Goal: Task Accomplishment & Management: Manage account settings

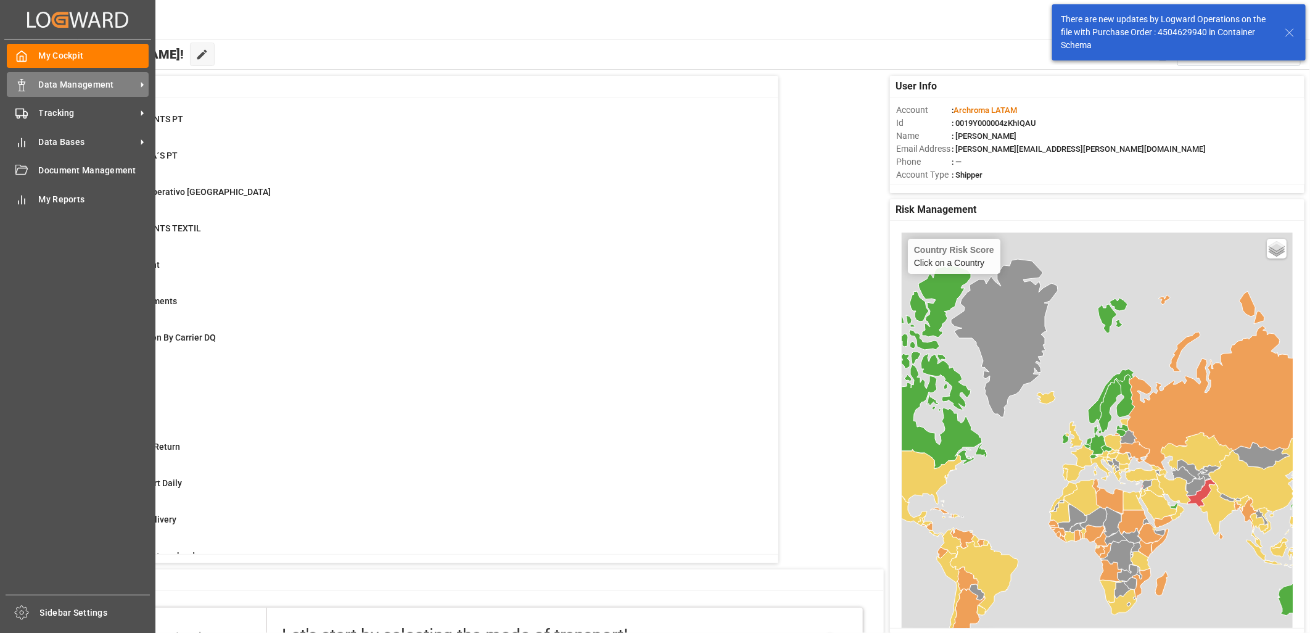
click at [47, 86] on span "Data Management" at bounding box center [87, 84] width 97 height 13
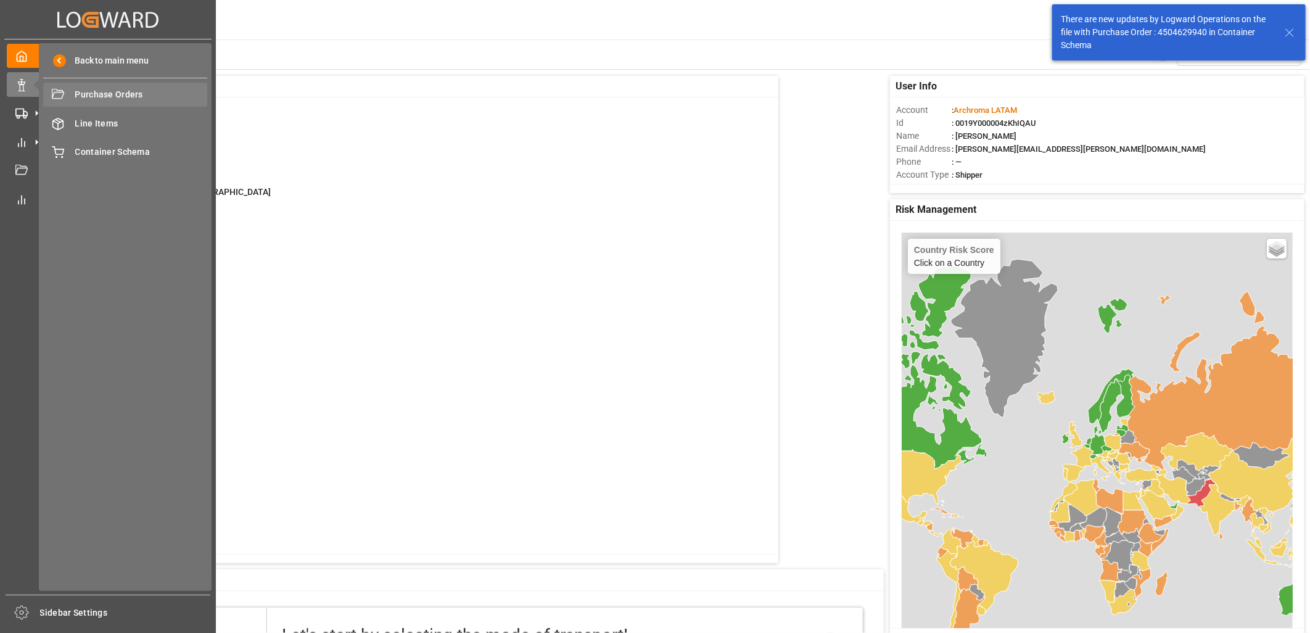
click at [121, 99] on span "Purchase Orders" at bounding box center [141, 94] width 133 height 13
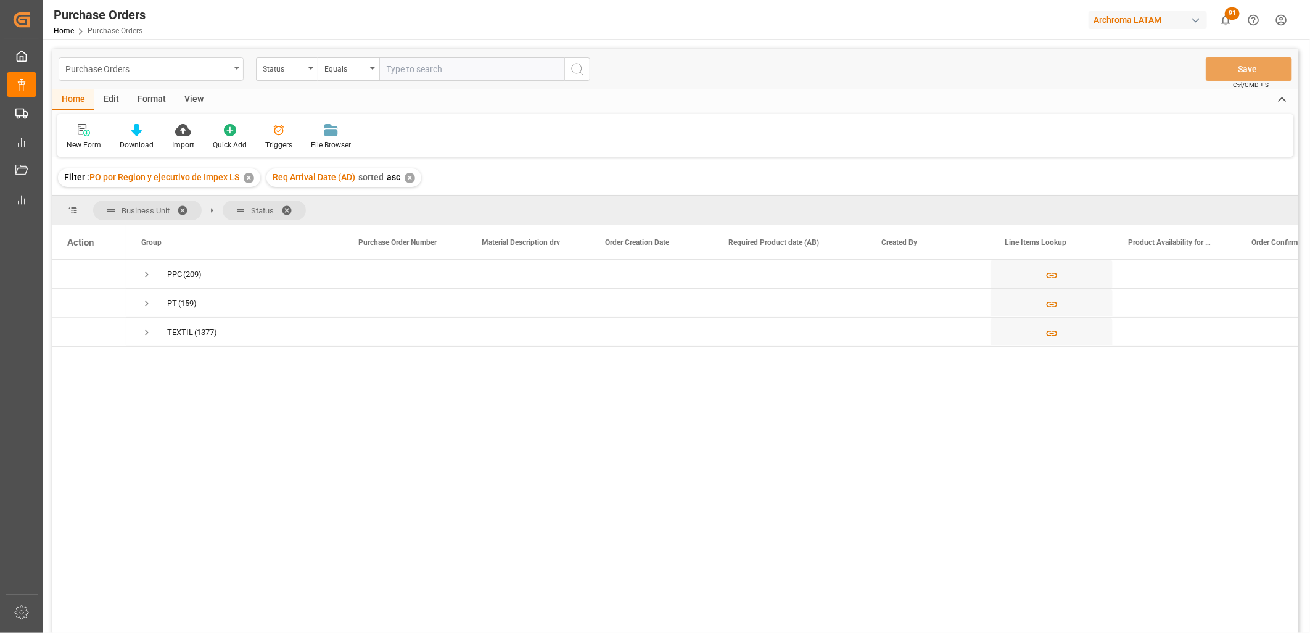
click at [178, 74] on div "Purchase Orders" at bounding box center [147, 67] width 165 height 15
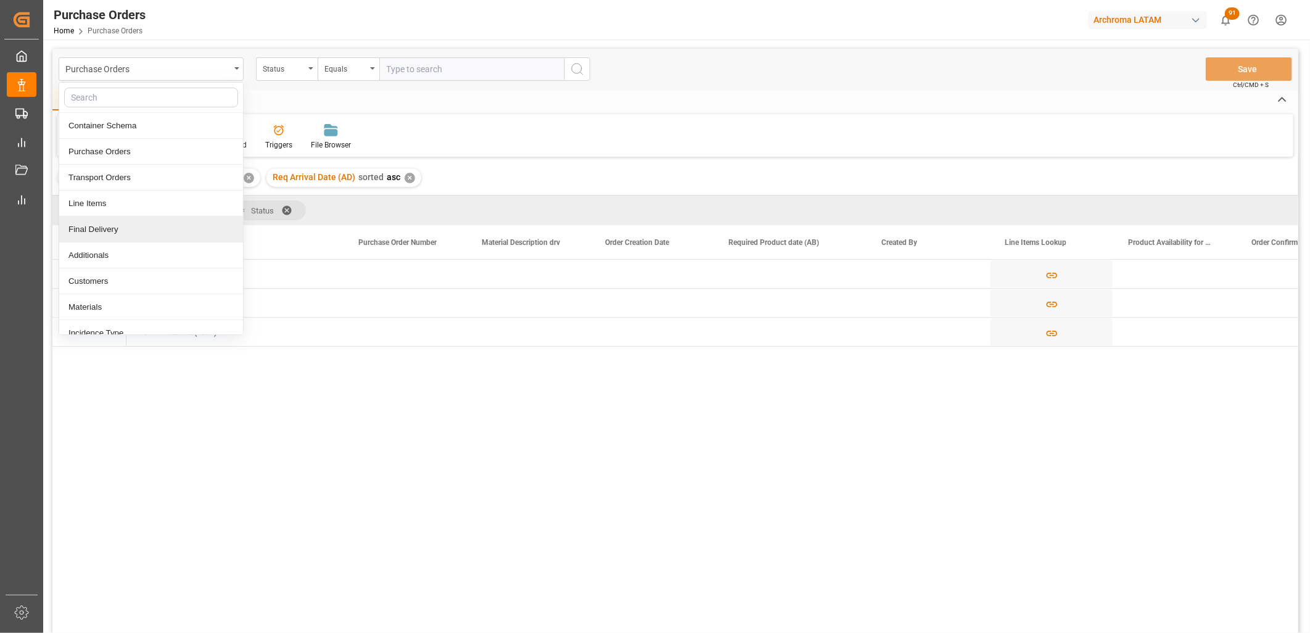
click at [120, 235] on div "Final Delivery" at bounding box center [151, 229] width 184 height 26
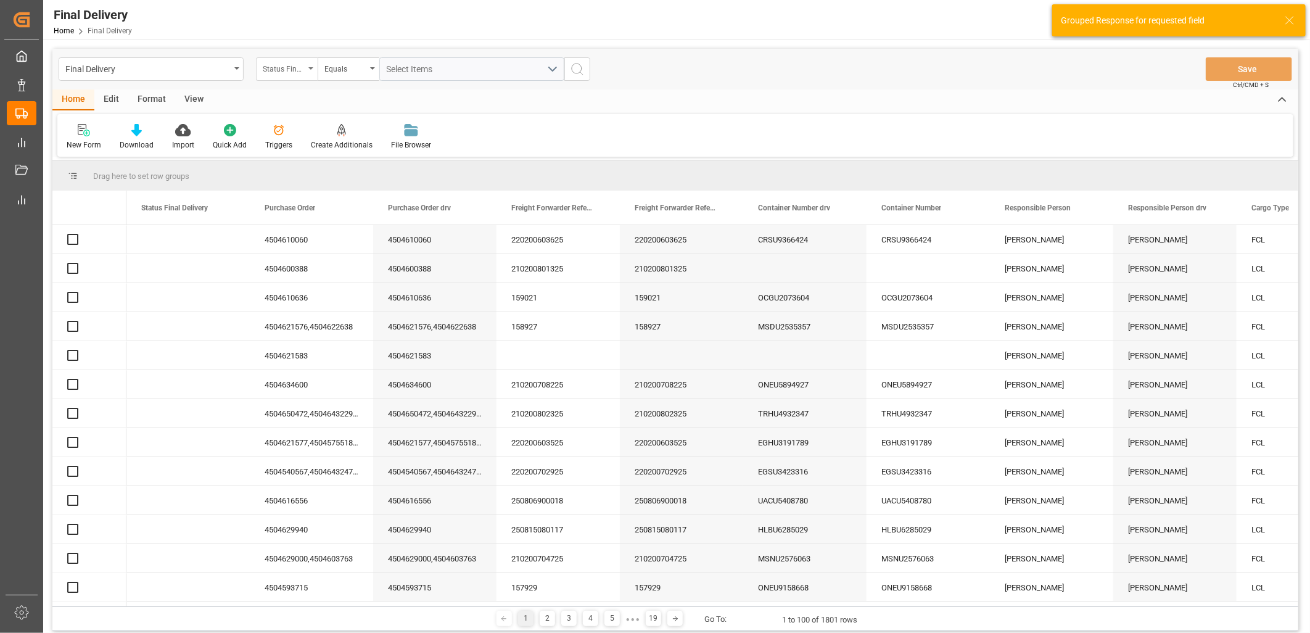
click at [316, 72] on div "Status Final Delivery" at bounding box center [287, 68] width 62 height 23
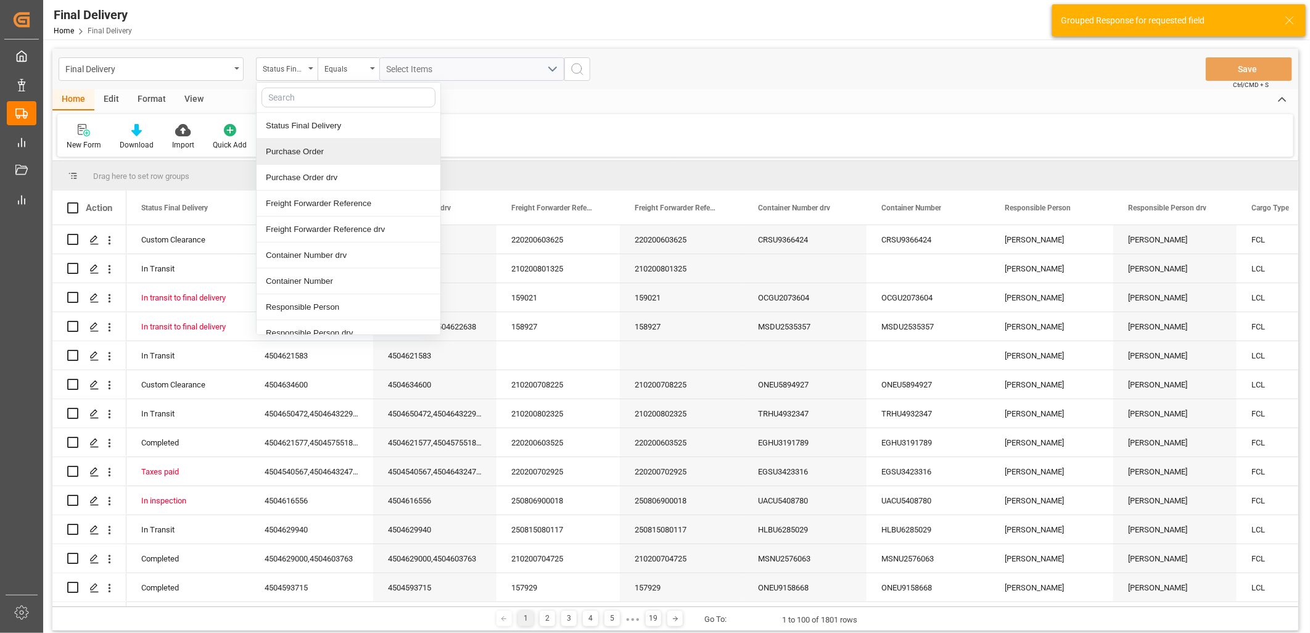
click at [323, 157] on div "Purchase Order" at bounding box center [349, 152] width 184 height 26
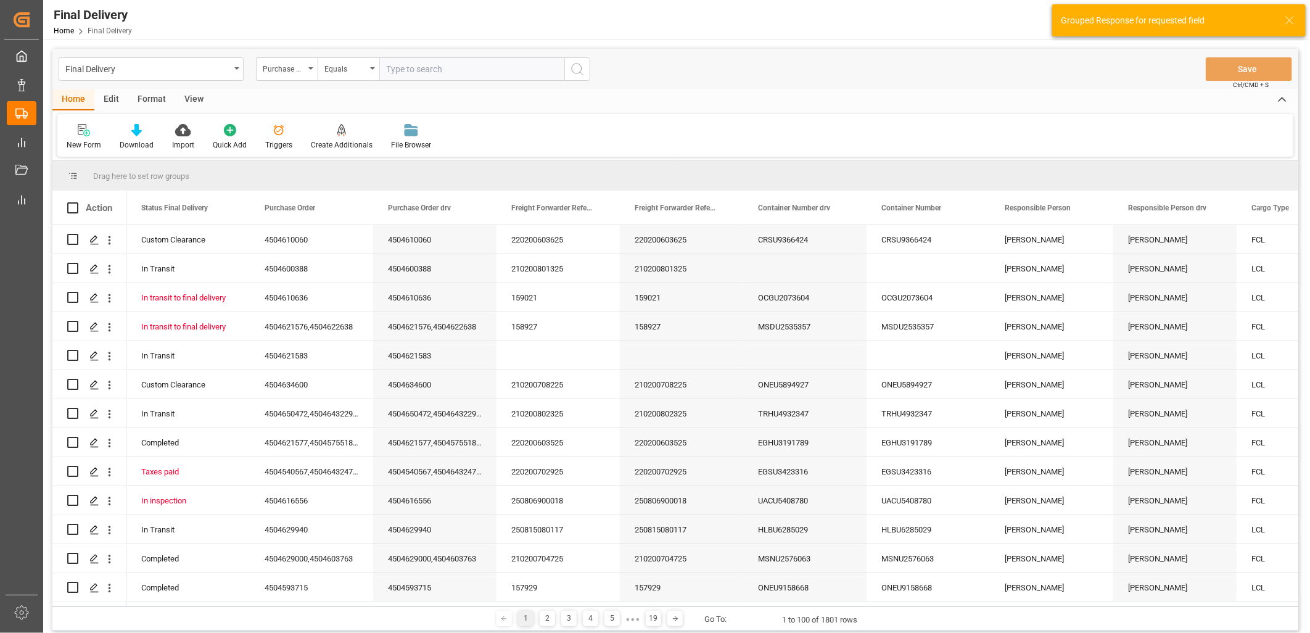
click at [399, 71] on input "text" at bounding box center [471, 68] width 185 height 23
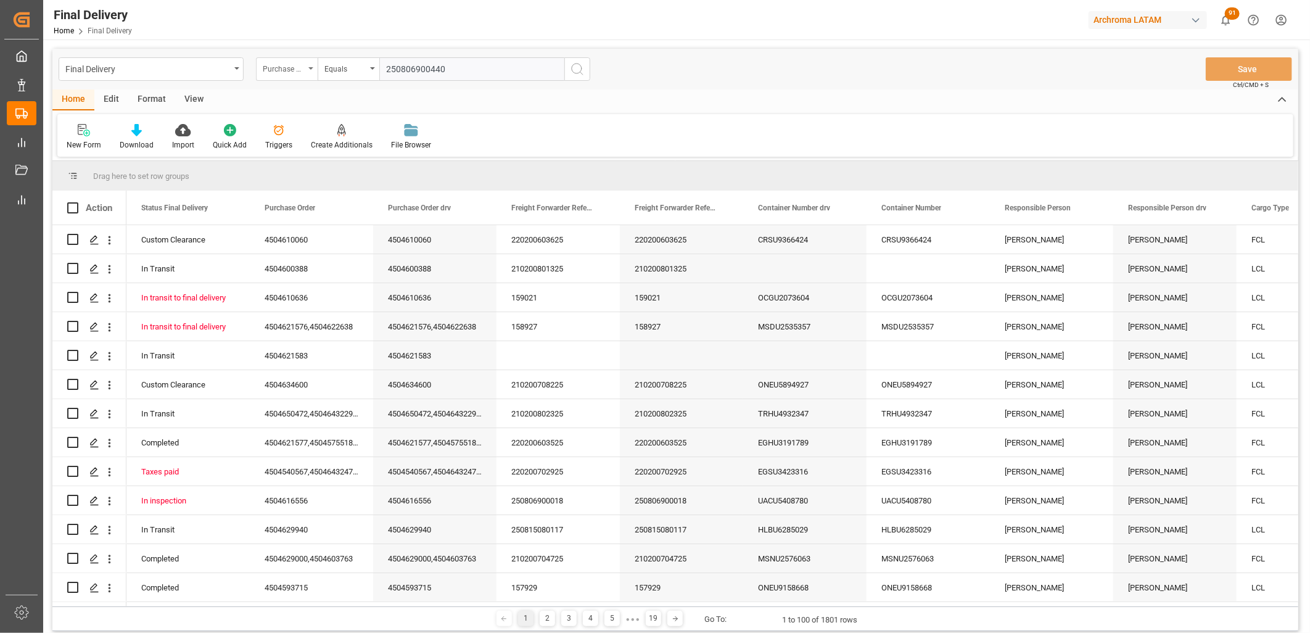
type input "250806900440"
click at [297, 65] on div "Purchase Order" at bounding box center [284, 67] width 42 height 14
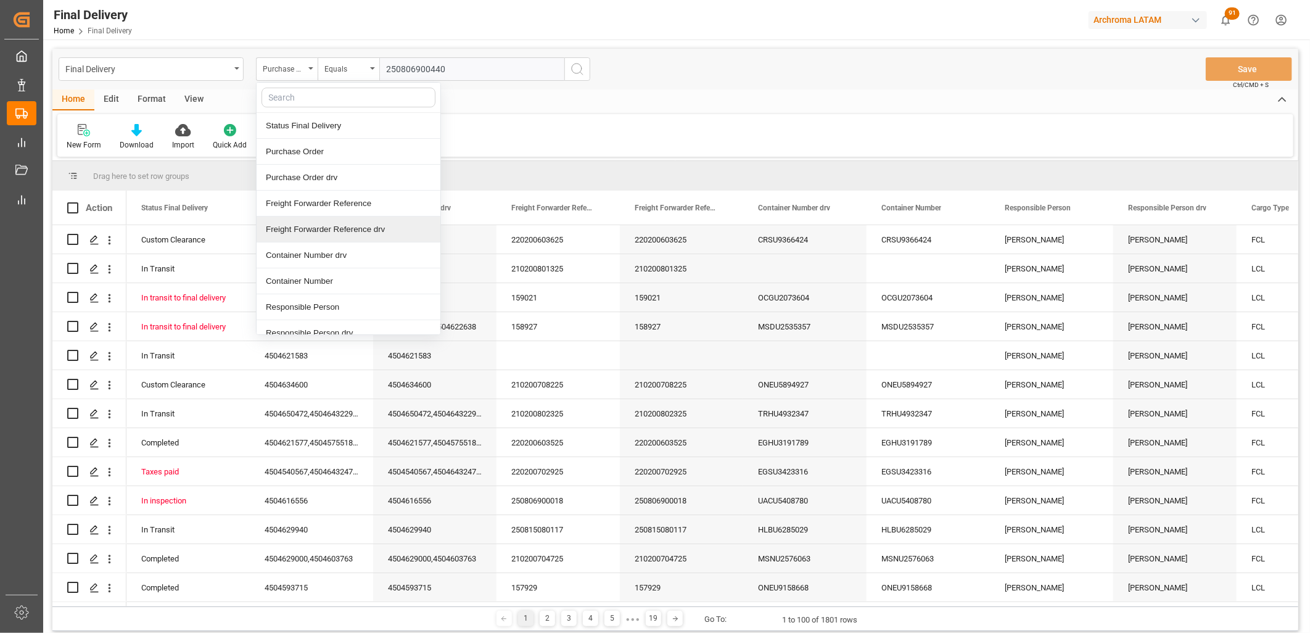
drag, startPoint x: 340, startPoint y: 235, endPoint x: 374, endPoint y: 179, distance: 65.3
click at [340, 235] on div "Freight Forwarder Reference drv" at bounding box center [349, 229] width 184 height 26
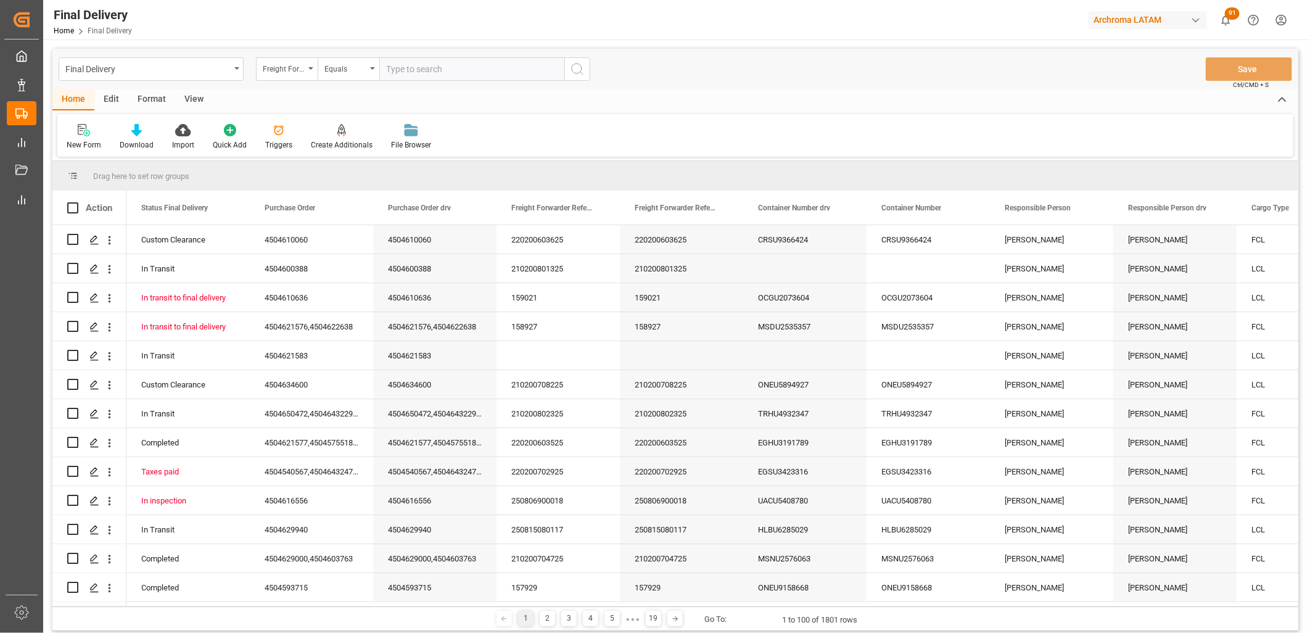
click at [408, 74] on input "text" at bounding box center [471, 68] width 185 height 23
paste input "250806900440"
type input "250806900440"
click at [581, 70] on circle "search button" at bounding box center [577, 69] width 10 height 10
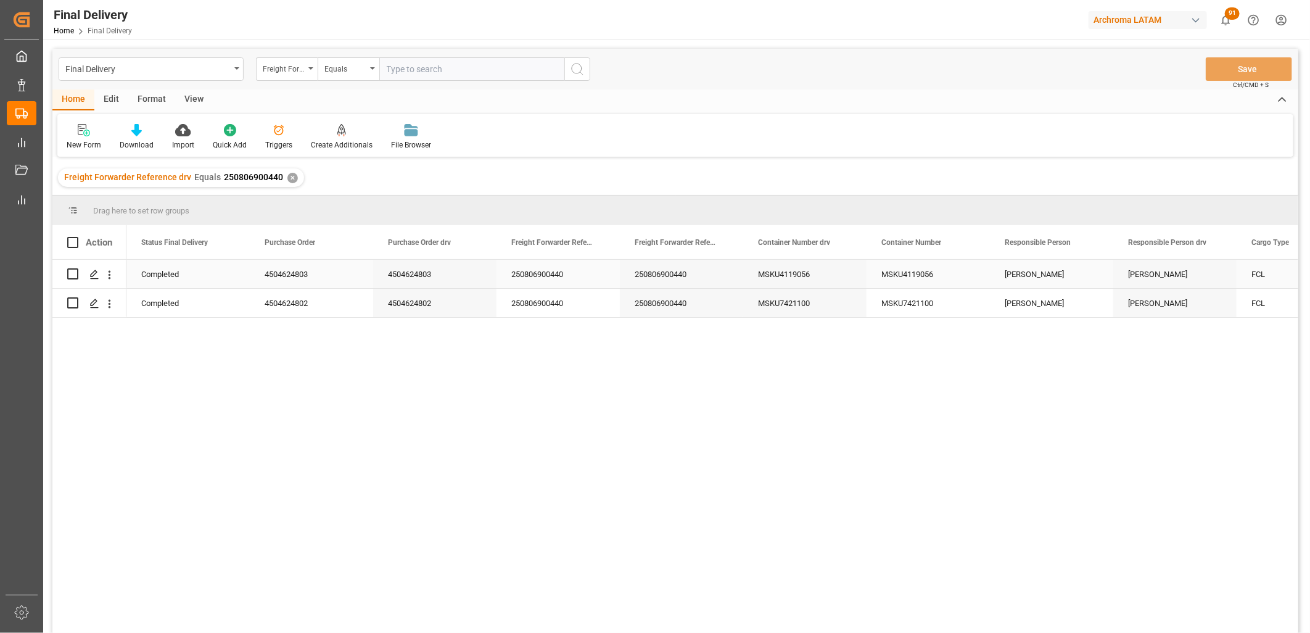
click at [682, 278] on div "250806900440" at bounding box center [681, 274] width 123 height 28
click at [903, 270] on div "MSKU4119056" at bounding box center [927, 274] width 123 height 28
drag, startPoint x: 928, startPoint y: 300, endPoint x: 893, endPoint y: 306, distance: 35.6
click at [928, 300] on div "MSKU7421100" at bounding box center [927, 303] width 123 height 28
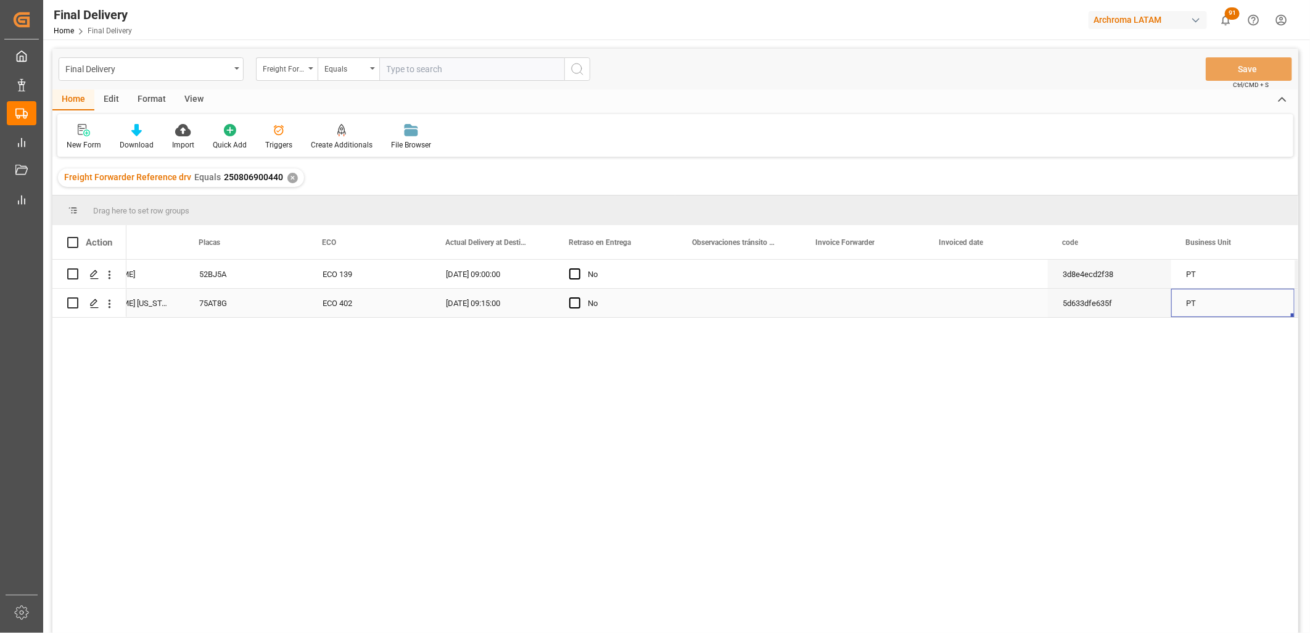
click at [850, 306] on div "Press SPACE to select this row." at bounding box center [862, 303] width 123 height 28
click at [850, 306] on input "Press SPACE to select this row." at bounding box center [863, 295] width 104 height 23
type input "LM452235"
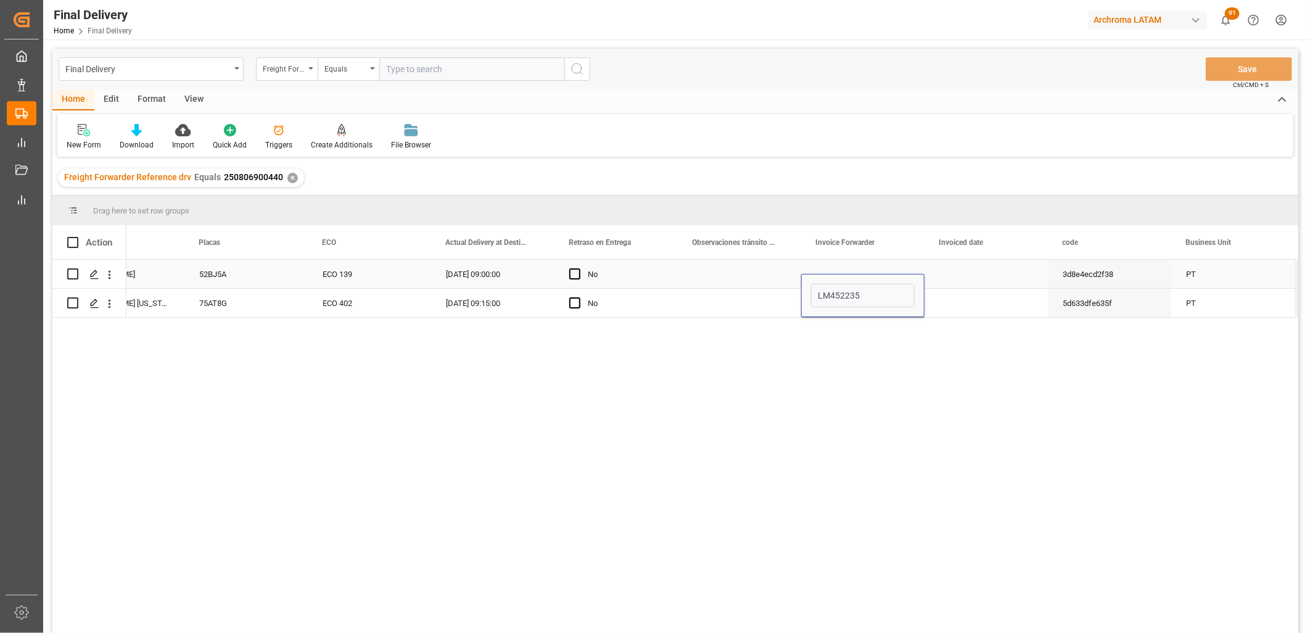
click at [837, 266] on div "Press SPACE to select this row." at bounding box center [862, 274] width 123 height 28
click at [828, 277] on div "Press SPACE to select this row." at bounding box center [862, 274] width 123 height 28
type input "LM452233"
click at [977, 275] on div "Press SPACE to select this row." at bounding box center [985, 274] width 123 height 28
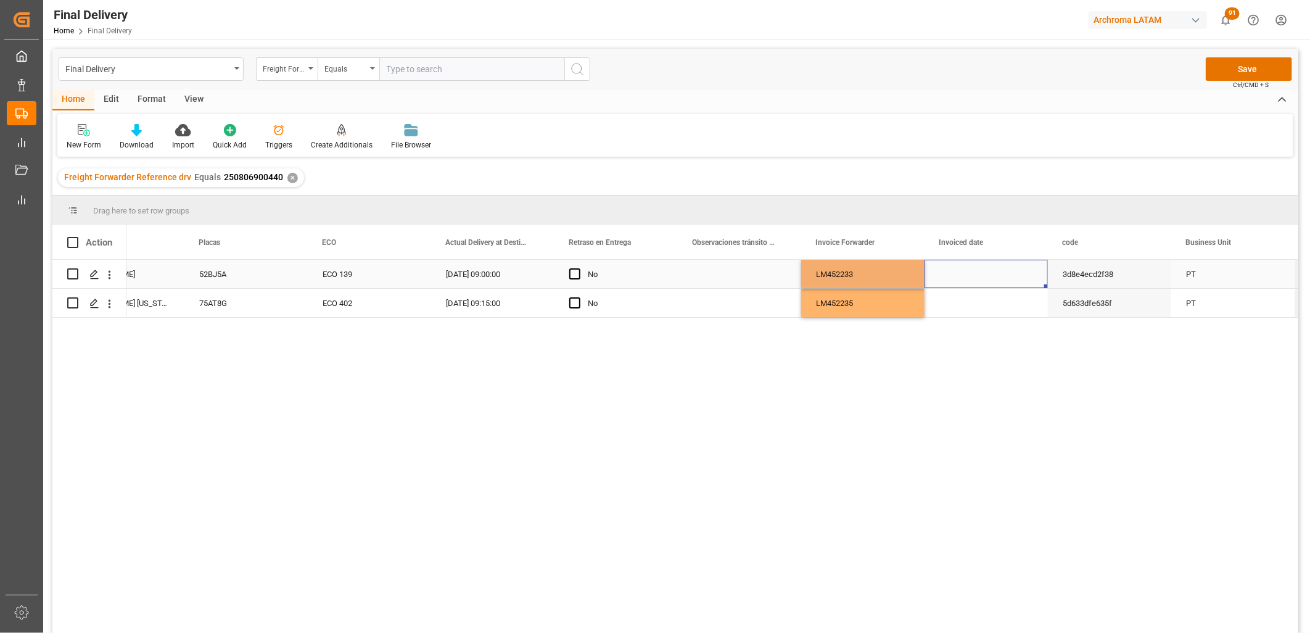
click at [977, 275] on div "Press SPACE to select this row." at bounding box center [985, 274] width 123 height 28
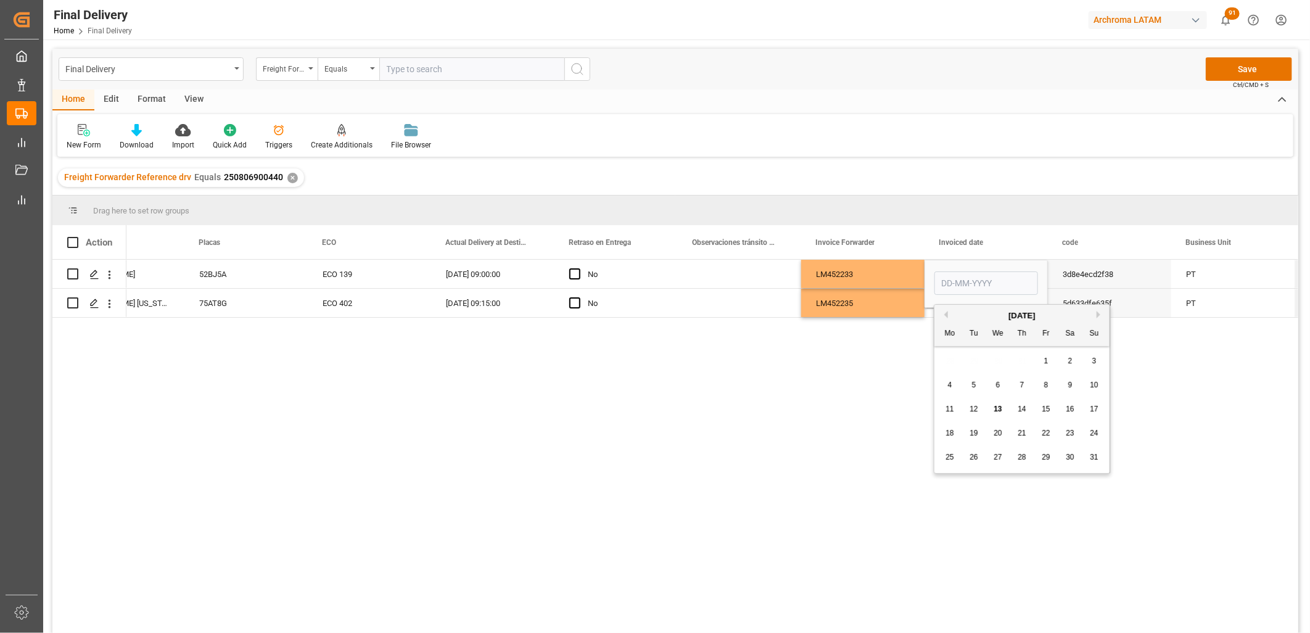
click at [973, 408] on span "12" at bounding box center [973, 409] width 8 height 9
type input "12-08-2025"
click at [973, 311] on div "Press SPACE to select this row." at bounding box center [985, 303] width 123 height 28
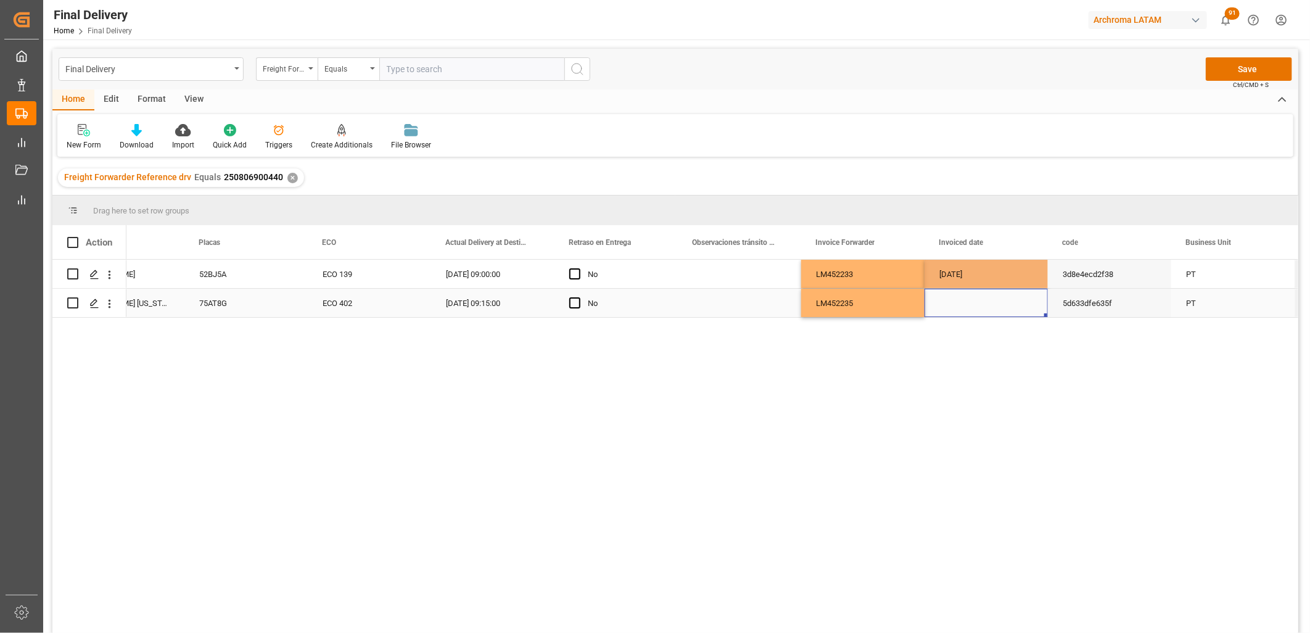
click at [956, 303] on div "Press SPACE to select this row." at bounding box center [985, 303] width 123 height 28
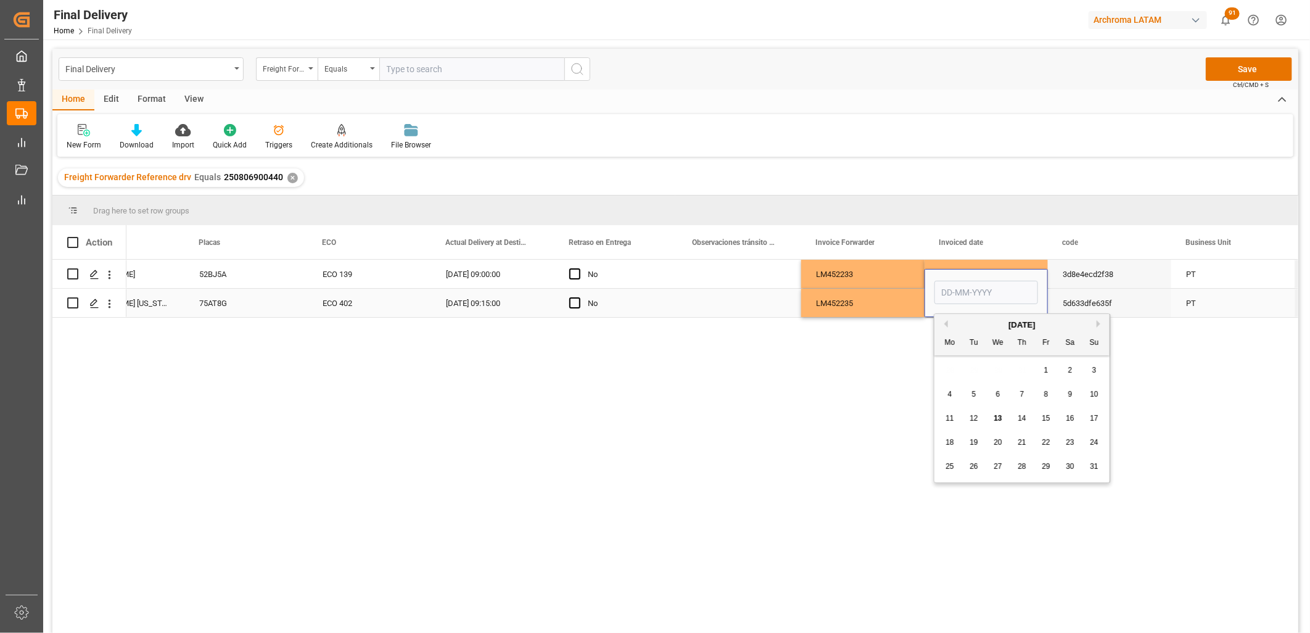
click at [956, 303] on input "Press SPACE to select this row." at bounding box center [986, 292] width 104 height 23
click at [948, 372] on div "28 29 30 31 1 2 3" at bounding box center [1022, 370] width 168 height 24
click at [976, 416] on span "12" at bounding box center [973, 418] width 8 height 9
type input "12-08-2025"
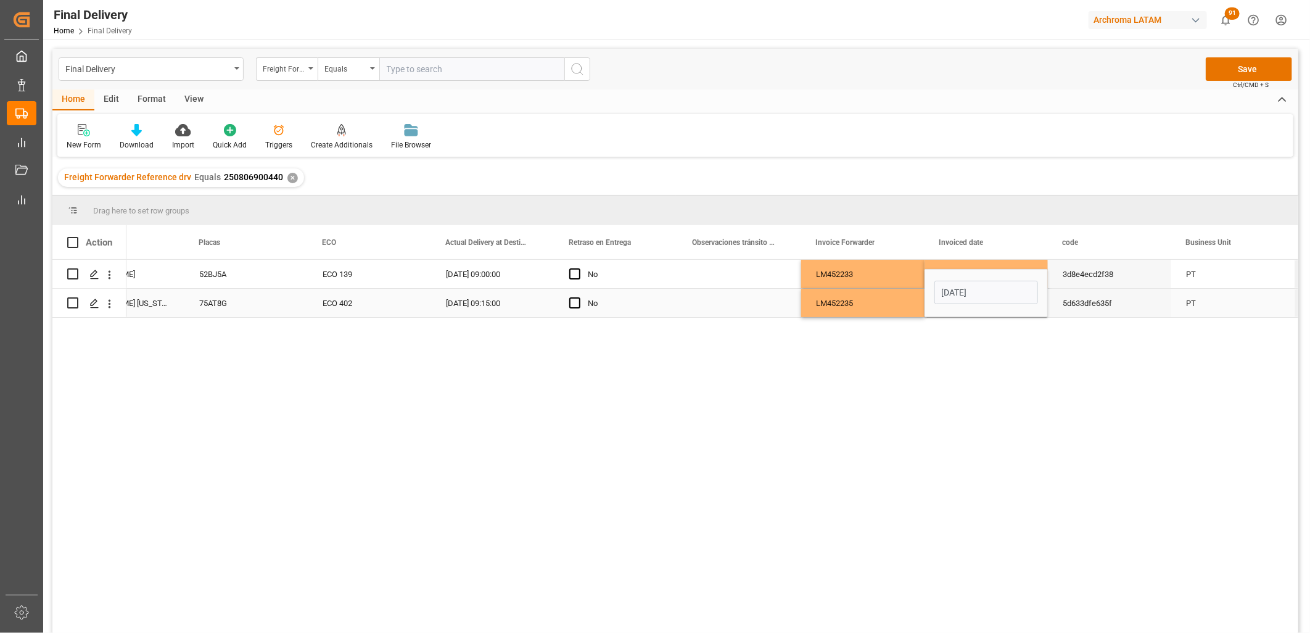
click at [853, 310] on div "LM452235" at bounding box center [862, 303] width 123 height 28
click at [1241, 64] on button "Save" at bounding box center [1249, 68] width 86 height 23
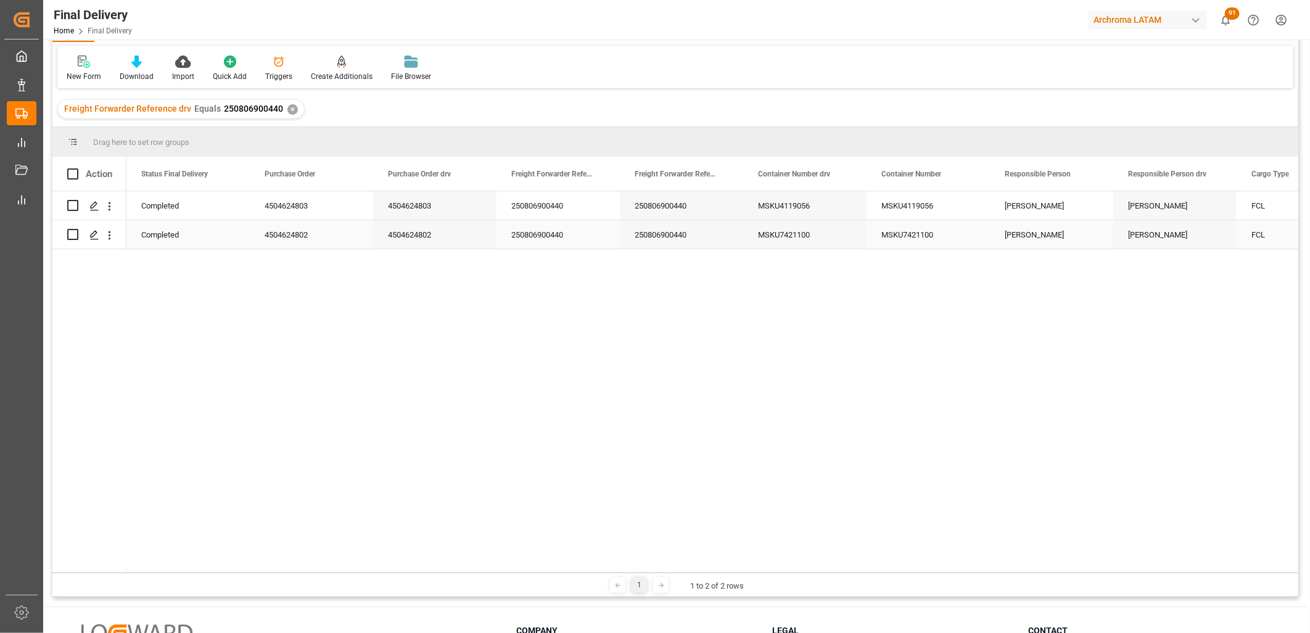
click at [75, 236] on input "Press Space to toggle row selection (unchecked)" at bounding box center [72, 234] width 11 height 11
checkbox input "true"
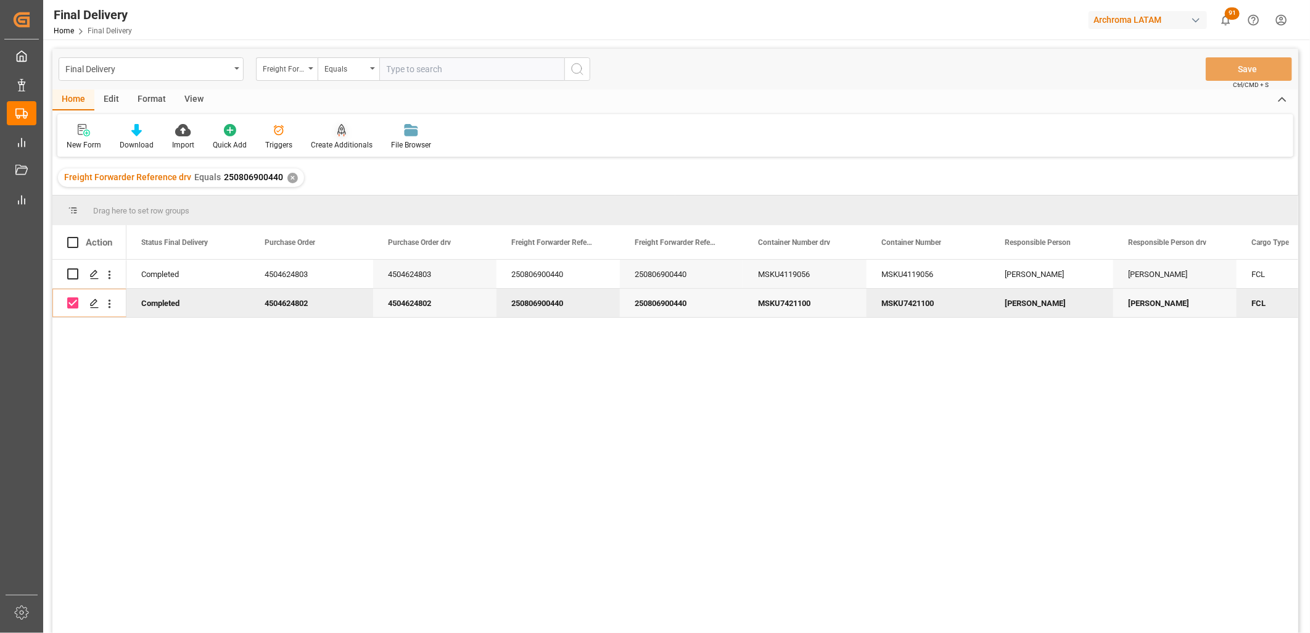
click at [324, 134] on div at bounding box center [342, 129] width 62 height 13
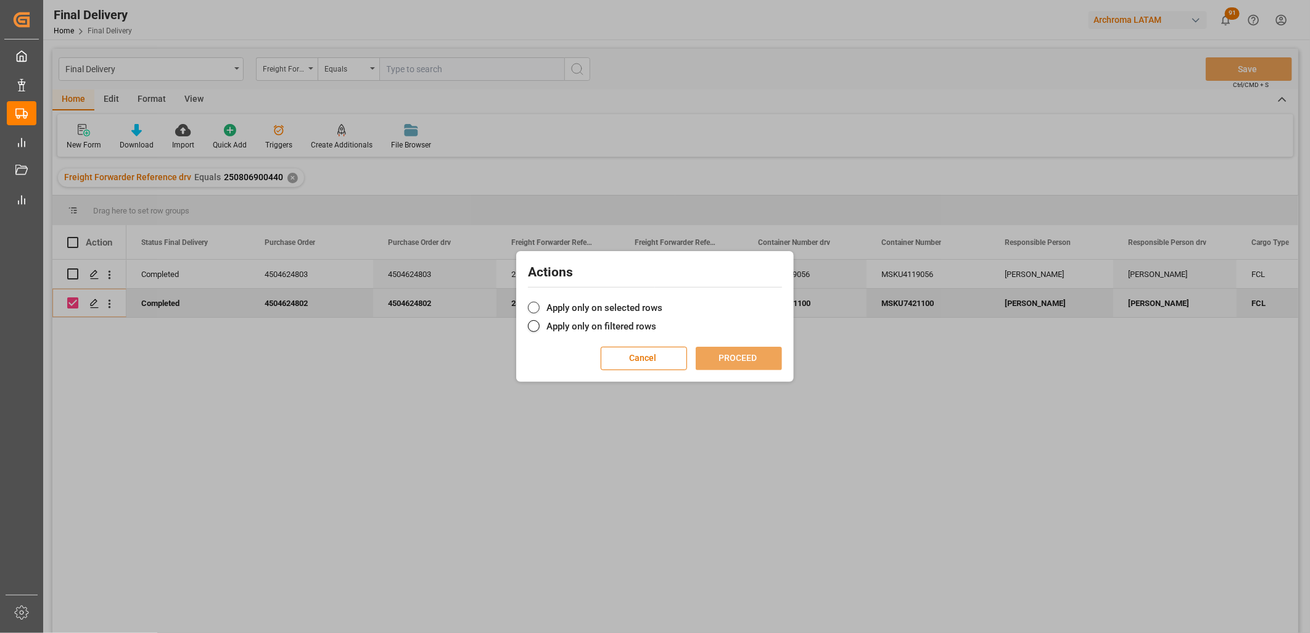
click at [582, 308] on label "Apply only on selected rows" at bounding box center [655, 307] width 254 height 15
click at [662, 301] on input "Apply only on selected rows" at bounding box center [662, 301] width 0 height 0
click at [717, 356] on button "PROCEED" at bounding box center [739, 358] width 86 height 23
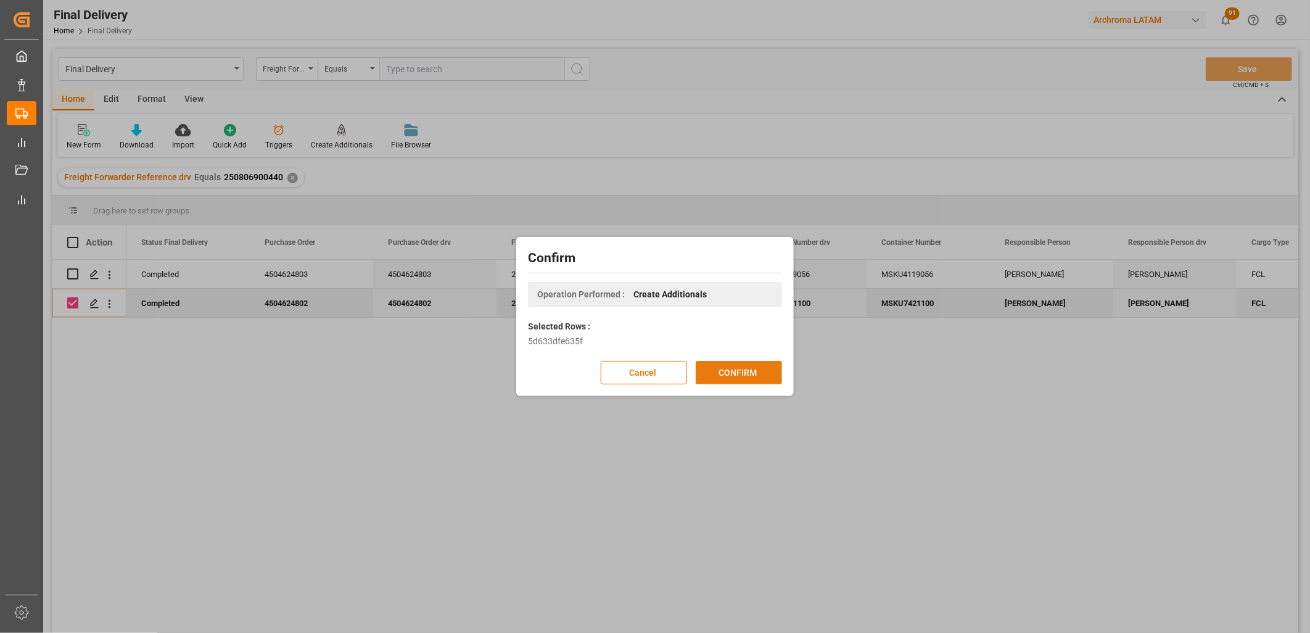
click at [736, 379] on button "CONFIRM" at bounding box center [739, 372] width 86 height 23
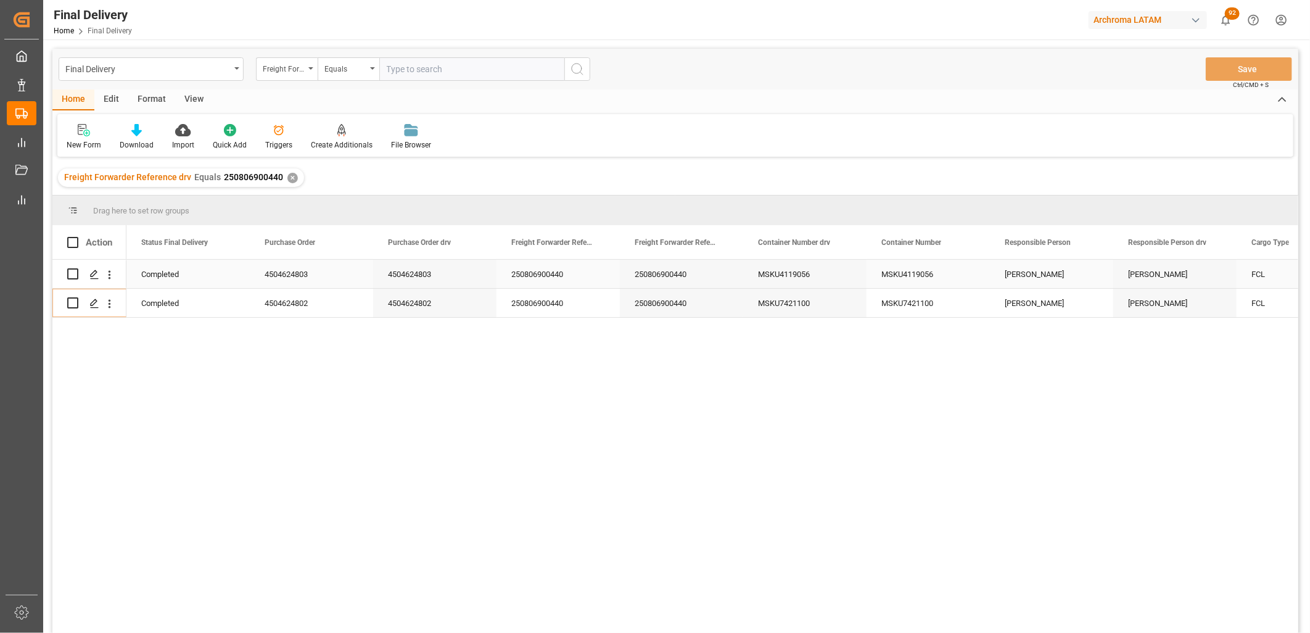
click at [914, 279] on div "MSKU4119056" at bounding box center [927, 274] width 123 height 28
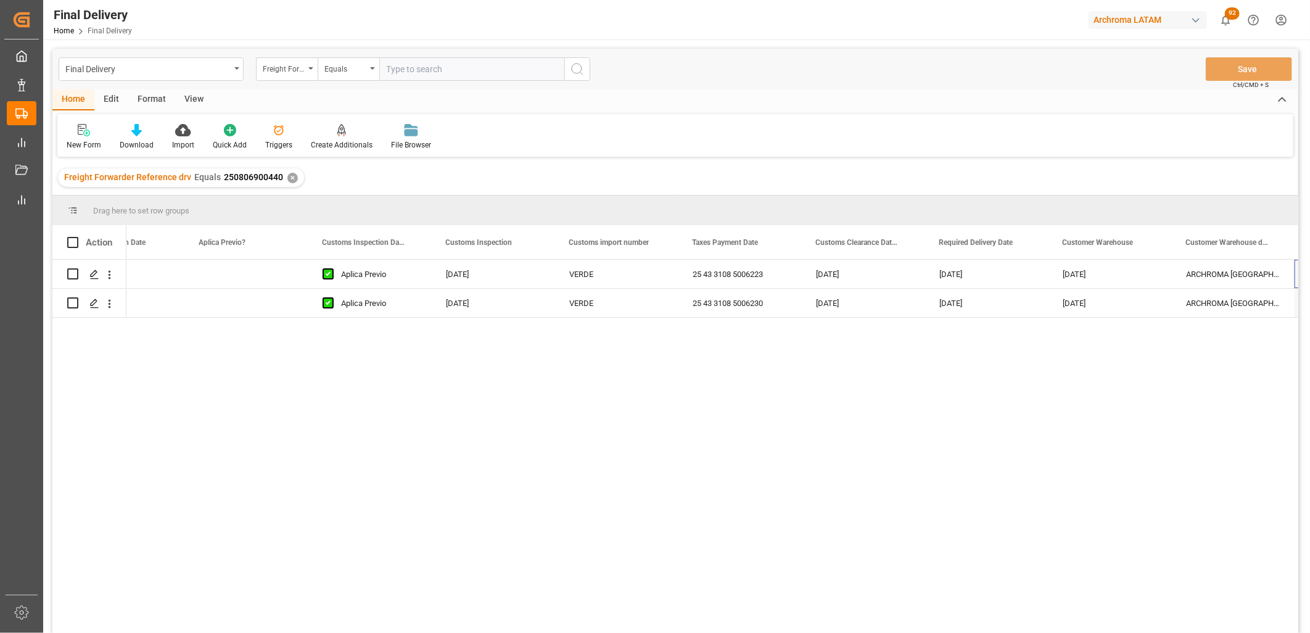
scroll to position [0, 1669]
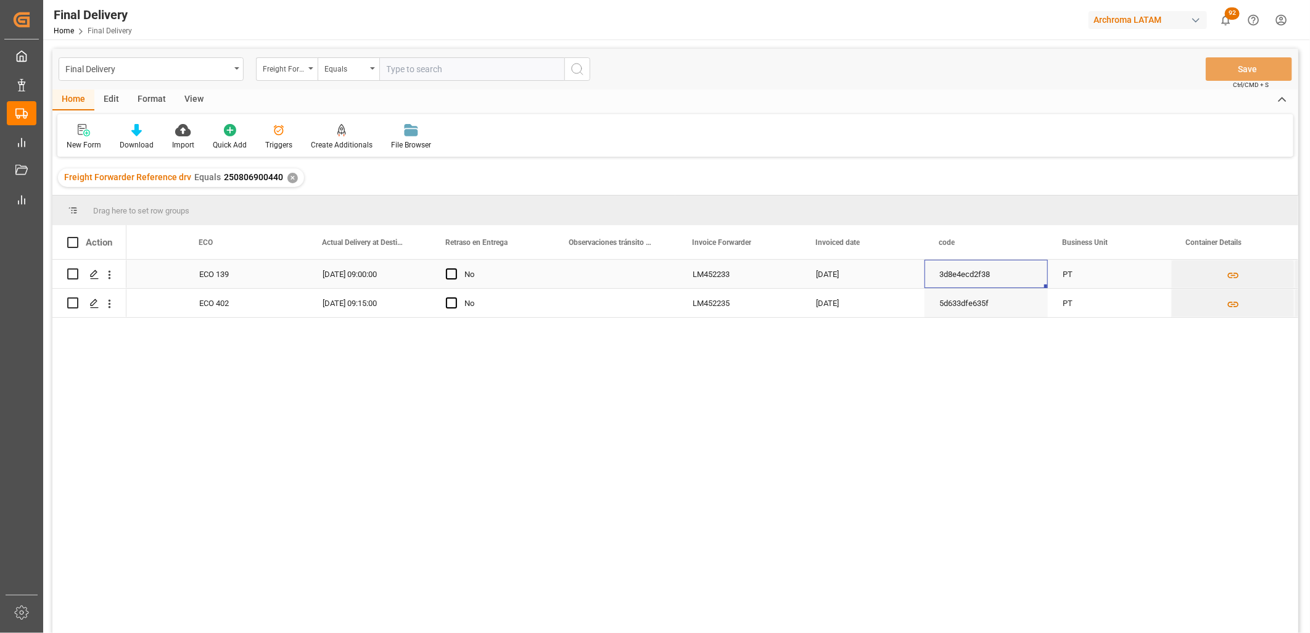
click at [969, 279] on div "3d8e4ecd2f38" at bounding box center [985, 274] width 123 height 28
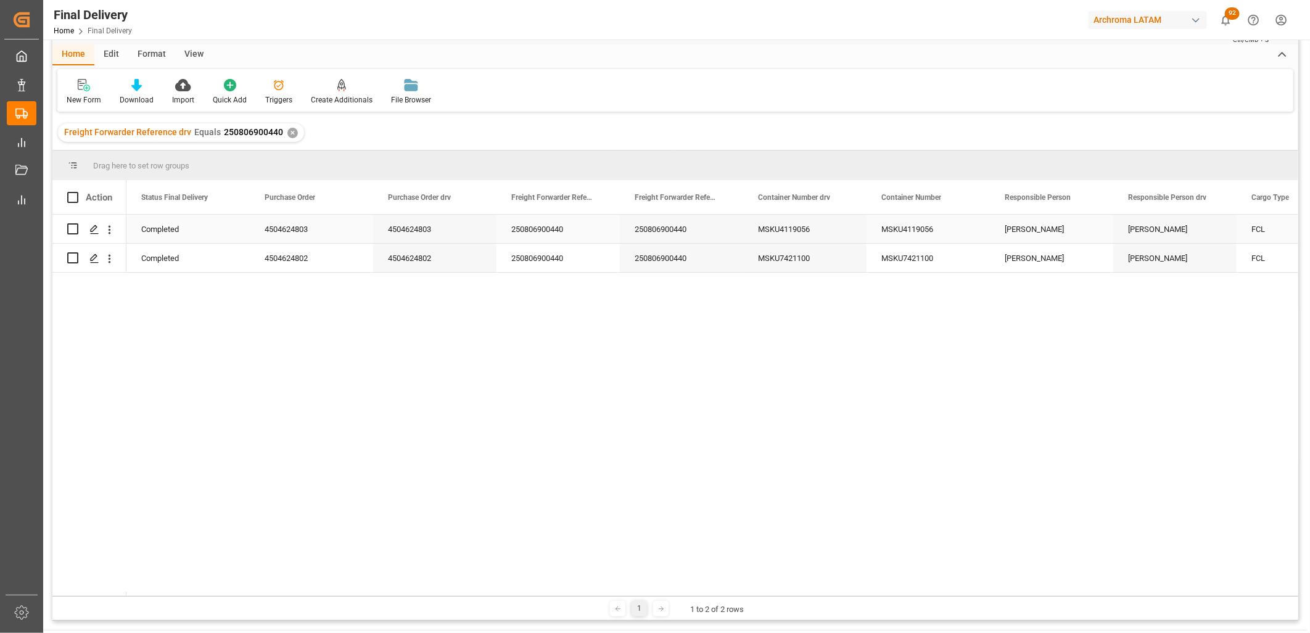
click at [799, 234] on div "MSKU4119056" at bounding box center [804, 229] width 123 height 28
click at [73, 225] on input "Press Space to toggle row selection (unchecked)" at bounding box center [72, 228] width 11 height 11
checkbox input "true"
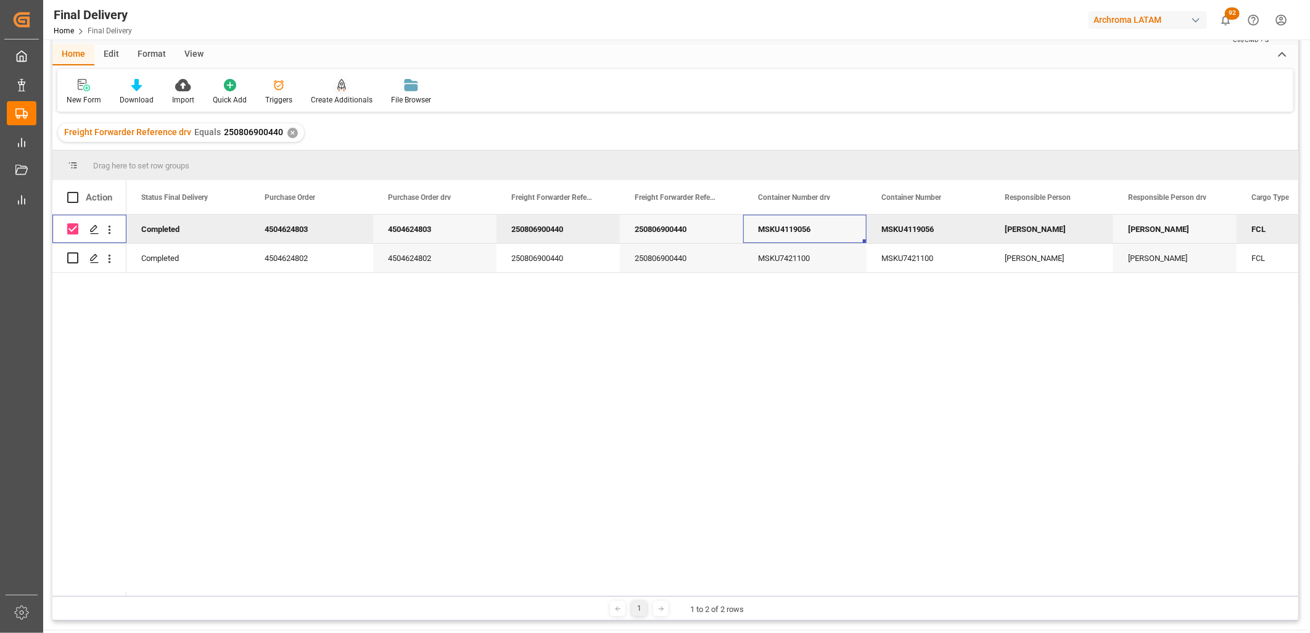
click at [338, 94] on div "Create Additionals" at bounding box center [342, 99] width 62 height 11
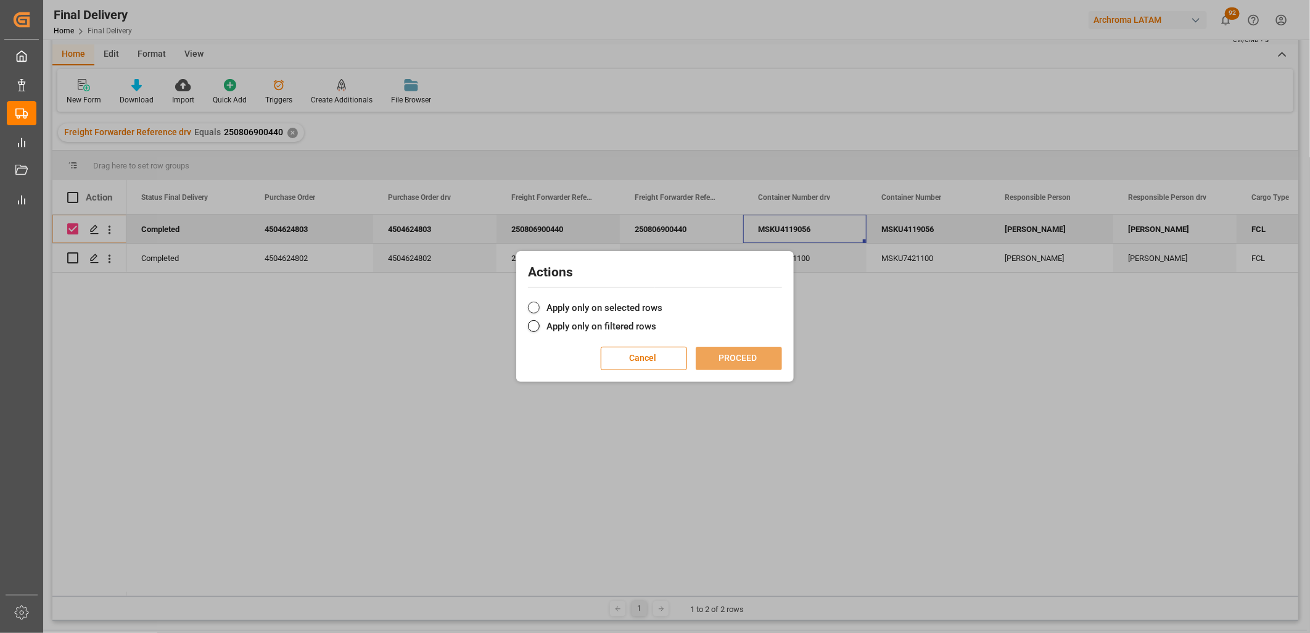
click at [619, 308] on label "Apply only on selected rows" at bounding box center [655, 307] width 254 height 15
click at [662, 301] on input "Apply only on selected rows" at bounding box center [662, 301] width 0 height 0
click at [767, 375] on div "Actions Apply only on selected rows Apply only on filtered rows Cancel PROCEED" at bounding box center [654, 316] width 271 height 125
click at [753, 364] on button "PROCEED" at bounding box center [739, 358] width 86 height 23
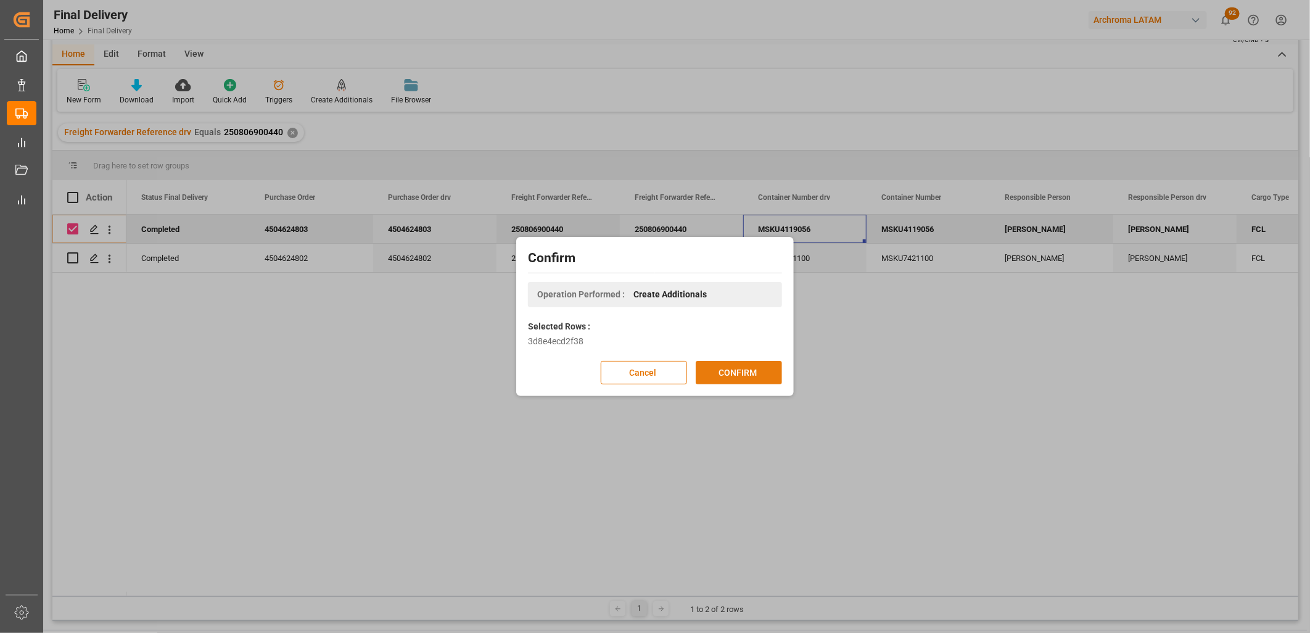
click at [749, 370] on button "CONFIRM" at bounding box center [739, 372] width 86 height 23
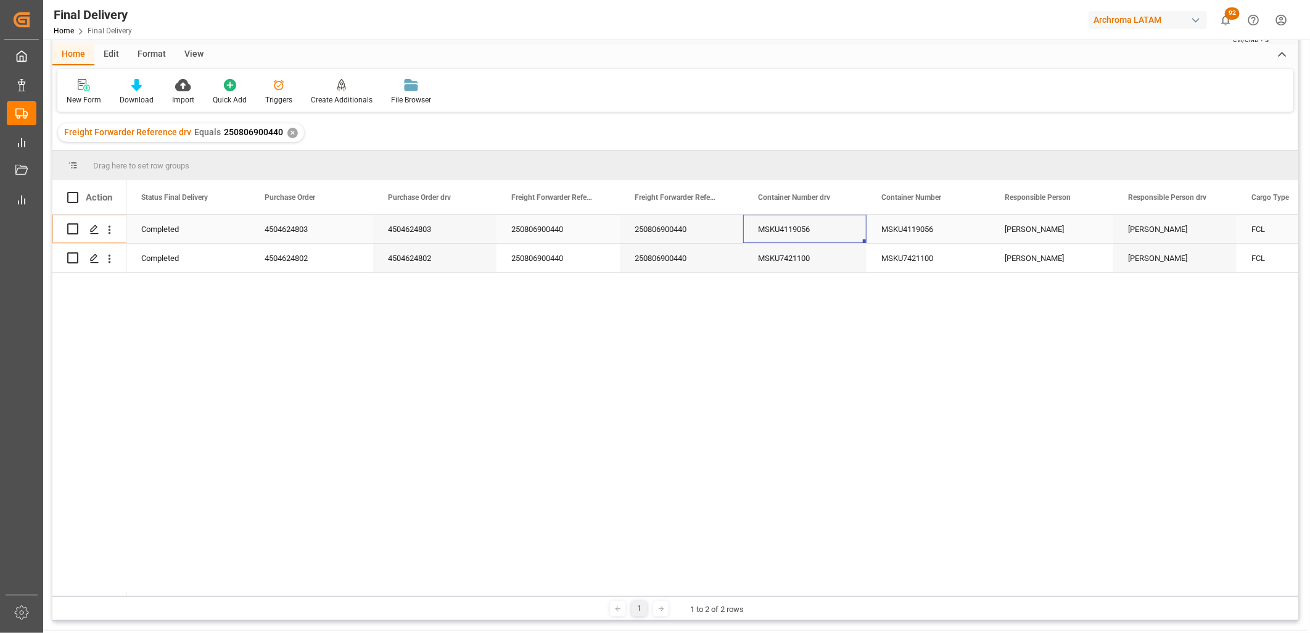
click at [917, 231] on div "MSKU4119056" at bounding box center [927, 229] width 123 height 28
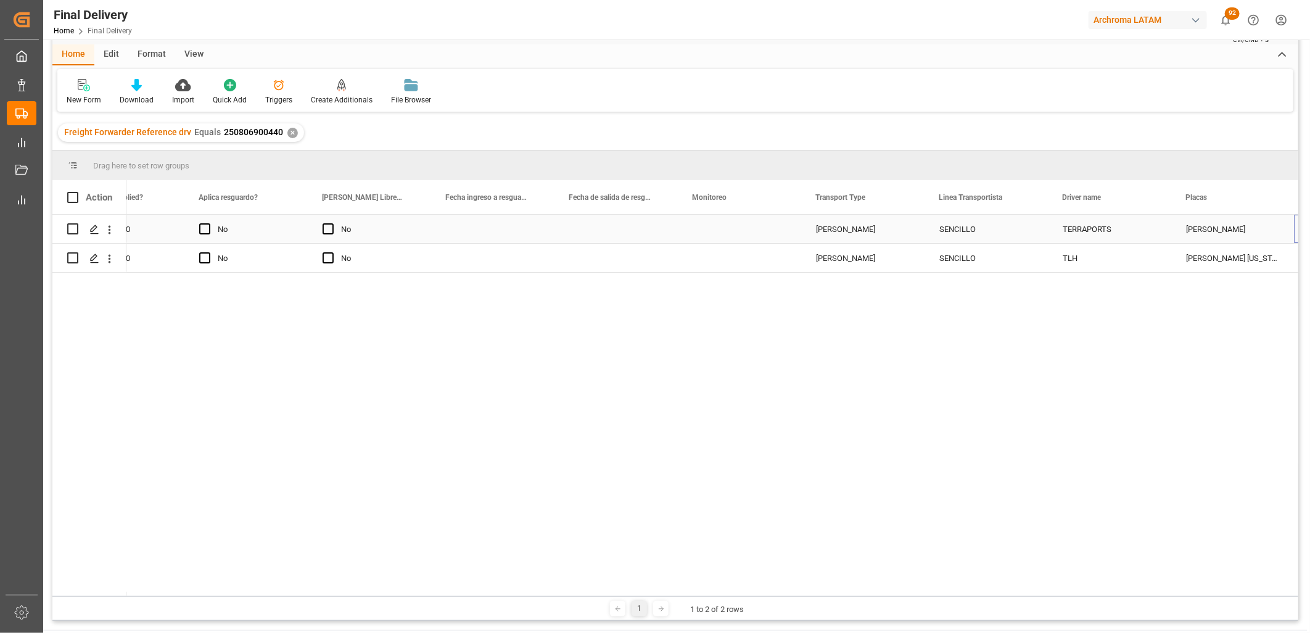
scroll to position [0, 3395]
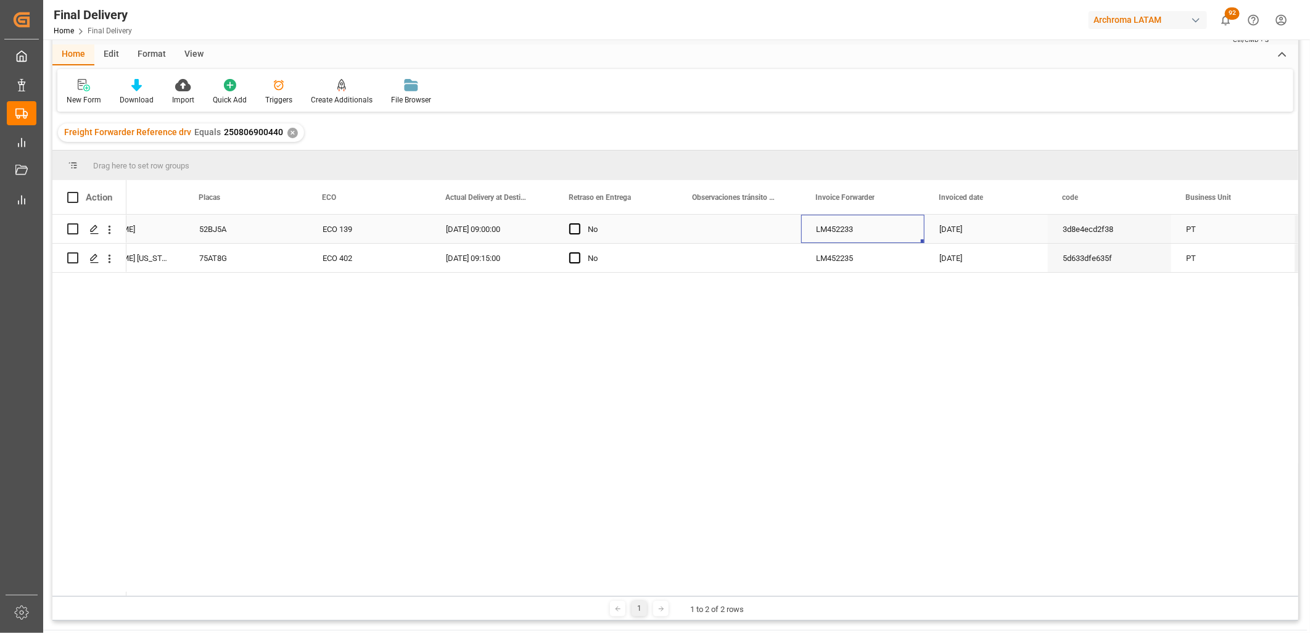
click at [861, 231] on div "LM452233" at bounding box center [862, 229] width 123 height 28
click at [861, 231] on input "LM452233" at bounding box center [863, 235] width 104 height 23
click at [863, 232] on input "LM452233" at bounding box center [863, 235] width 104 height 23
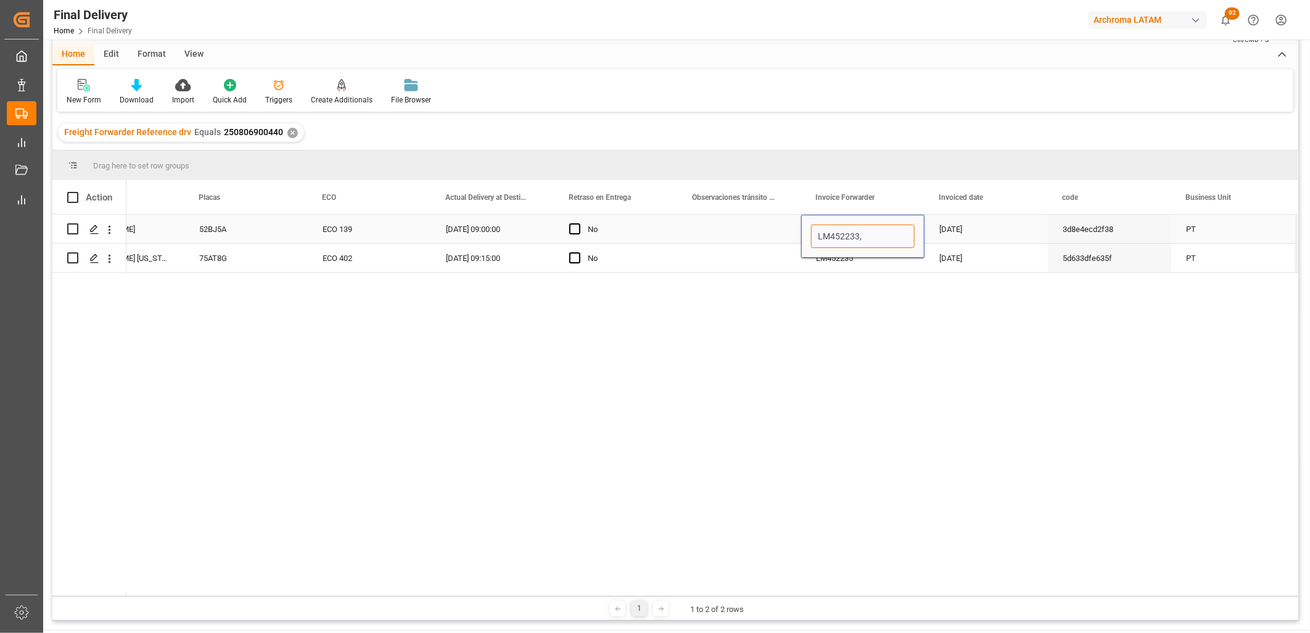
paste input "LM452236"
type input "LM452233,LM452236"
click at [843, 263] on div "LM452235" at bounding box center [862, 258] width 123 height 28
click at [866, 257] on div "LM452235" at bounding box center [862, 258] width 123 height 28
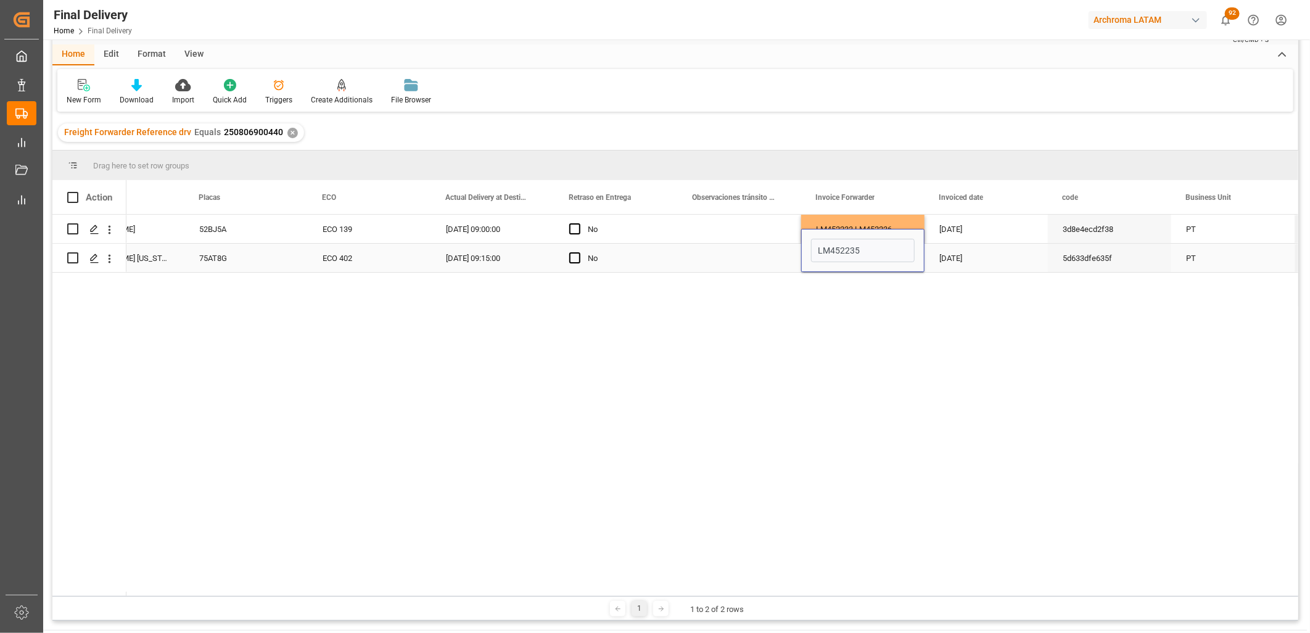
click at [866, 257] on input "LM452235" at bounding box center [863, 250] width 104 height 23
click at [868, 255] on input "LM452235" at bounding box center [863, 250] width 104 height 23
click at [868, 252] on input "LM452235" at bounding box center [863, 250] width 104 height 23
type input "LM452235,LM452236"
click at [972, 255] on div "12-08-2025" at bounding box center [985, 258] width 123 height 28
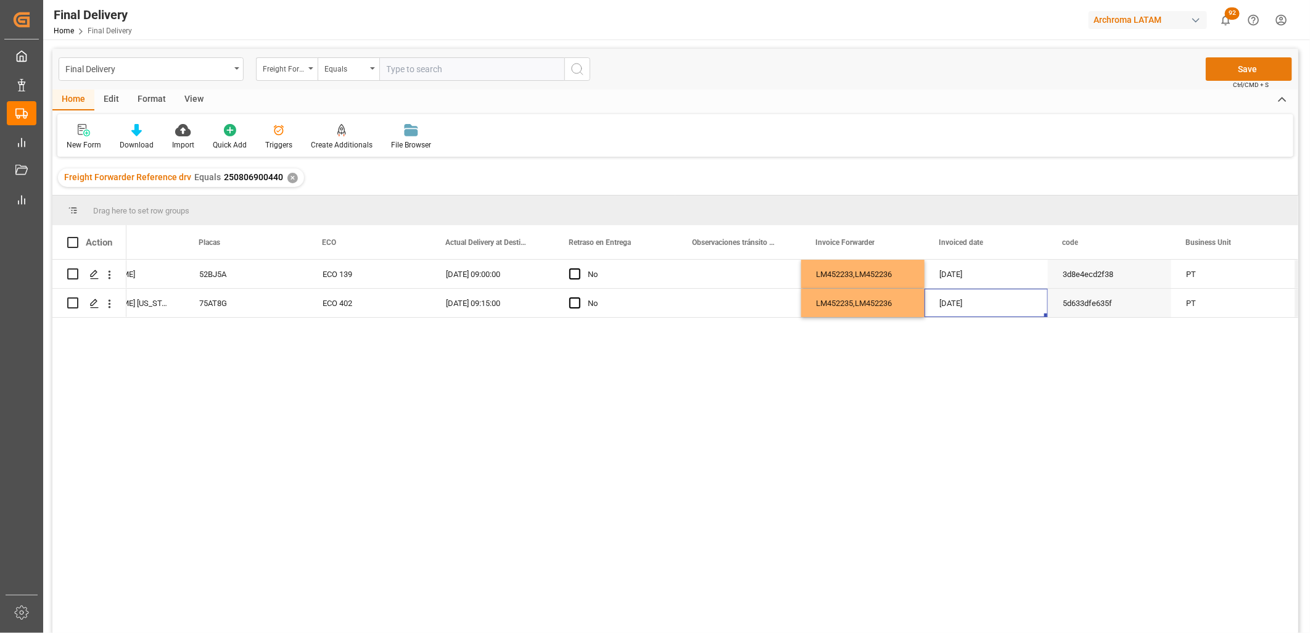
click at [1236, 75] on button "Save" at bounding box center [1249, 68] width 86 height 23
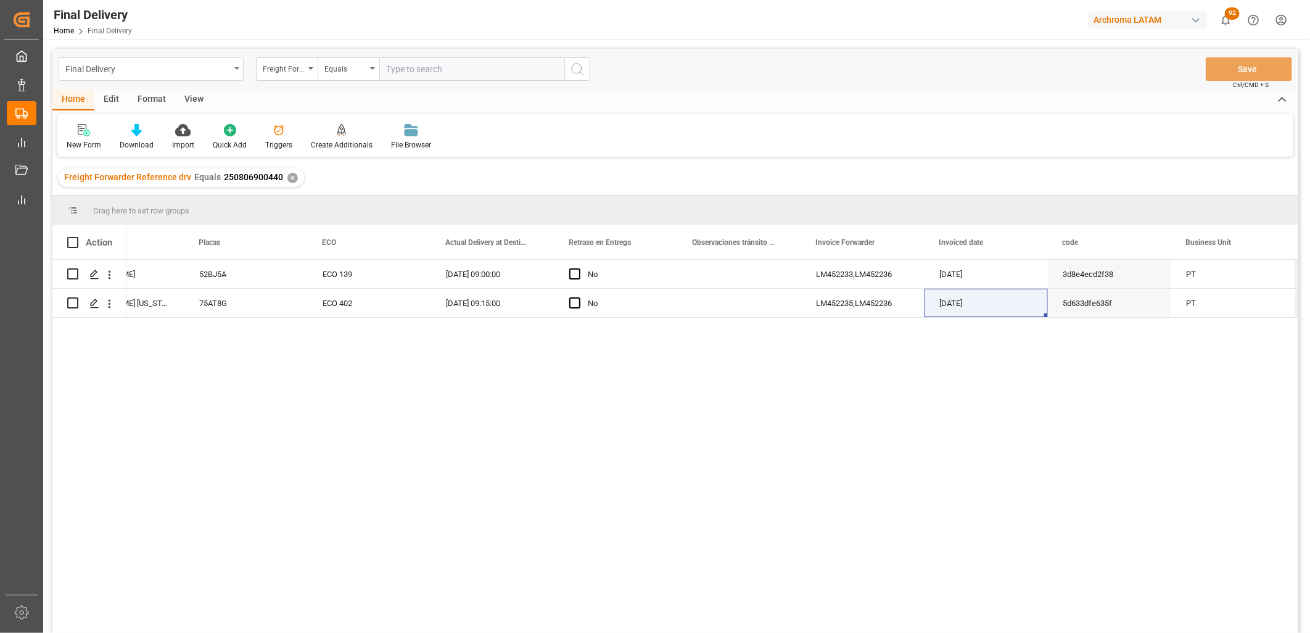
click at [183, 72] on div "Final Delivery" at bounding box center [147, 67] width 165 height 15
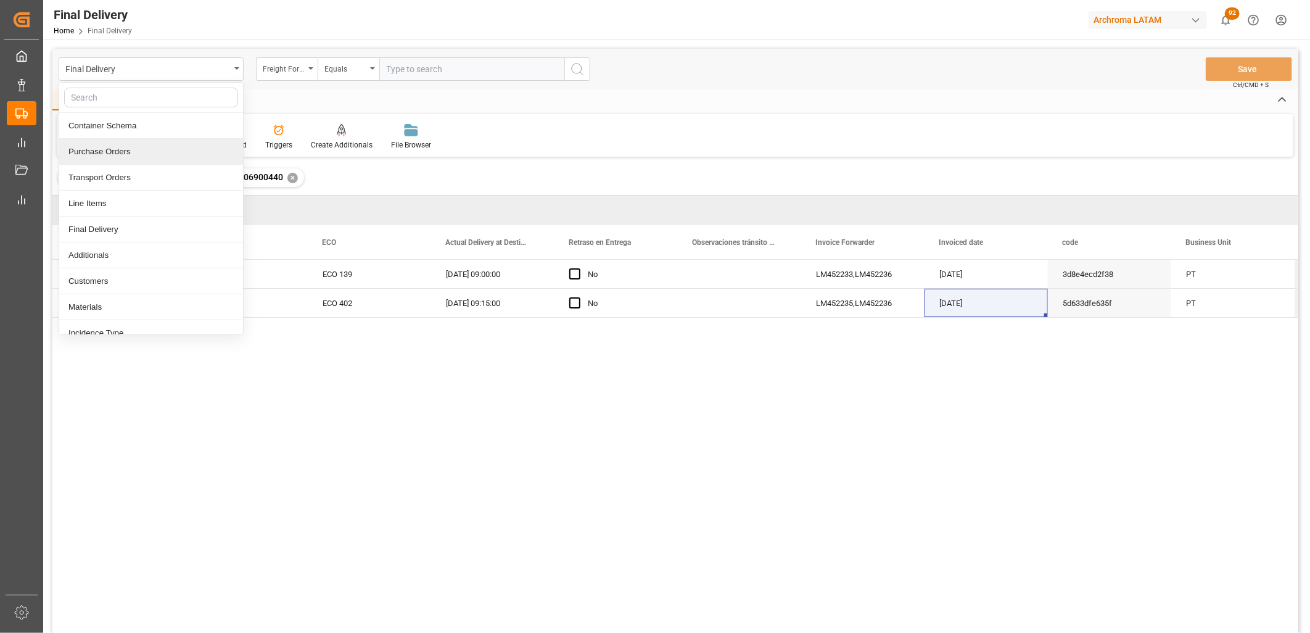
click at [137, 152] on div "Purchase Orders" at bounding box center [151, 152] width 184 height 26
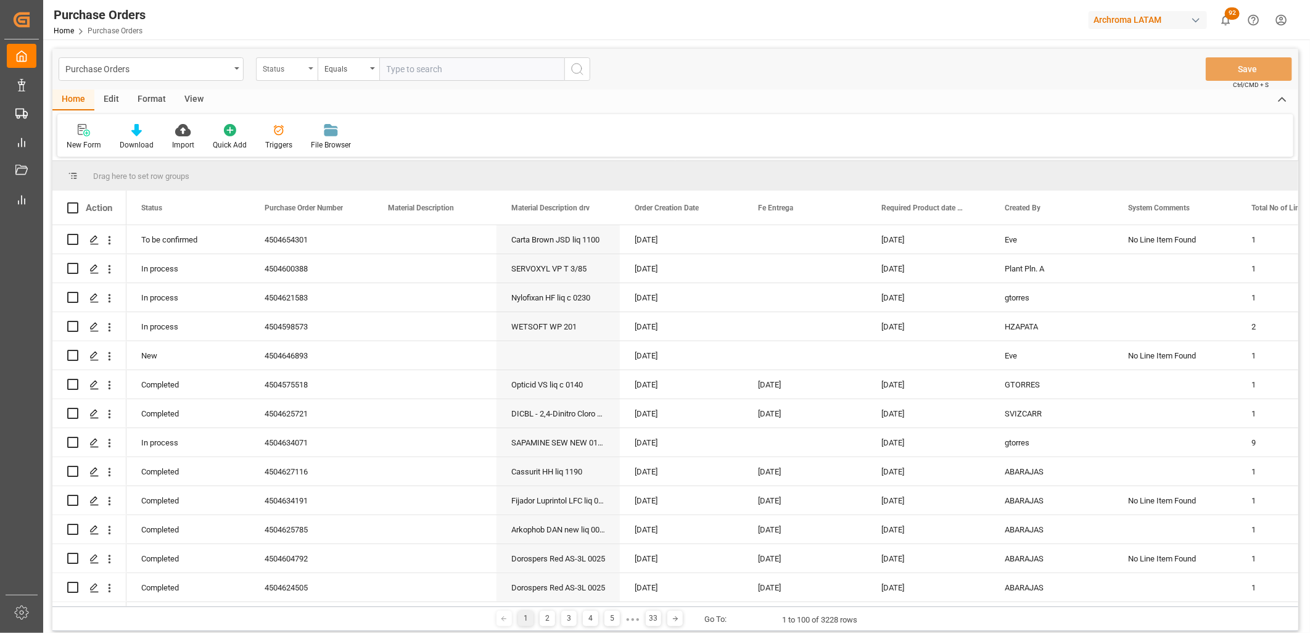
click at [292, 70] on div "Status" at bounding box center [284, 67] width 42 height 14
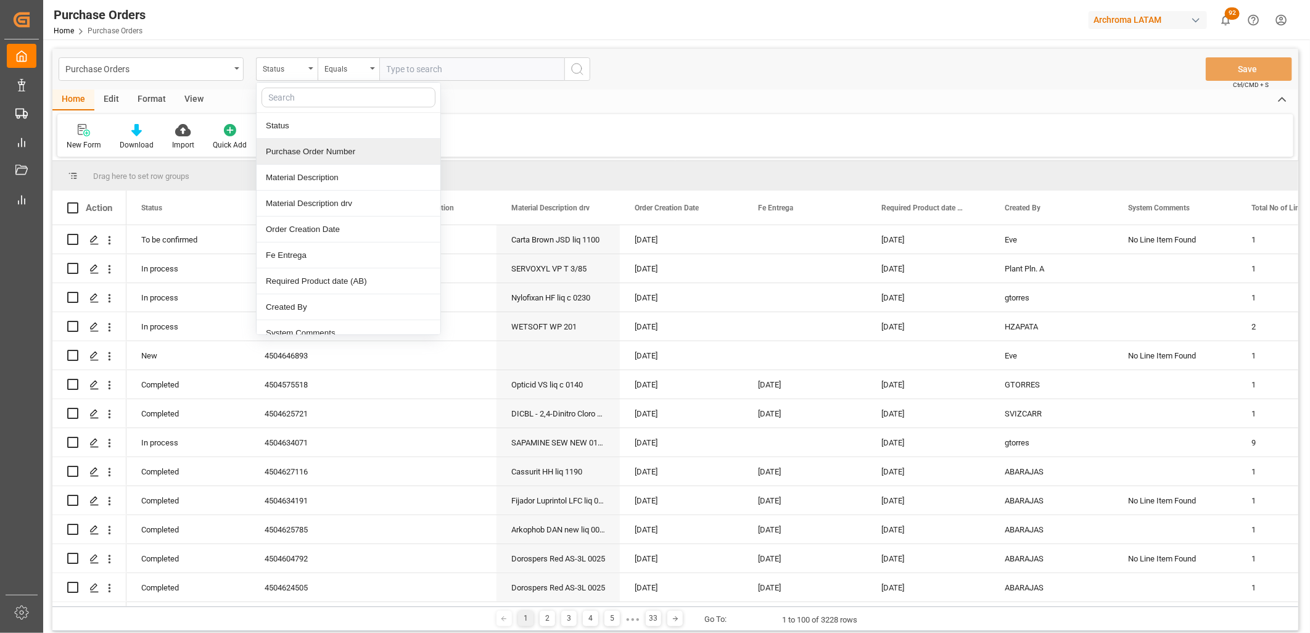
click at [303, 155] on div "Purchase Order Number" at bounding box center [349, 152] width 184 height 26
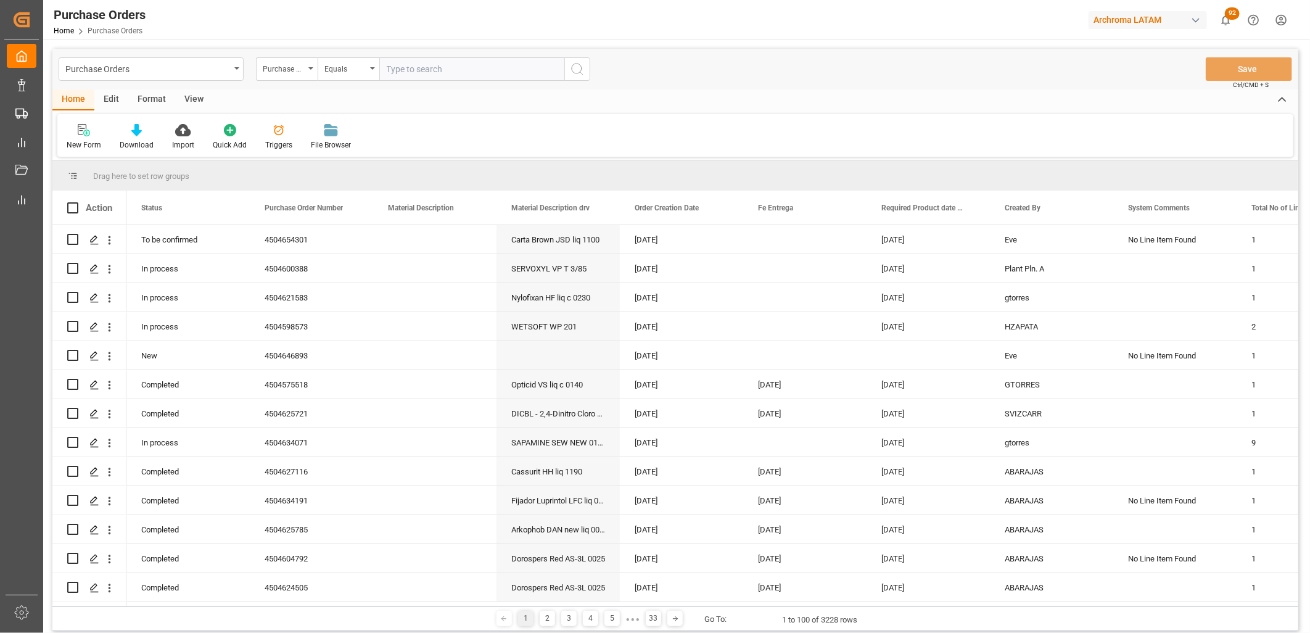
click at [403, 70] on input "text" at bounding box center [471, 68] width 185 height 23
paste input "4504638475"
type input "4504638475,"
click at [374, 67] on icon "open menu" at bounding box center [372, 68] width 5 height 2
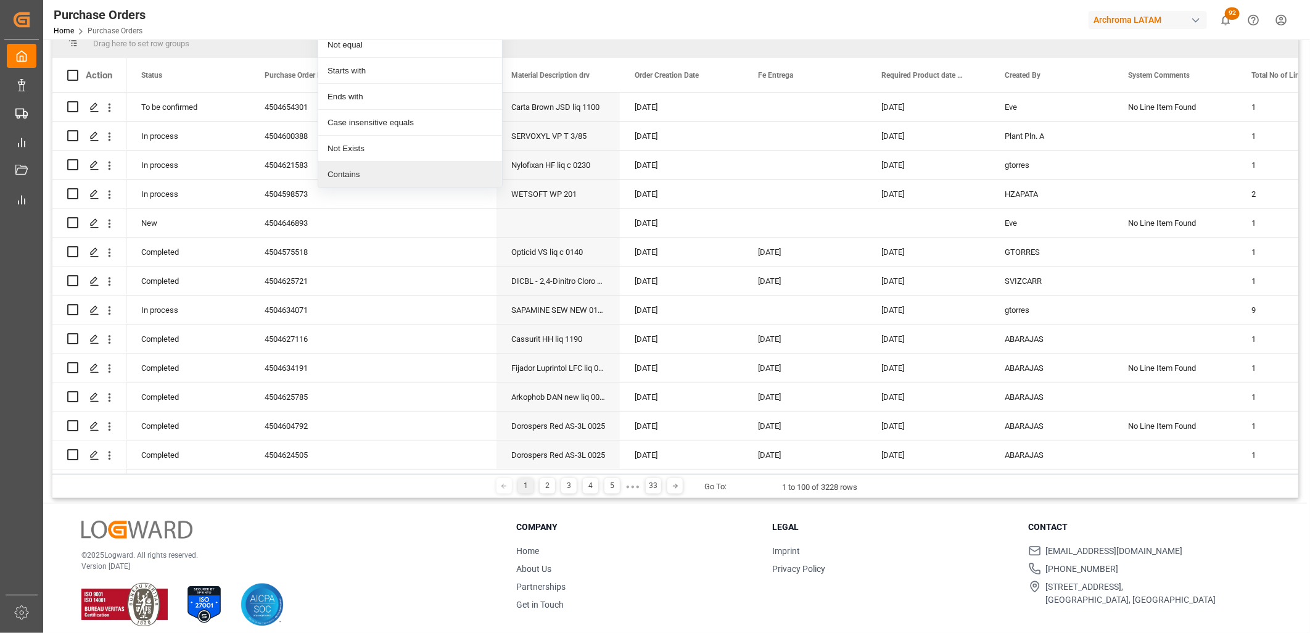
scroll to position [143, 0]
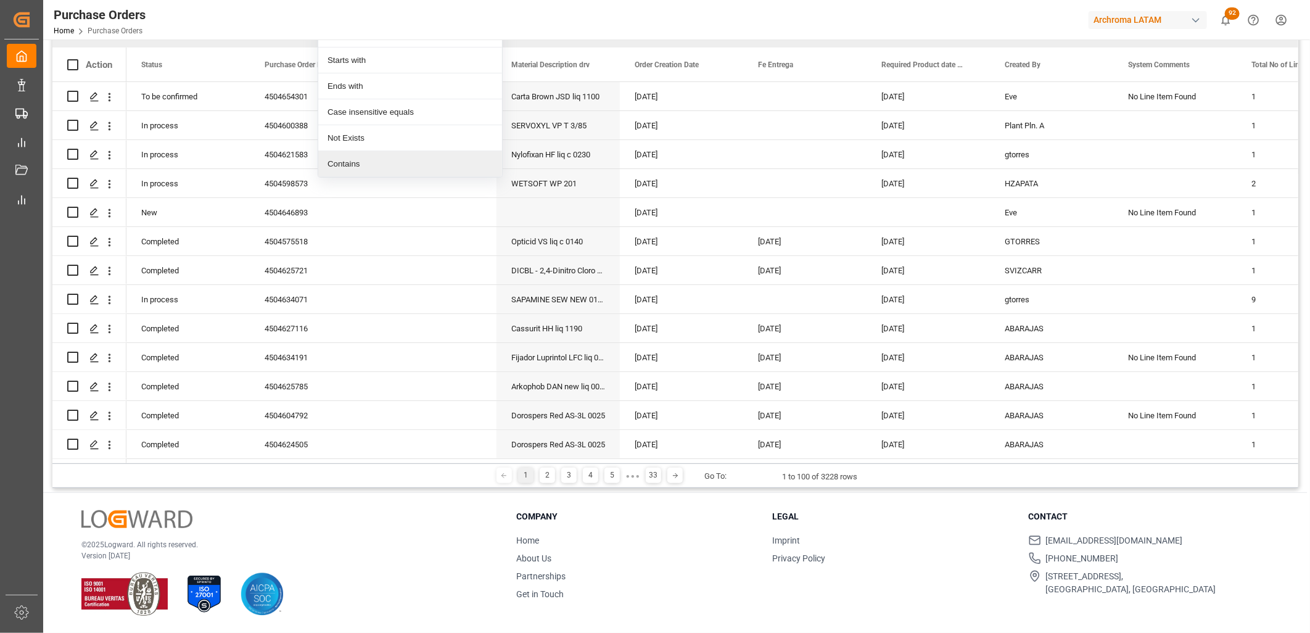
click at [358, 166] on div "Contains" at bounding box center [410, 164] width 184 height 26
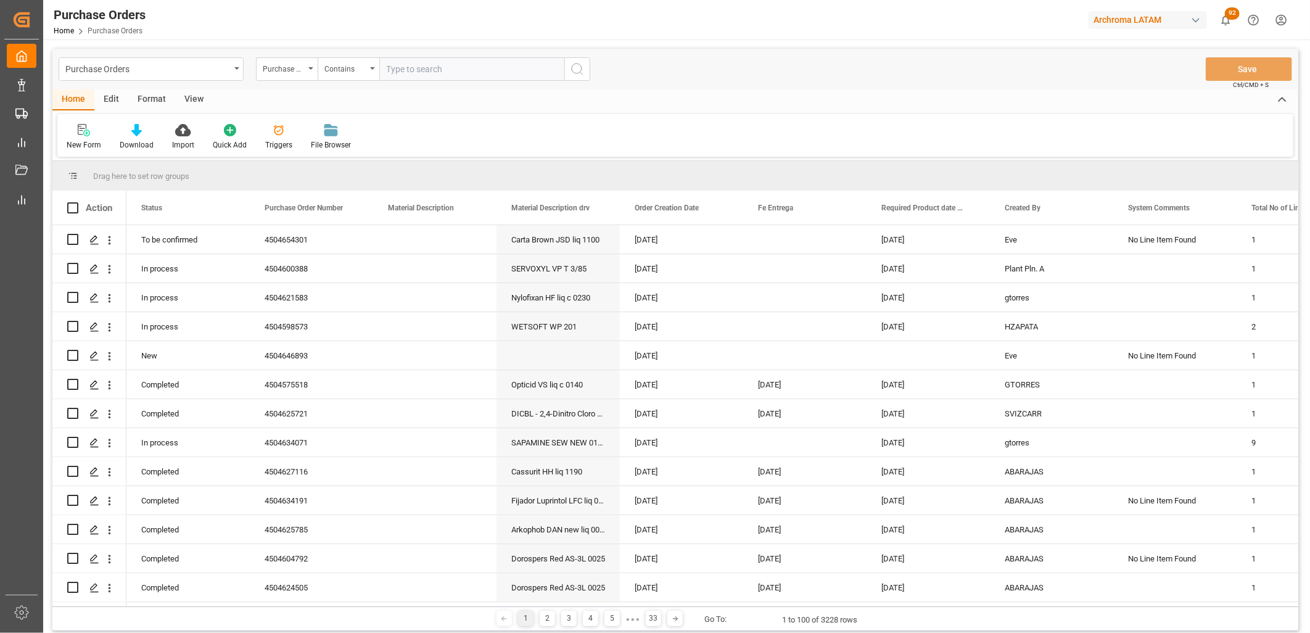
click at [397, 70] on input "text" at bounding box center [471, 68] width 185 height 23
paste input "4504638475"
paste input "4504629395"
type input "4504638475,4504629395"
click at [570, 68] on icon "search button" at bounding box center [577, 69] width 15 height 15
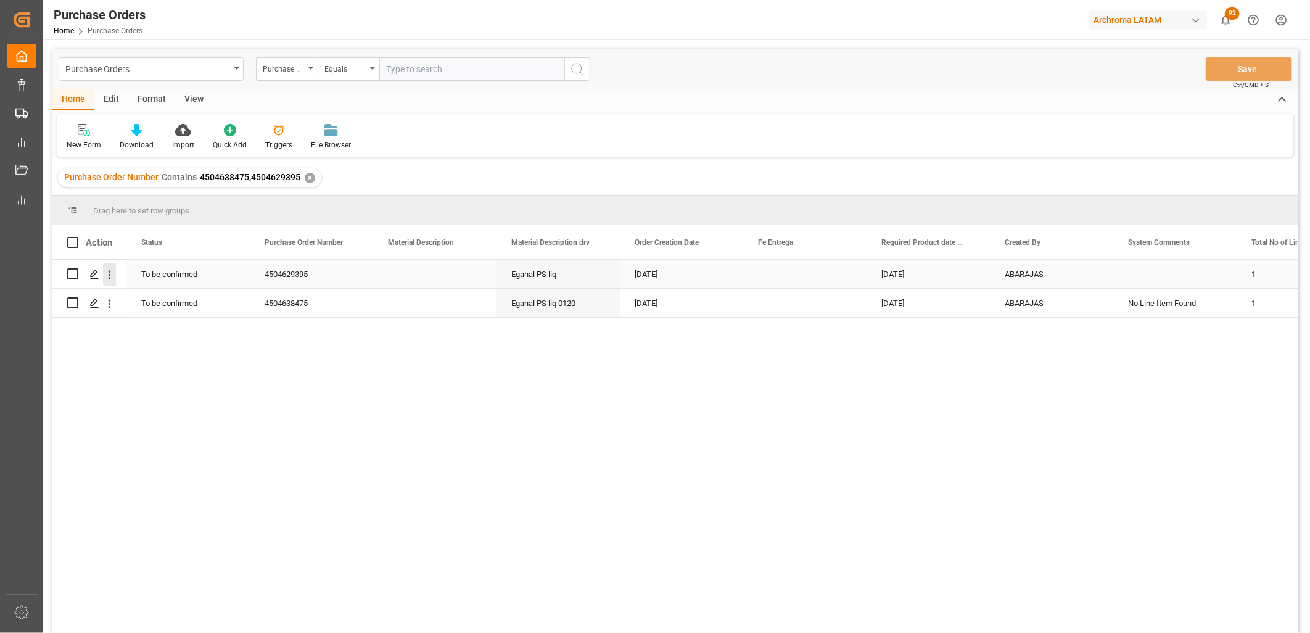
click at [104, 276] on icon "open menu" at bounding box center [109, 274] width 13 height 13
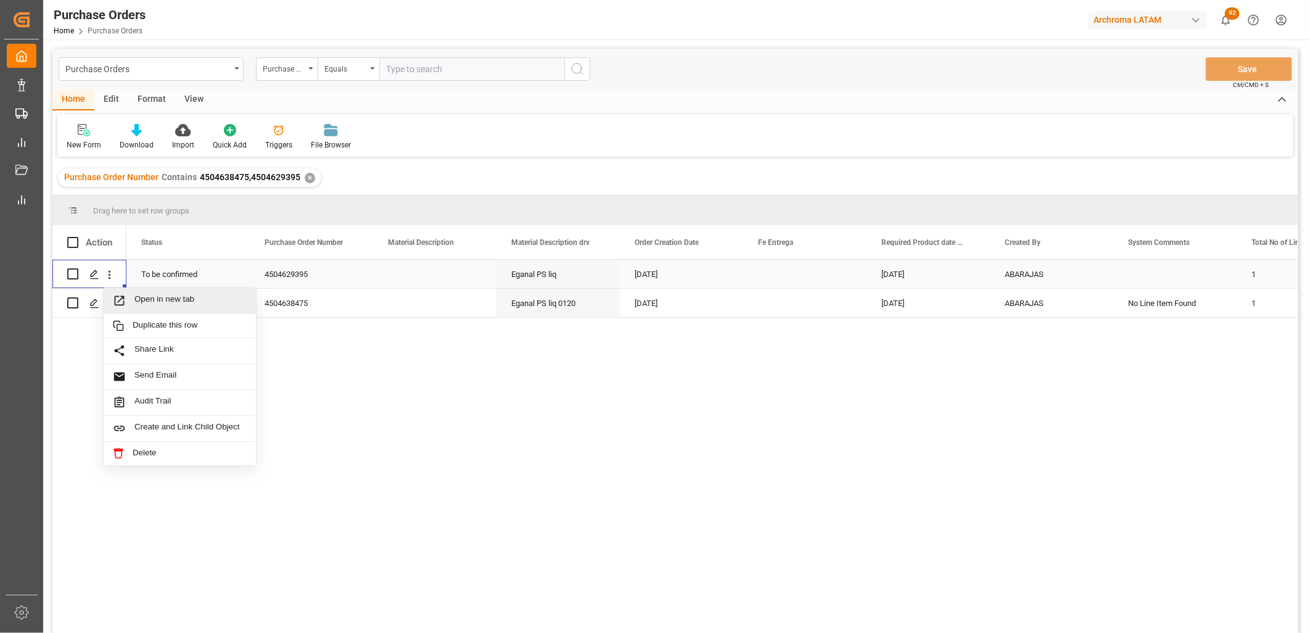
click at [120, 299] on icon "Press SPACE to select this row." at bounding box center [120, 300] width 10 height 10
click at [109, 305] on icon "open menu" at bounding box center [109, 303] width 13 height 13
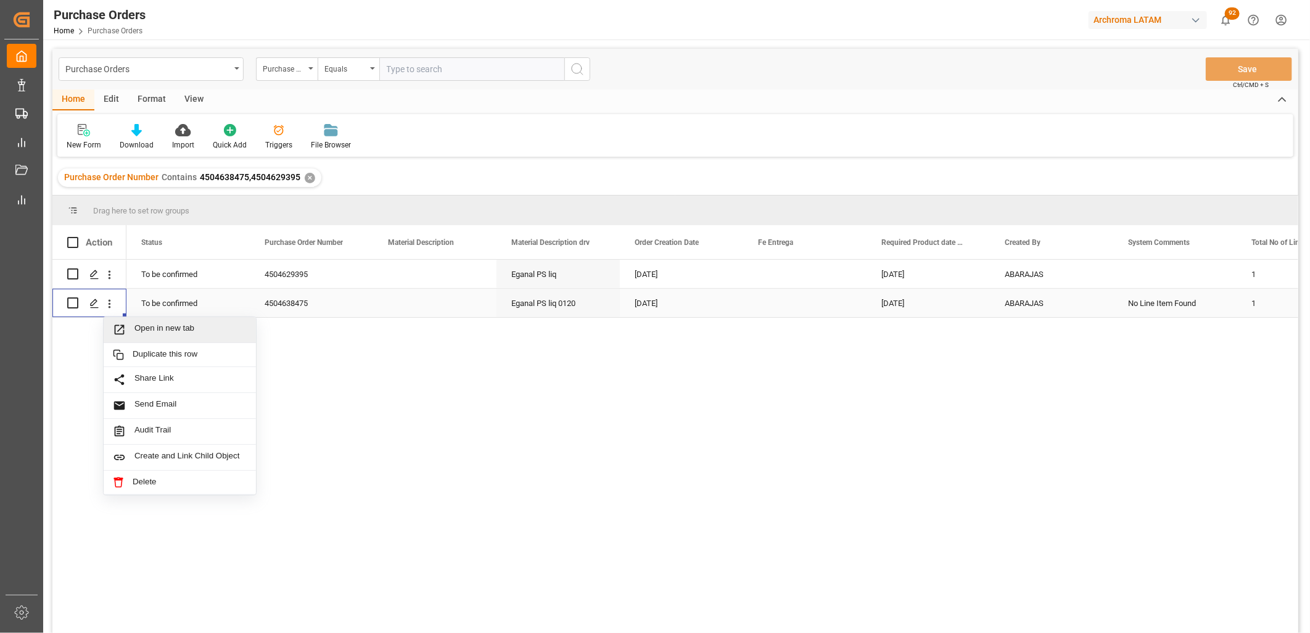
click at [121, 327] on icon "Press SPACE to select this row." at bounding box center [120, 329] width 10 height 10
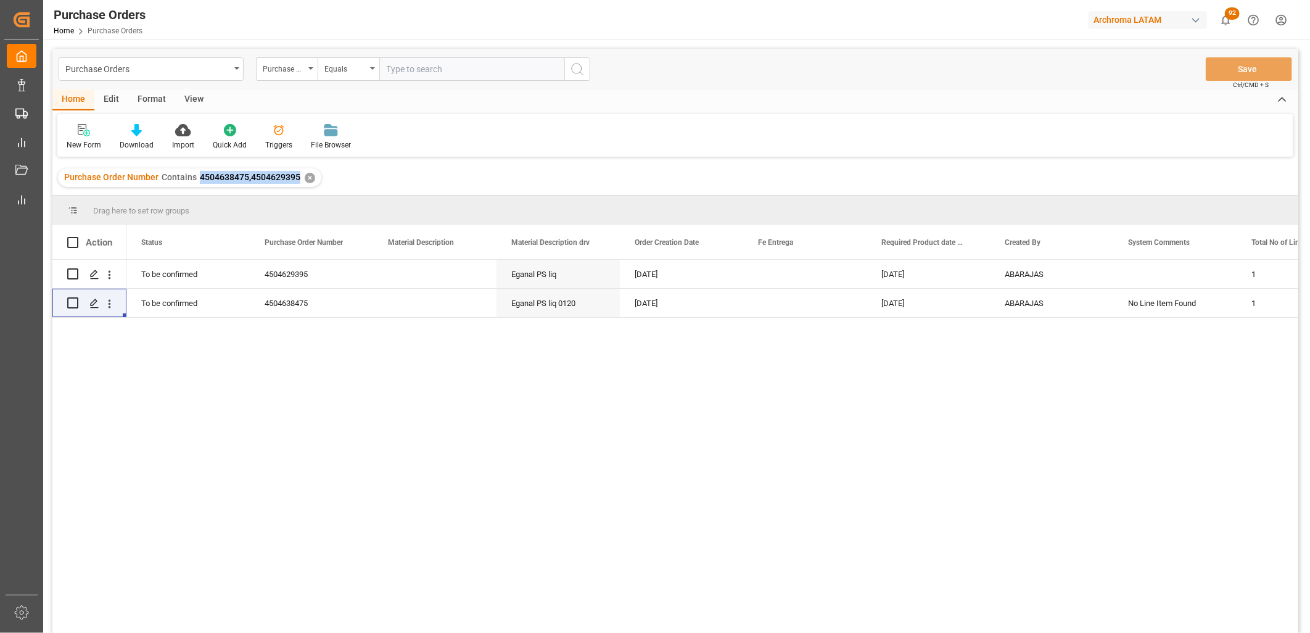
drag, startPoint x: 298, startPoint y: 179, endPoint x: 194, endPoint y: 178, distance: 104.2
click at [194, 178] on div "Purchase Order Number Contains 4504638475,4504629395 ✕" at bounding box center [189, 177] width 263 height 18
copy span "4504638475,4504629395"
click at [222, 68] on div "Purchase Orders" at bounding box center [147, 67] width 165 height 15
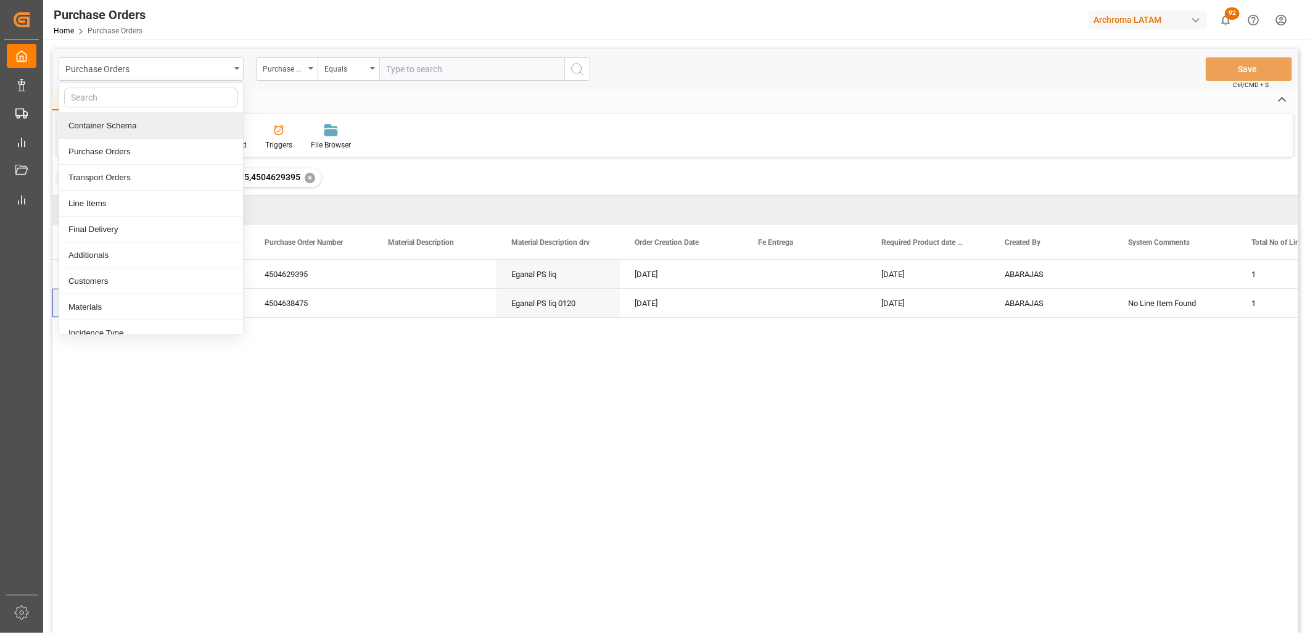
click at [129, 132] on div "Container Schema" at bounding box center [151, 126] width 184 height 26
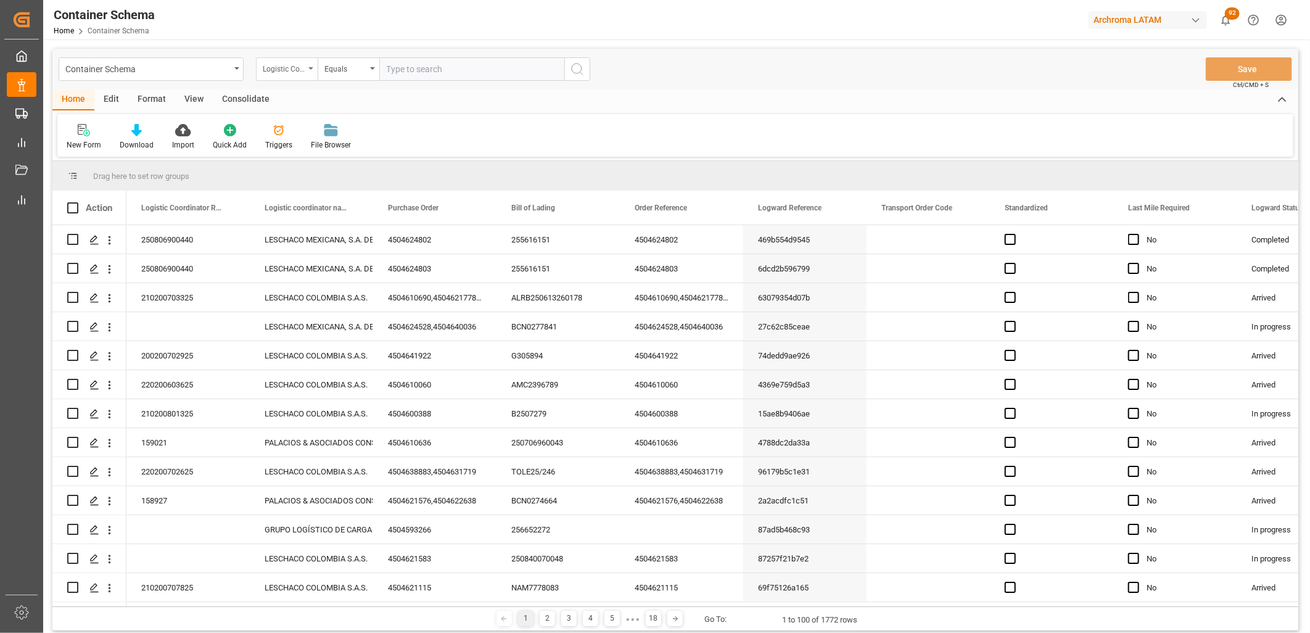
click at [286, 72] on div "Logistic Coordinator Reference Number" at bounding box center [284, 67] width 42 height 14
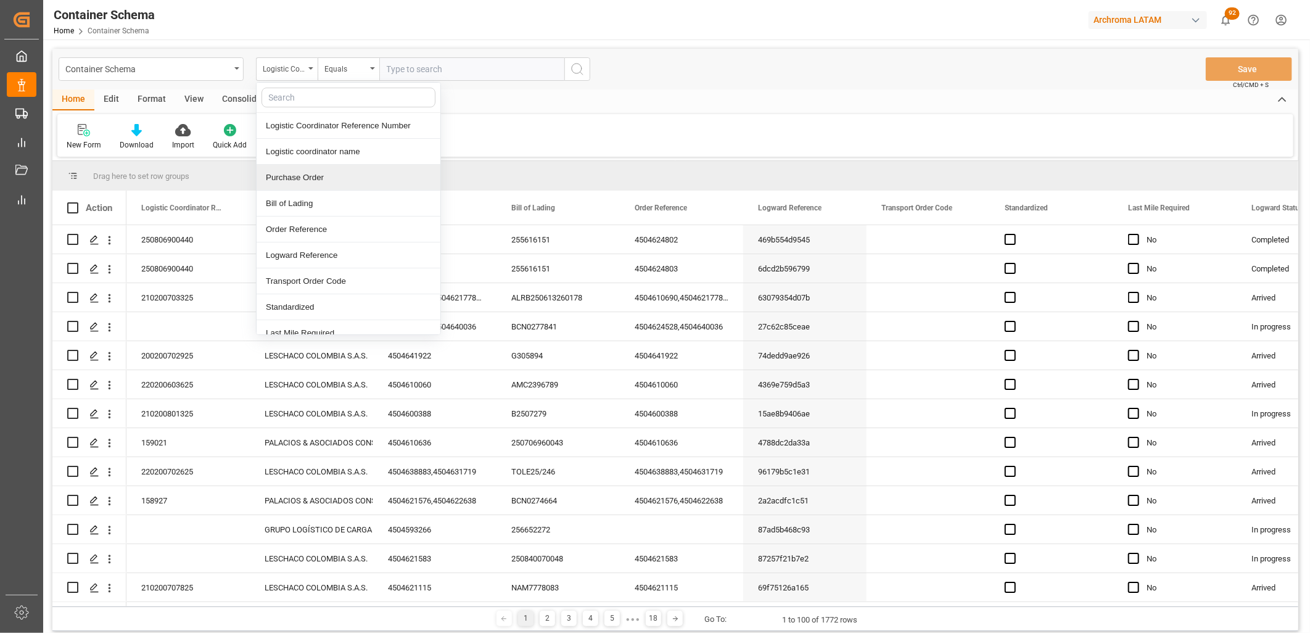
click at [294, 173] on div "Purchase Order" at bounding box center [349, 178] width 184 height 26
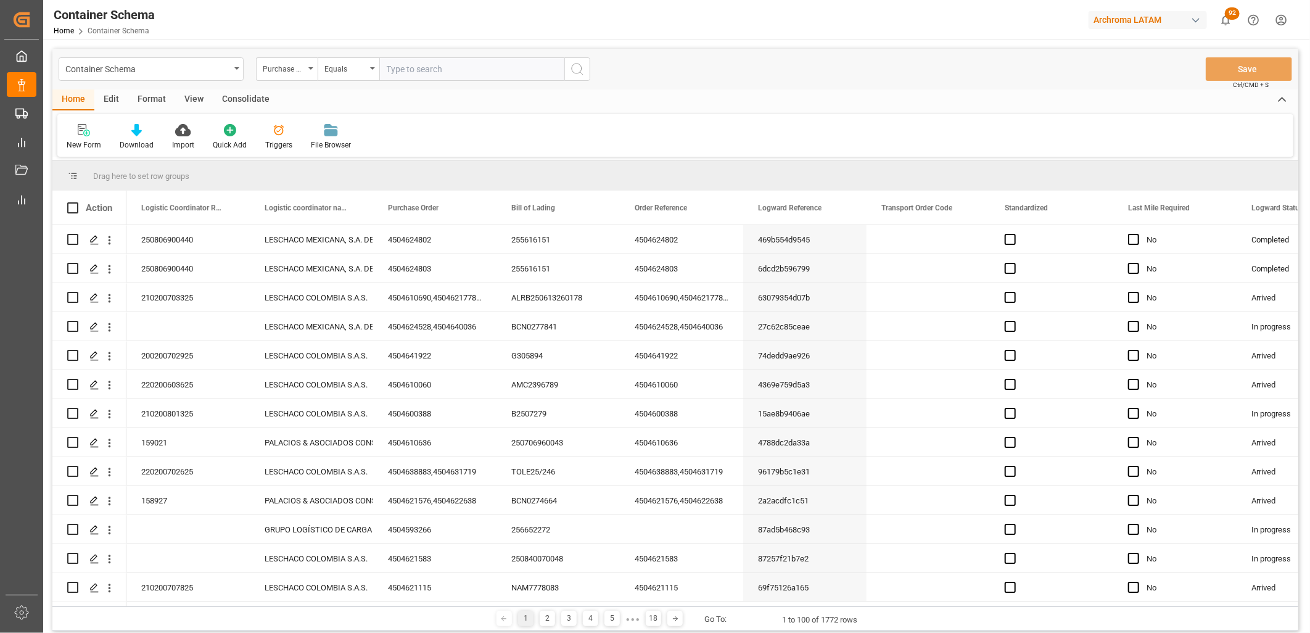
click at [385, 65] on input "text" at bounding box center [471, 68] width 185 height 23
paste input "4504634605"
type input "4504634605"
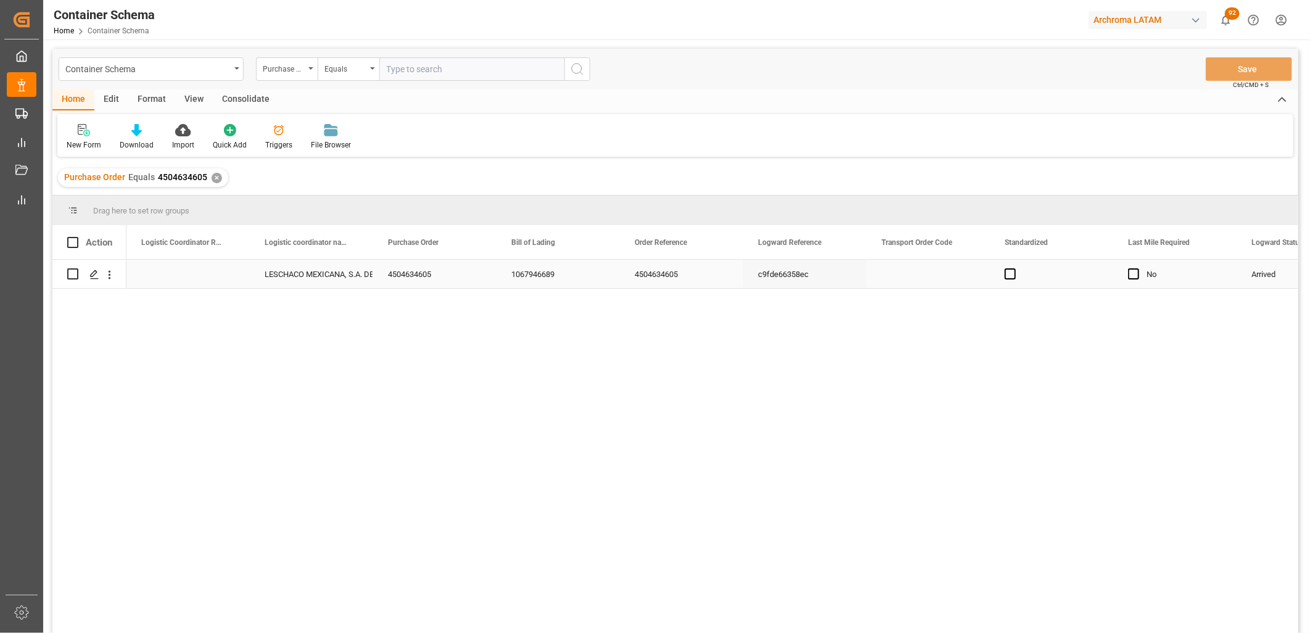
click at [155, 273] on div "Press SPACE to select this row." at bounding box center [187, 274] width 123 height 28
click at [179, 274] on input "Press SPACE to select this row." at bounding box center [188, 280] width 104 height 23
type input "250815080111"
click at [292, 276] on div "LESCHACO MEXICANA, S.A. DE C.V." at bounding box center [312, 274] width 94 height 28
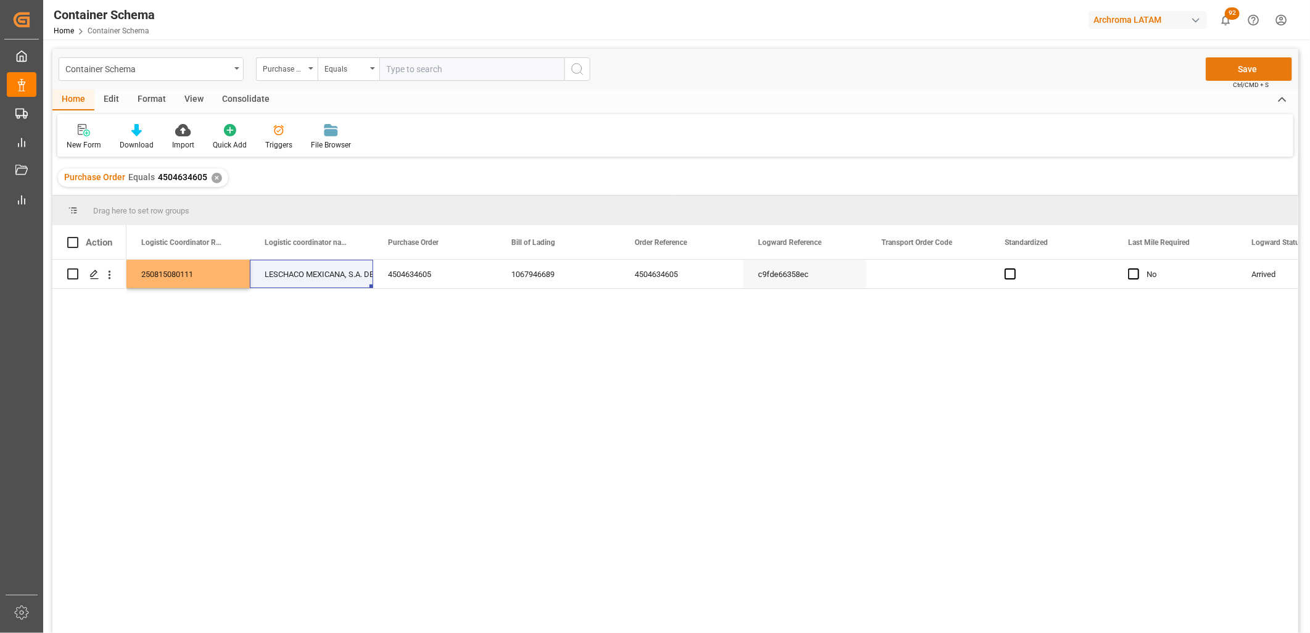
click at [1243, 64] on button "Save" at bounding box center [1249, 68] width 86 height 23
click at [453, 384] on div "250815080111 LESCHACO MEXICANA, S.A. DE C.V. 4504634605 1067946689 4504634605 c…" at bounding box center [712, 450] width 1172 height 381
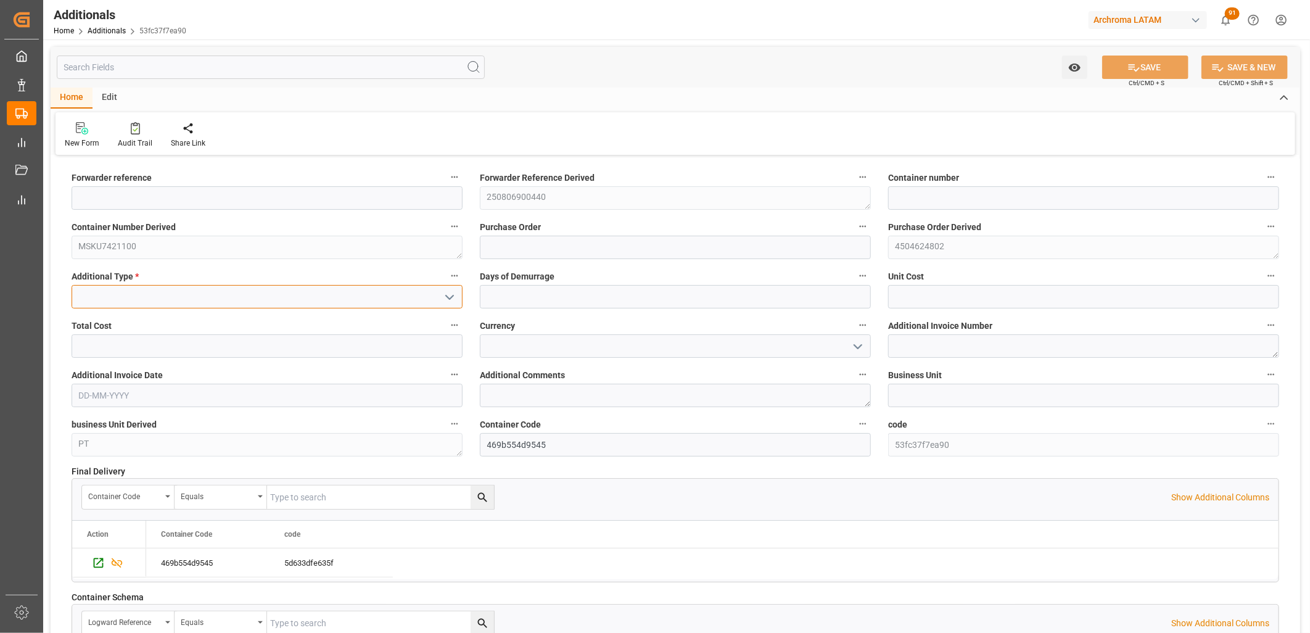
click at [430, 299] on input at bounding box center [267, 296] width 391 height 23
type input "ALMACENAJES"
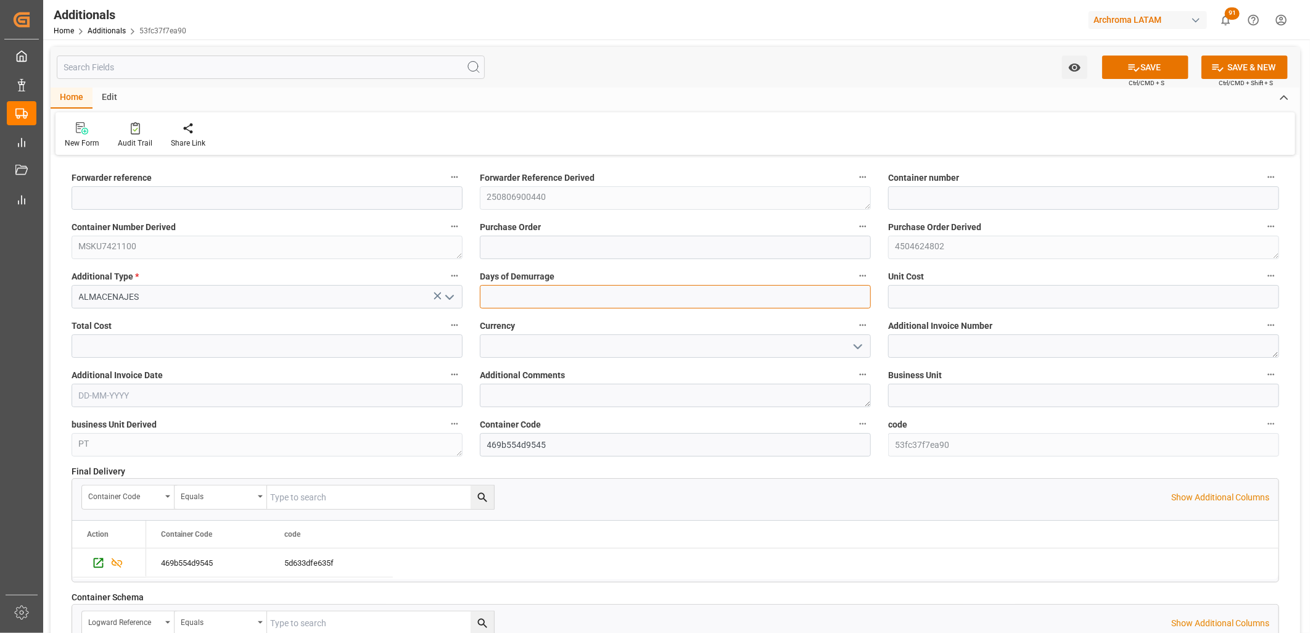
click at [548, 297] on input "text" at bounding box center [675, 296] width 391 height 23
click at [645, 299] on input "text" at bounding box center [675, 296] width 391 height 23
type input "2"
click at [952, 304] on input "text" at bounding box center [1083, 296] width 391 height 23
type input "1776.05"
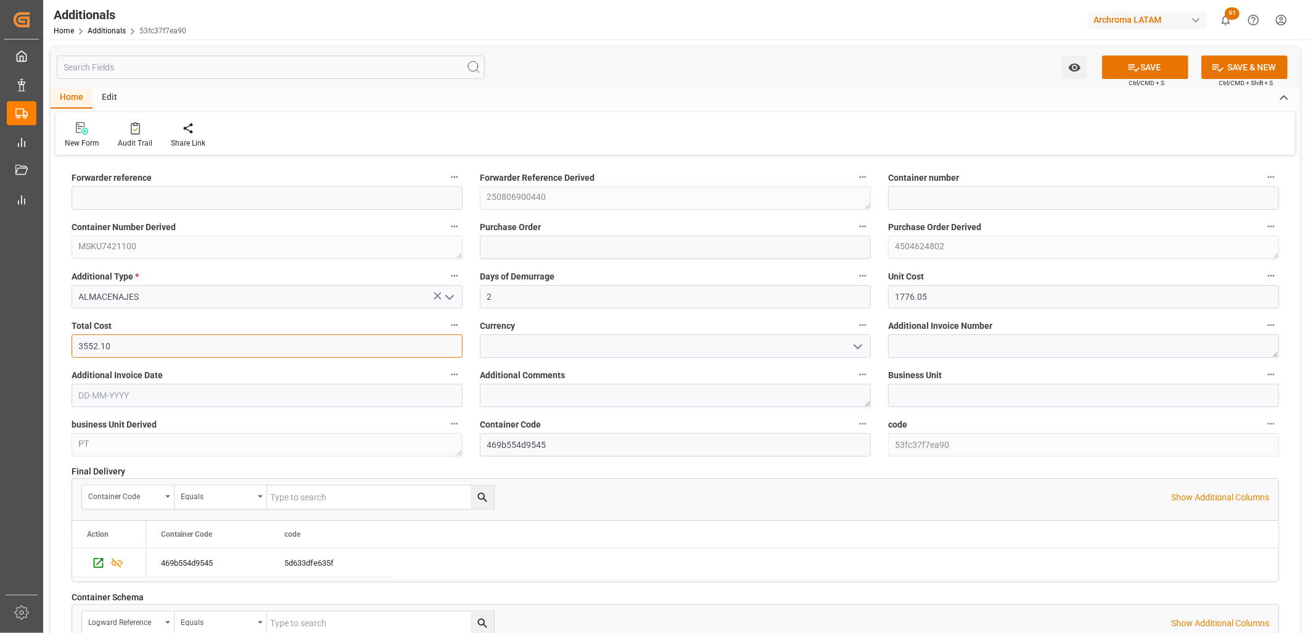
type input "3552.10"
type input "MXN"
click at [916, 349] on textarea at bounding box center [1083, 345] width 391 height 23
paste textarea "LM452233"
type textarea "LM452233"
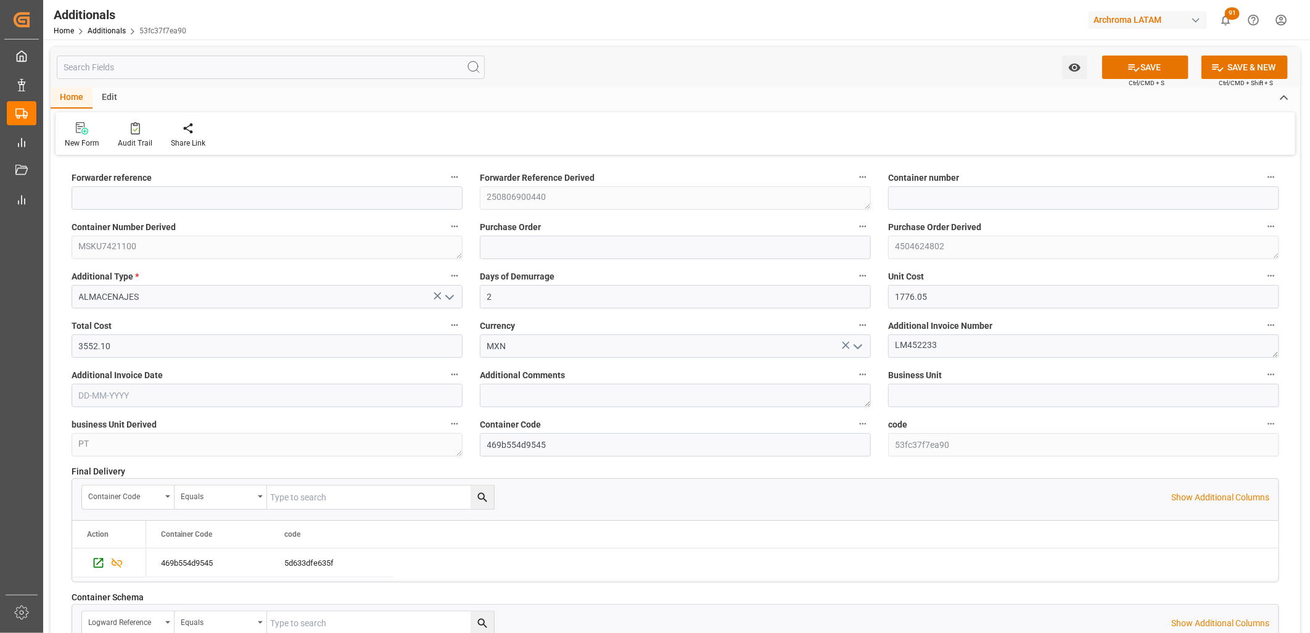
click at [151, 398] on input "text" at bounding box center [267, 395] width 391 height 23
type input "12-08-2025"
click at [1142, 62] on button "SAVE" at bounding box center [1145, 66] width 86 height 23
type input "250806900440"
type input "MSKU7421100"
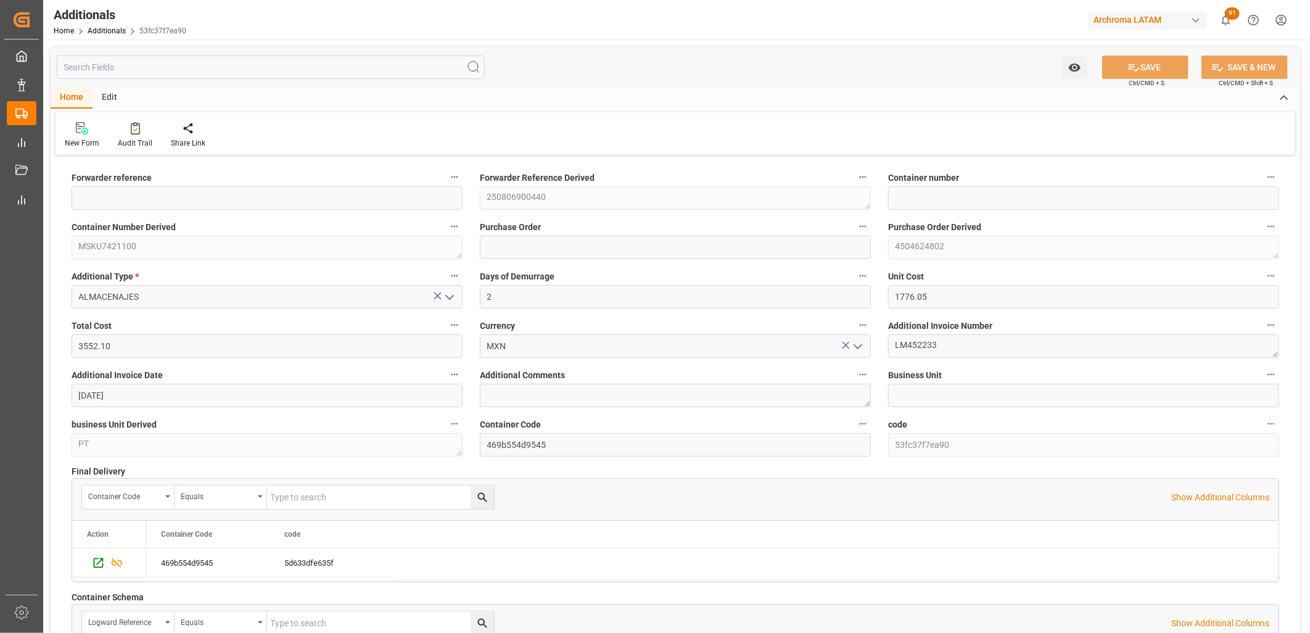
type input "4504624802"
type input "PT"
click at [99, 30] on link "Additionals" at bounding box center [107, 31] width 38 height 9
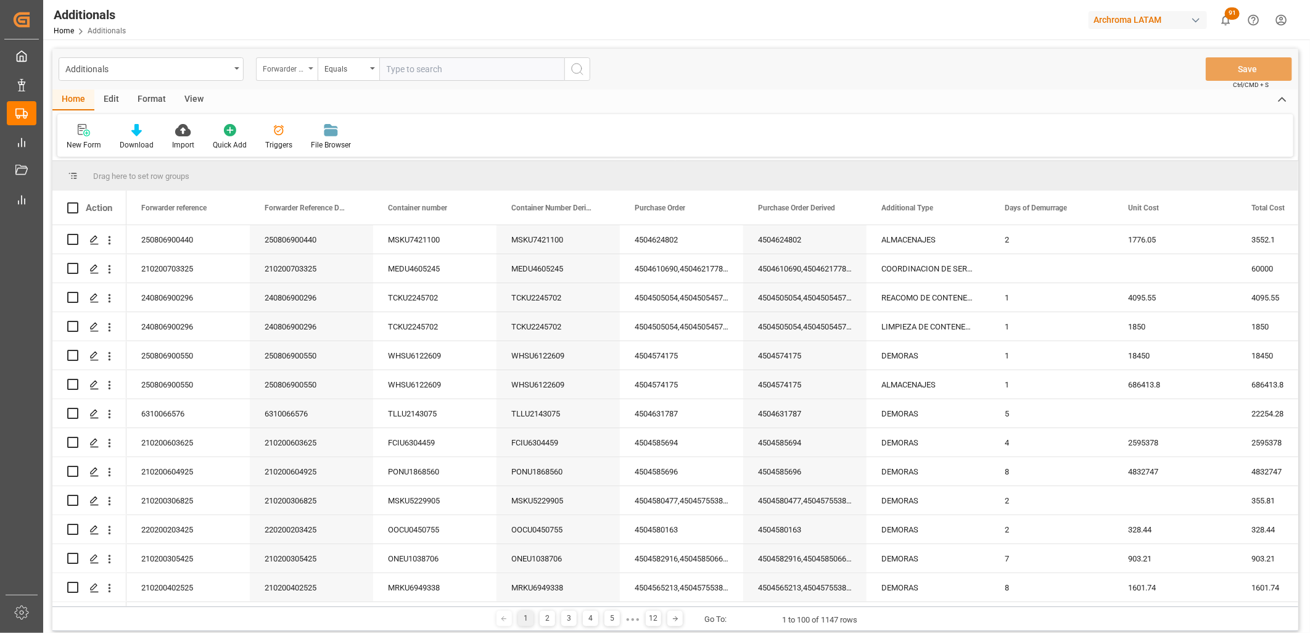
click at [306, 73] on div "Forwarder reference" at bounding box center [287, 68] width 62 height 23
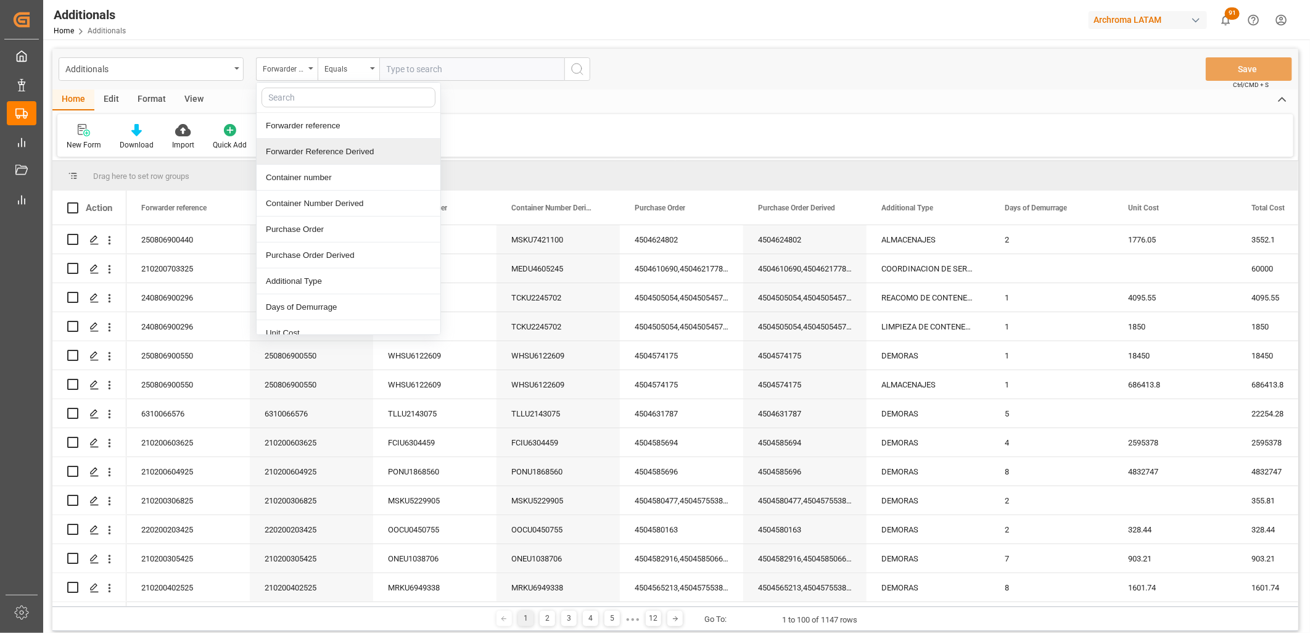
click at [482, 137] on div "New Form Download Import Quick Add Triggers File Browser" at bounding box center [675, 135] width 1236 height 43
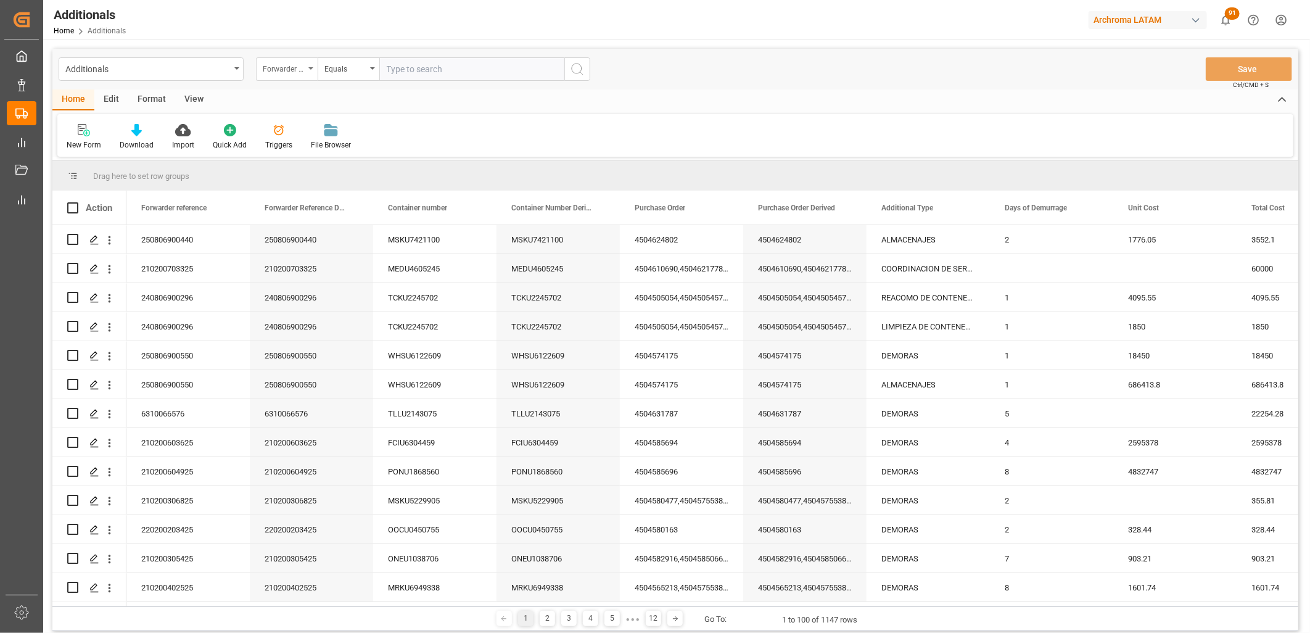
click at [303, 77] on div "Forwarder reference" at bounding box center [287, 68] width 62 height 23
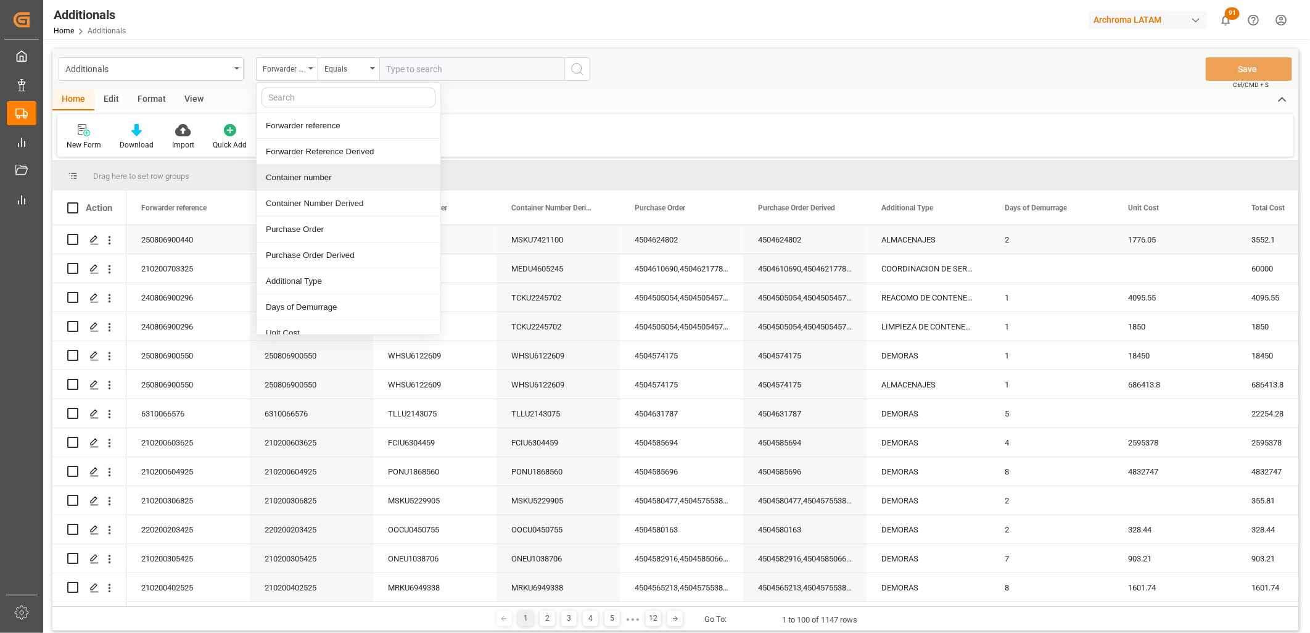
click at [71, 237] on input "Press Space to toggle row selection (unchecked)" at bounding box center [72, 239] width 11 height 11
checkbox input "true"
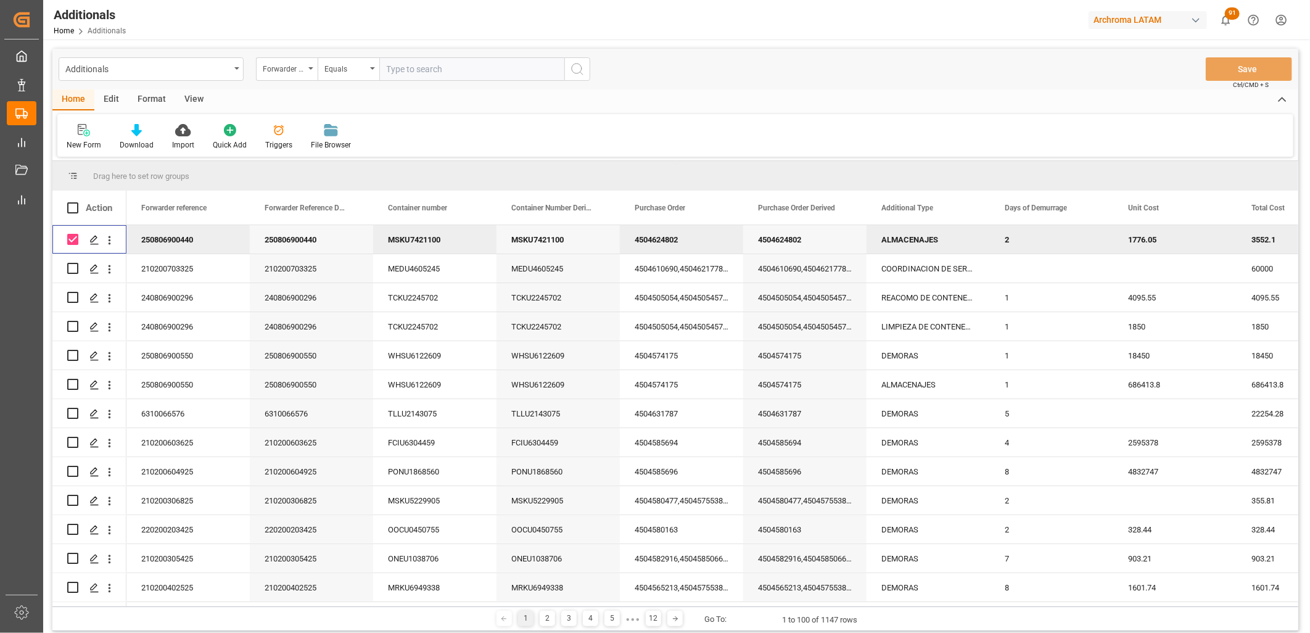
click at [157, 95] on div "Format" at bounding box center [151, 99] width 47 height 21
click at [176, 99] on div "View" at bounding box center [194, 99] width 38 height 21
click at [76, 101] on div "Home" at bounding box center [73, 99] width 42 height 21
click at [109, 97] on div "Edit" at bounding box center [111, 99] width 34 height 21
click at [93, 129] on icon at bounding box center [90, 130] width 12 height 12
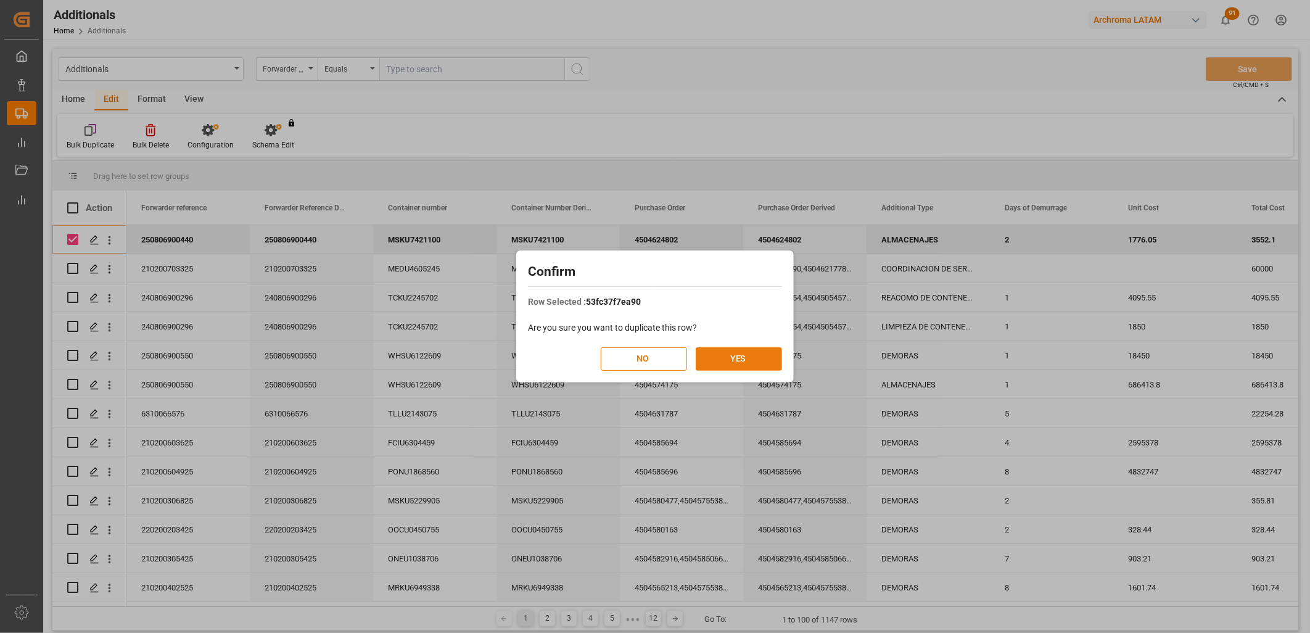
click at [773, 364] on button "YES" at bounding box center [739, 358] width 86 height 23
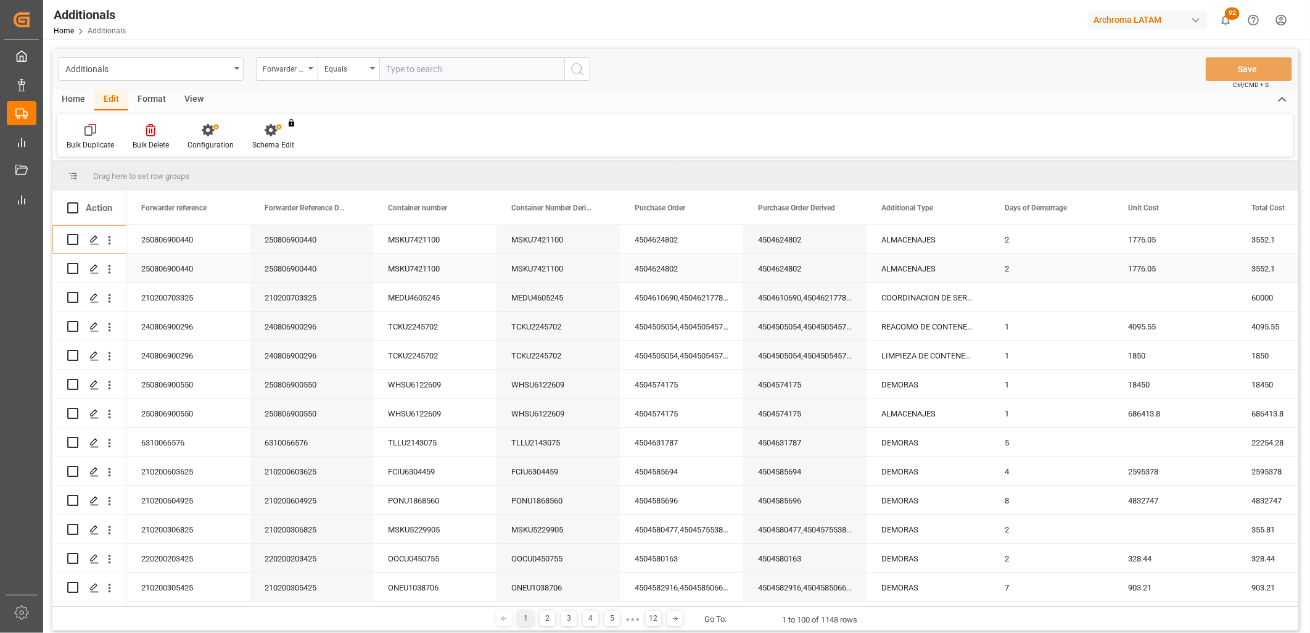
click at [909, 266] on div "ALMACENAJES" at bounding box center [927, 268] width 123 height 28
click at [909, 266] on input "ALMACENAJES" at bounding box center [928, 275] width 104 height 23
click at [907, 300] on div "REACOMODO DE CONTENEDOR" at bounding box center [941, 310] width 128 height 43
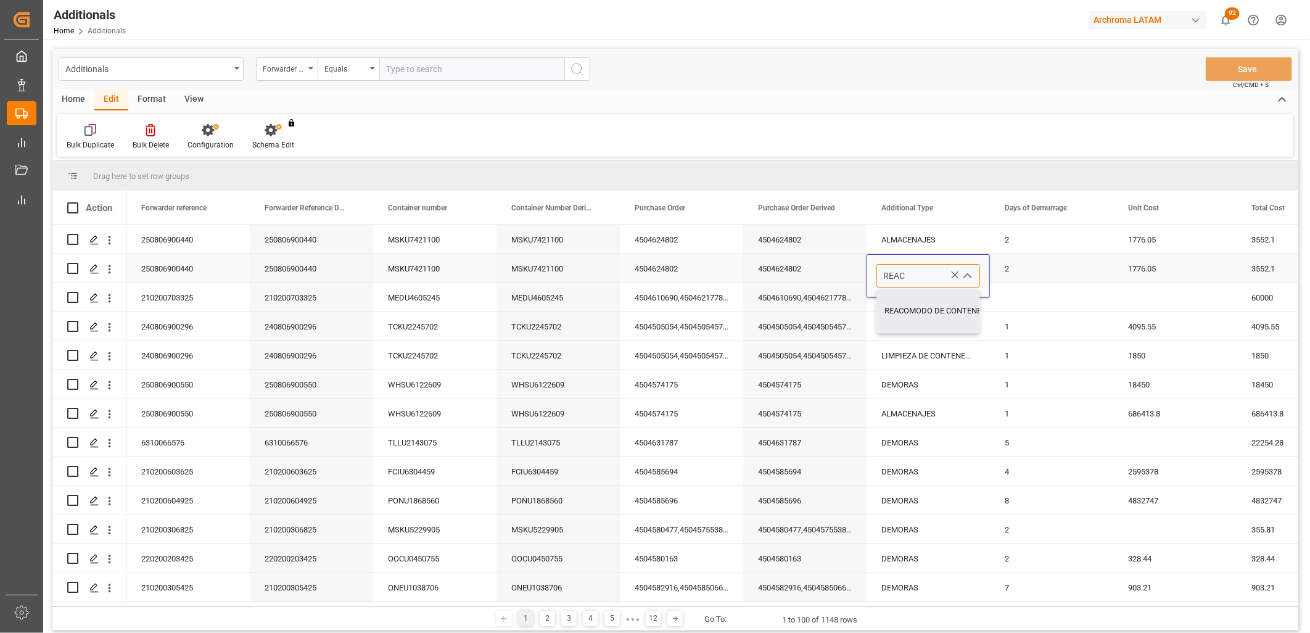
type input "REACOMODO DE CONTENEDOR"
click at [1006, 269] on div "2" at bounding box center [1051, 268] width 123 height 28
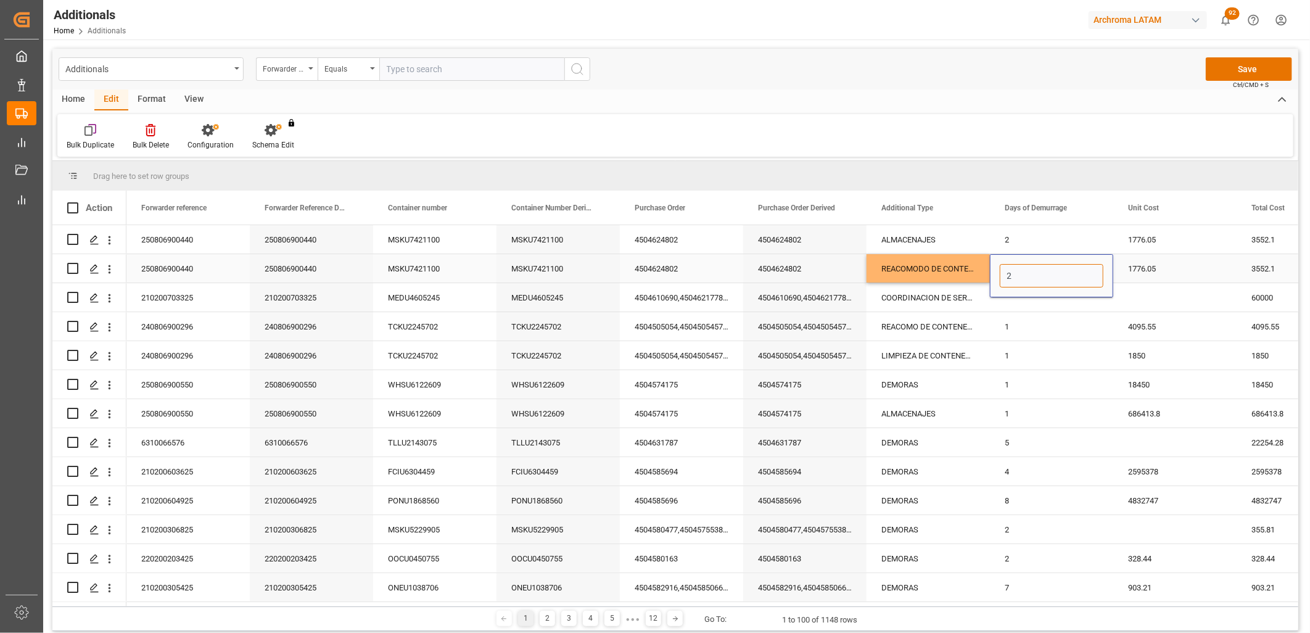
drag, startPoint x: 1006, startPoint y: 269, endPoint x: 1014, endPoint y: 272, distance: 9.0
click at [1014, 272] on input "2" at bounding box center [1052, 275] width 104 height 23
type input "1"
click at [1155, 266] on div "1776.05" at bounding box center [1174, 268] width 123 height 28
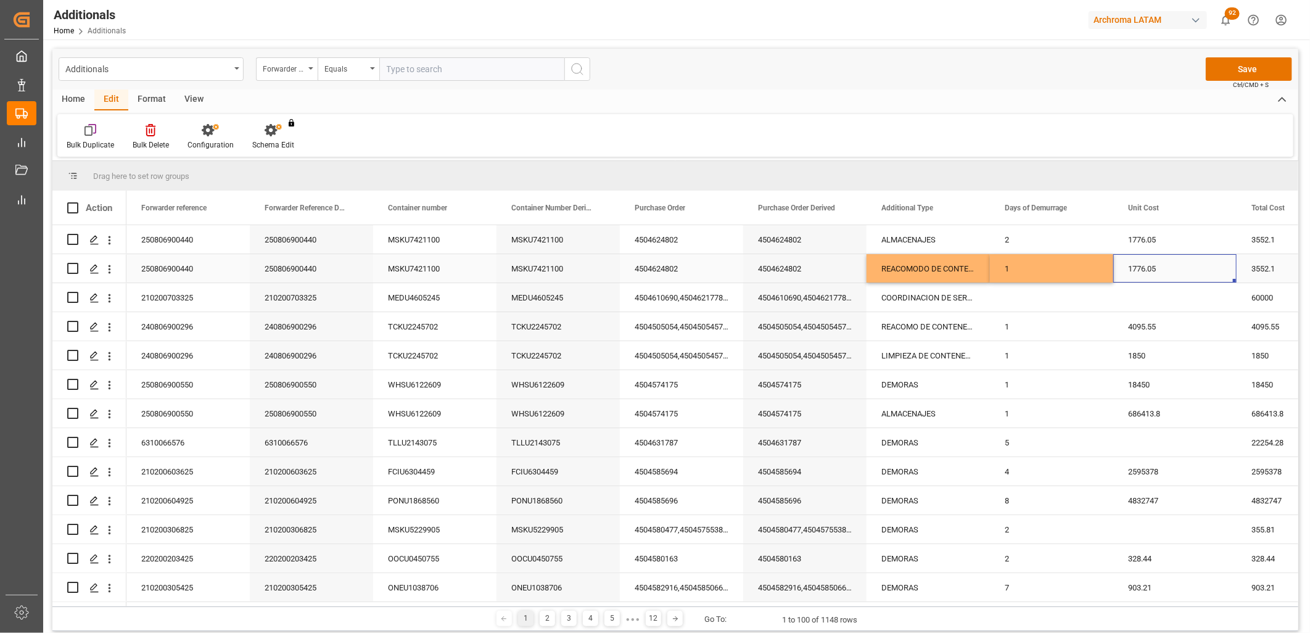
click at [1155, 266] on div "1776.05" at bounding box center [1174, 268] width 123 height 28
type input "4095.55"
click at [1252, 268] on div "3552.1" at bounding box center [1297, 268] width 123 height 28
click at [1252, 268] on input "3552.1" at bounding box center [1298, 275] width 104 height 23
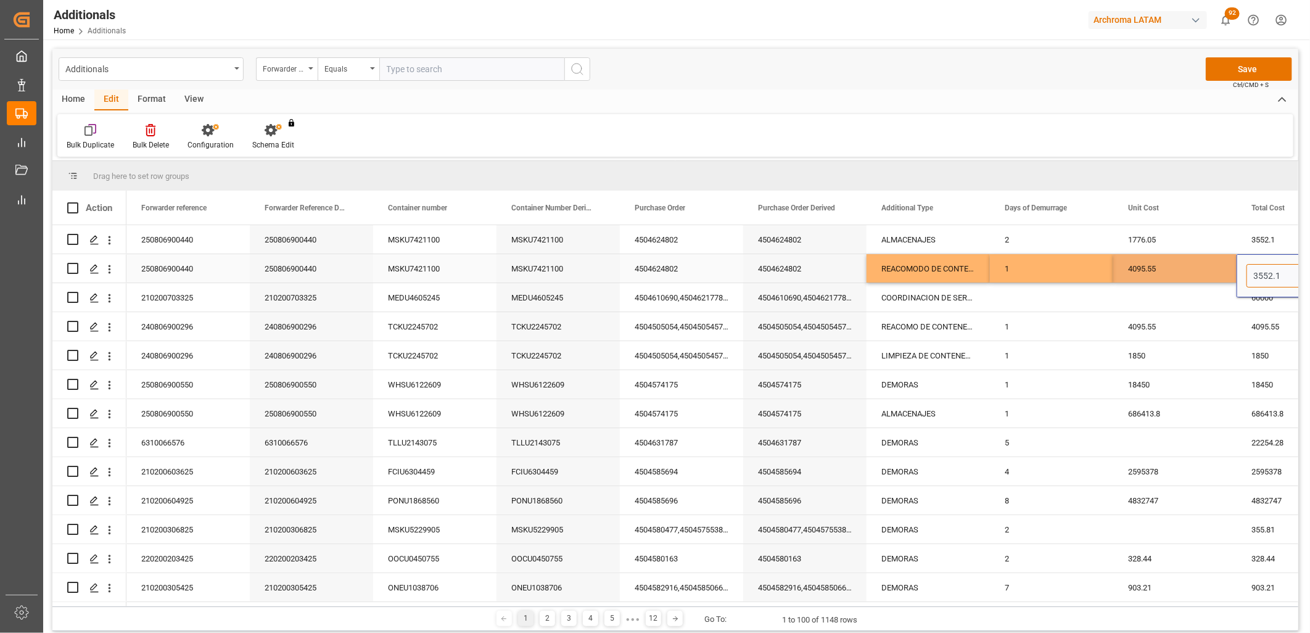
click at [1252, 268] on input "3552.1" at bounding box center [1298, 275] width 104 height 23
type input "4095.55"
click at [1199, 273] on div "4095.55" at bounding box center [1174, 268] width 123 height 28
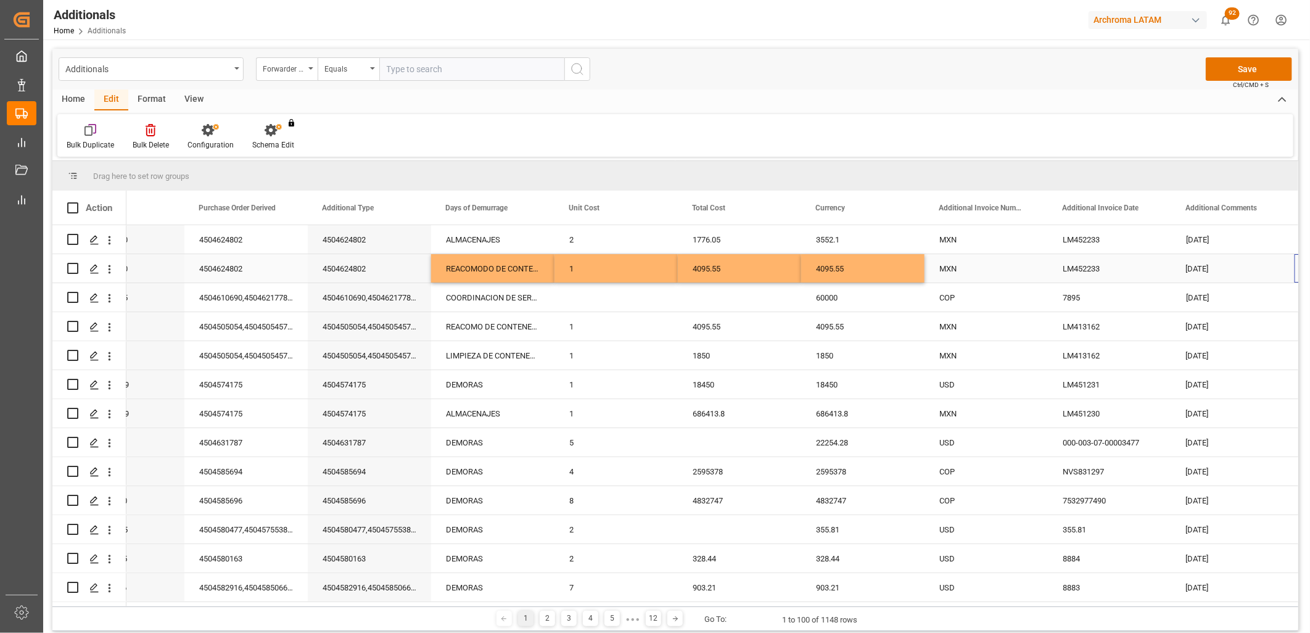
scroll to position [0, 559]
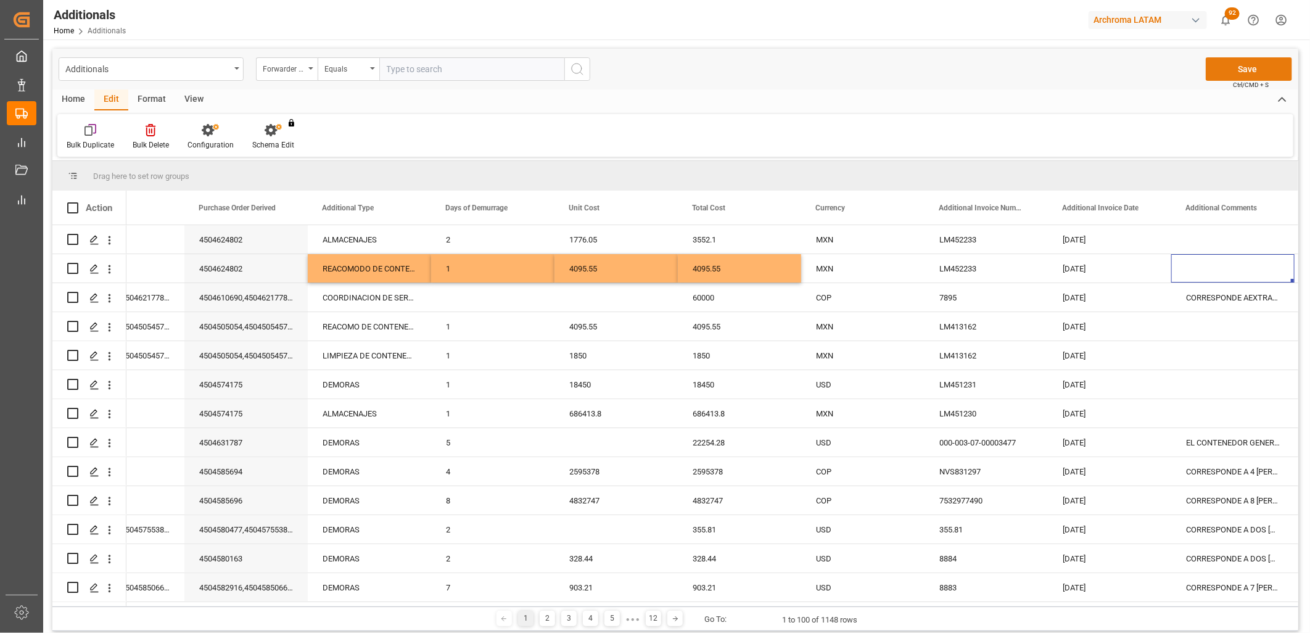
click at [1228, 65] on button "Save" at bounding box center [1249, 68] width 86 height 23
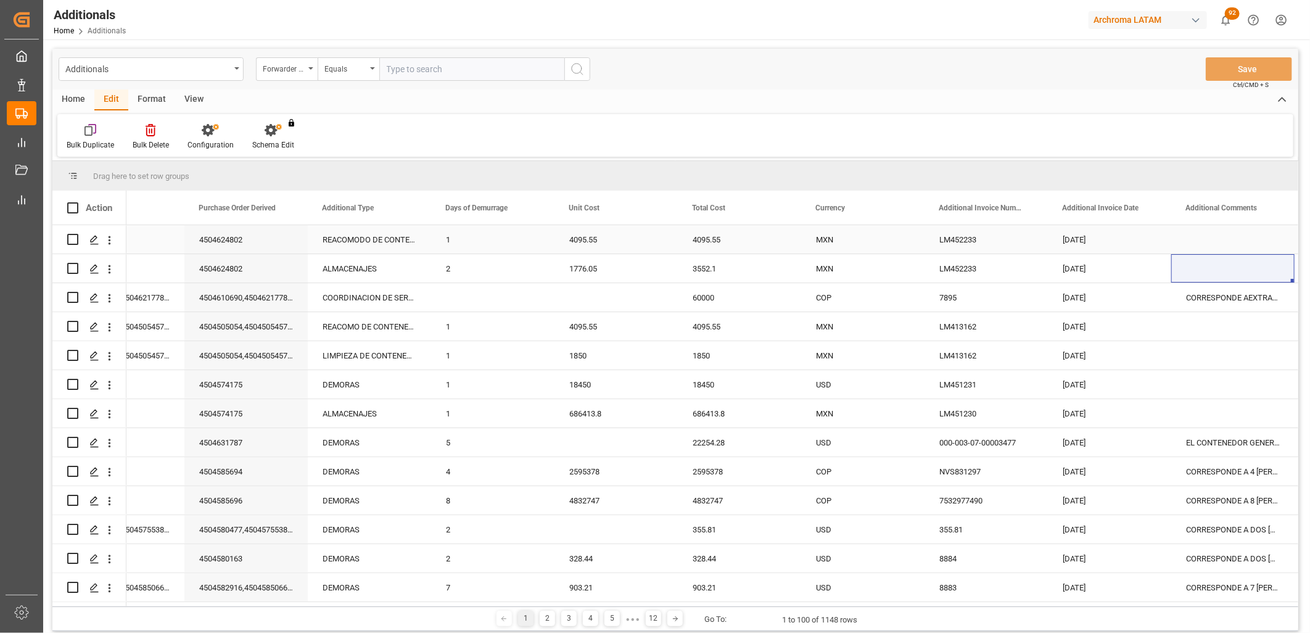
drag, startPoint x: 350, startPoint y: 240, endPoint x: 350, endPoint y: 263, distance: 22.2
click at [350, 240] on div "REACOMODO DE CONTENEDOR" at bounding box center [369, 239] width 123 height 28
click at [350, 263] on div "ALMACENAJES" at bounding box center [369, 268] width 123 height 28
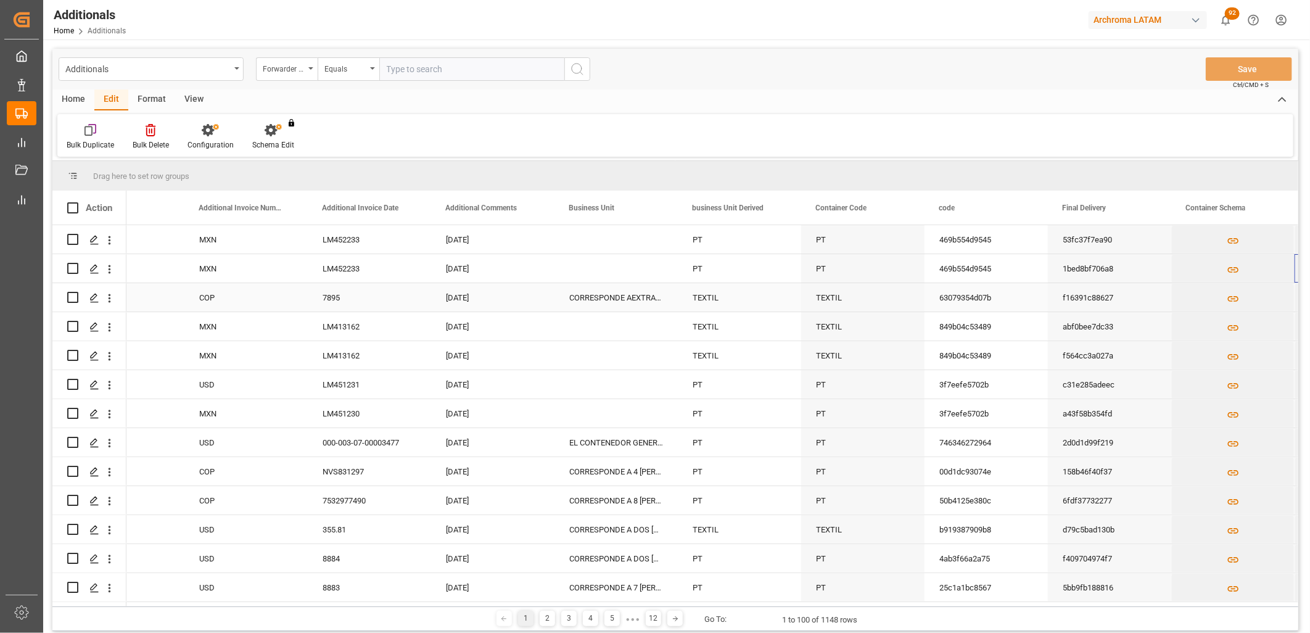
scroll to position [0, 1299]
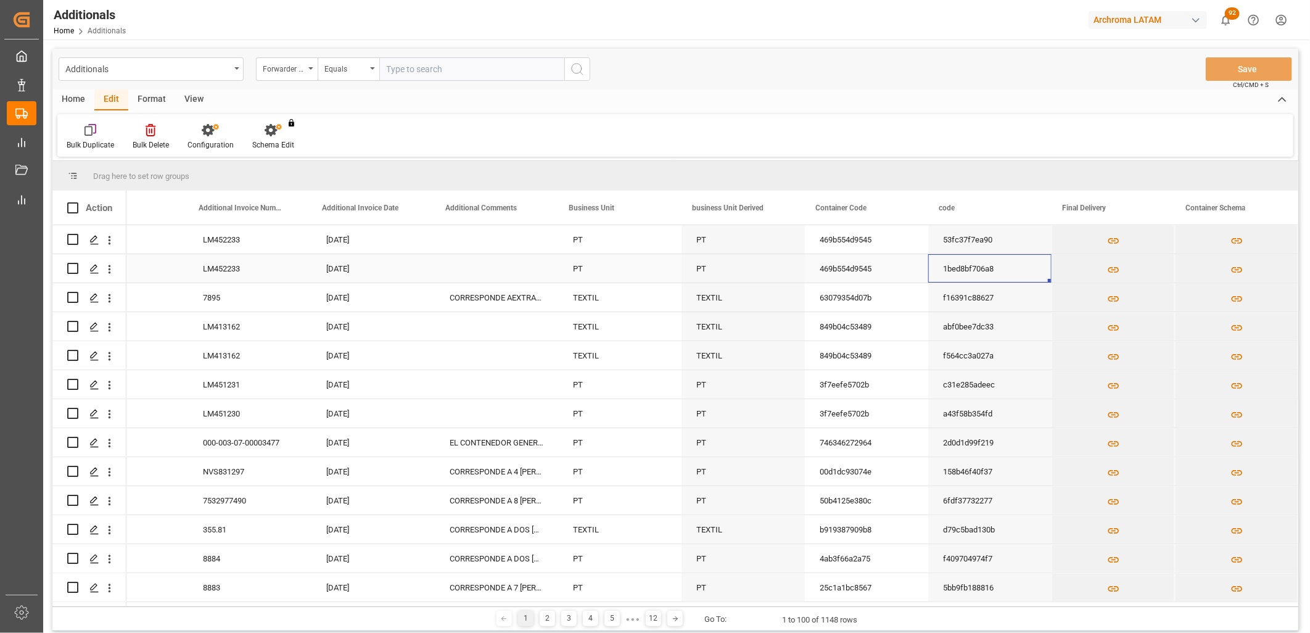
click at [983, 276] on div "1bed8bf706a8" at bounding box center [989, 268] width 123 height 28
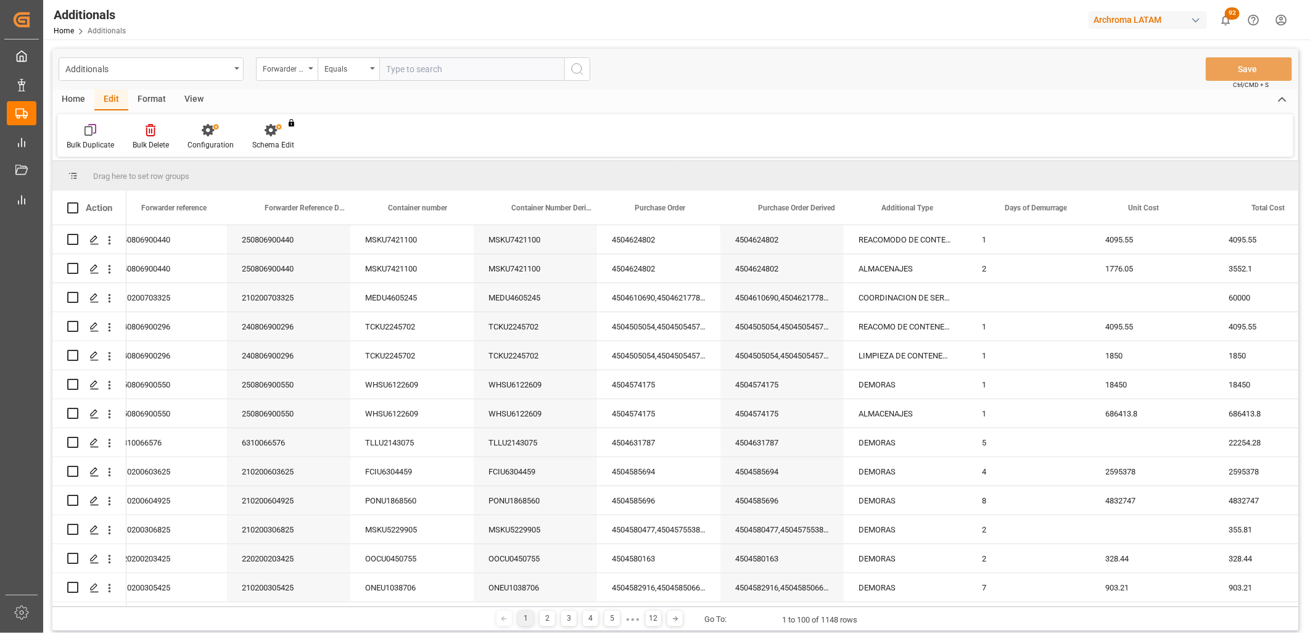
scroll to position [0, 0]
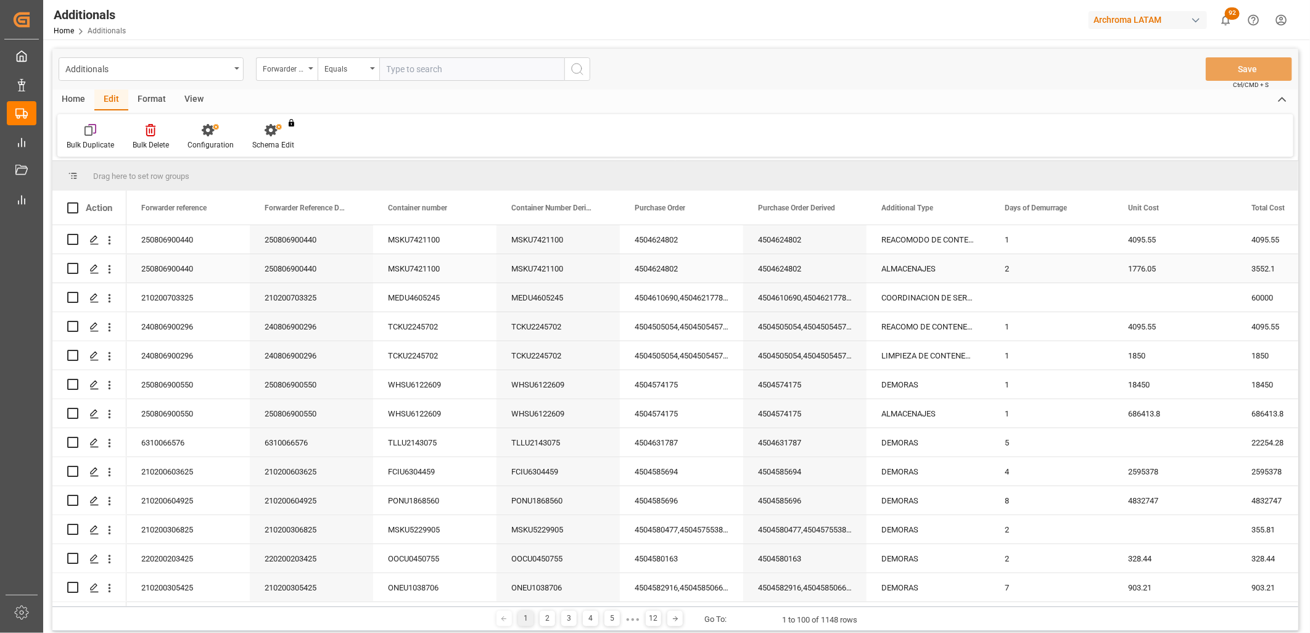
click at [420, 269] on div "MSKU7421100" at bounding box center [434, 268] width 123 height 28
click at [72, 268] on input "Press Space to toggle row selection (unchecked)" at bounding box center [72, 268] width 11 height 11
checkbox input "true"
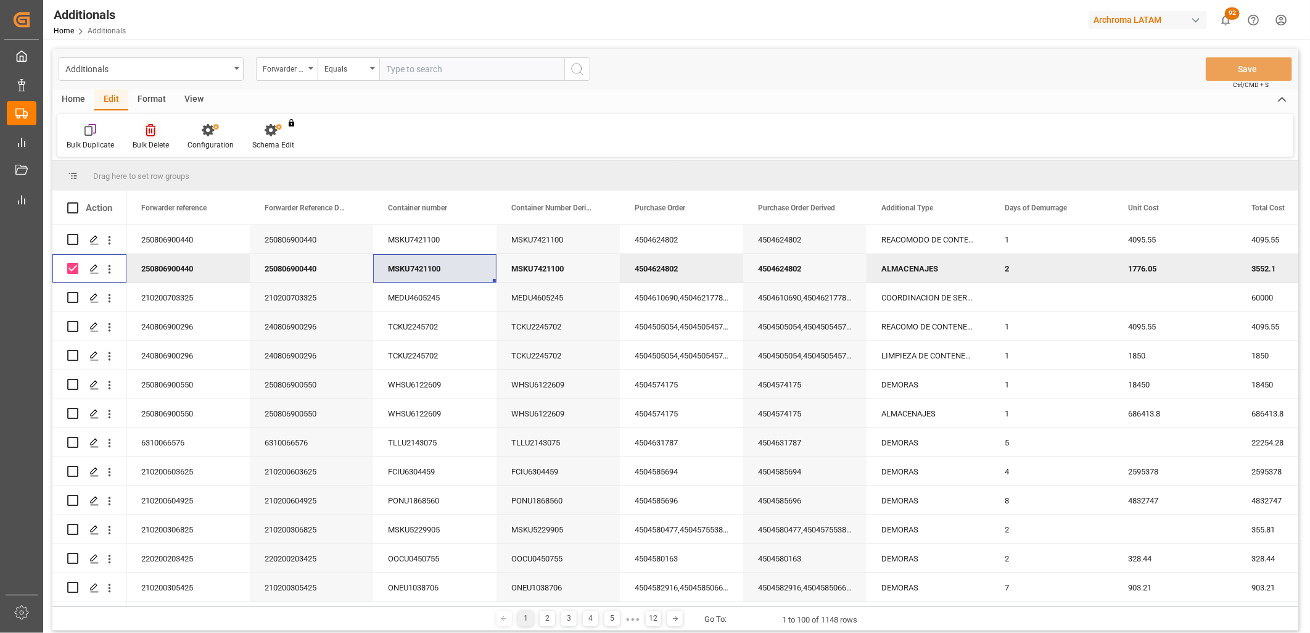
click at [159, 133] on div at bounding box center [151, 129] width 36 height 13
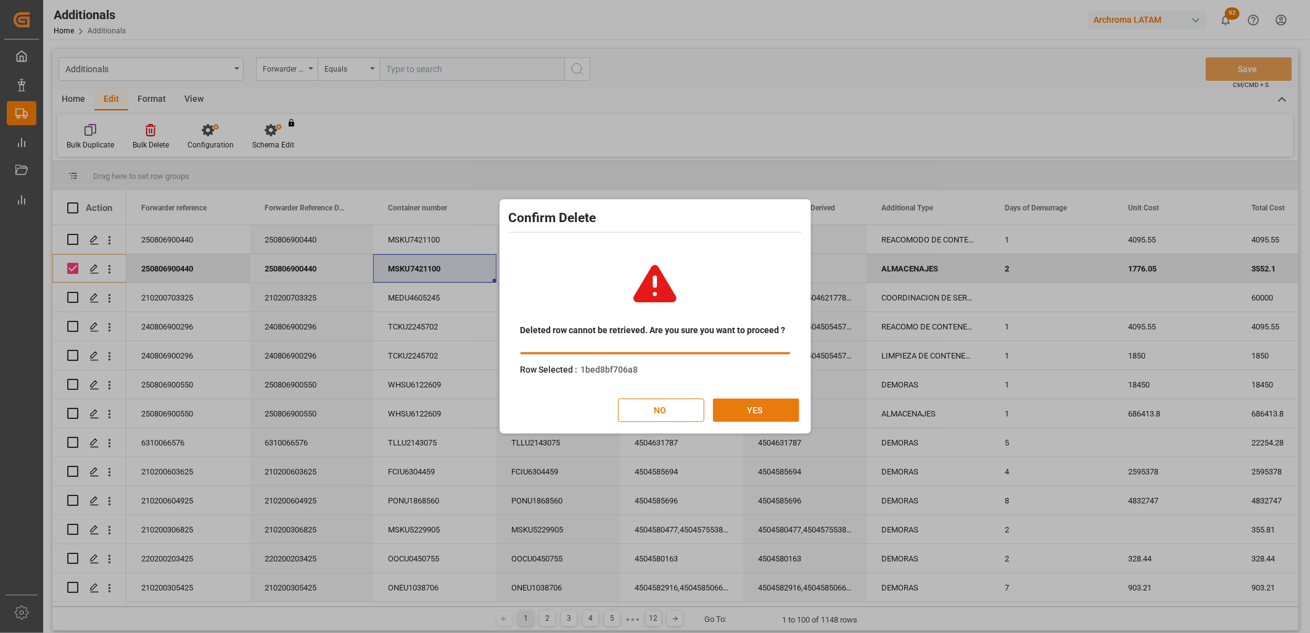
click at [743, 408] on button "YES" at bounding box center [756, 409] width 86 height 23
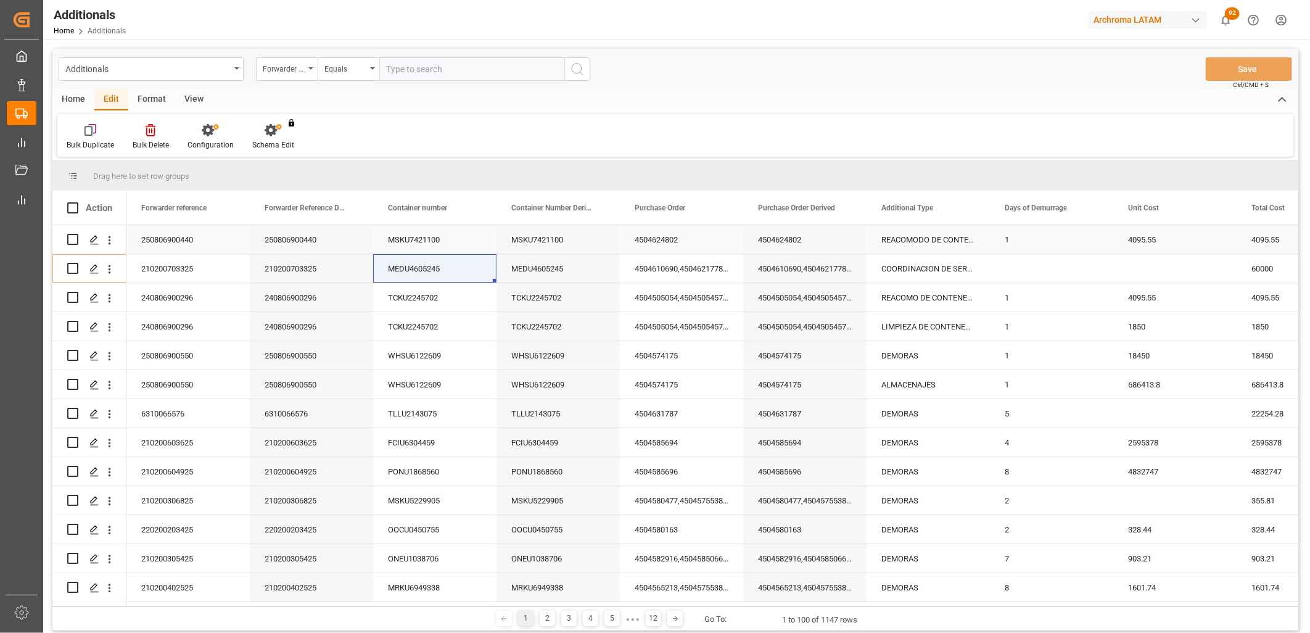
click at [792, 242] on div "4504624802" at bounding box center [804, 239] width 123 height 28
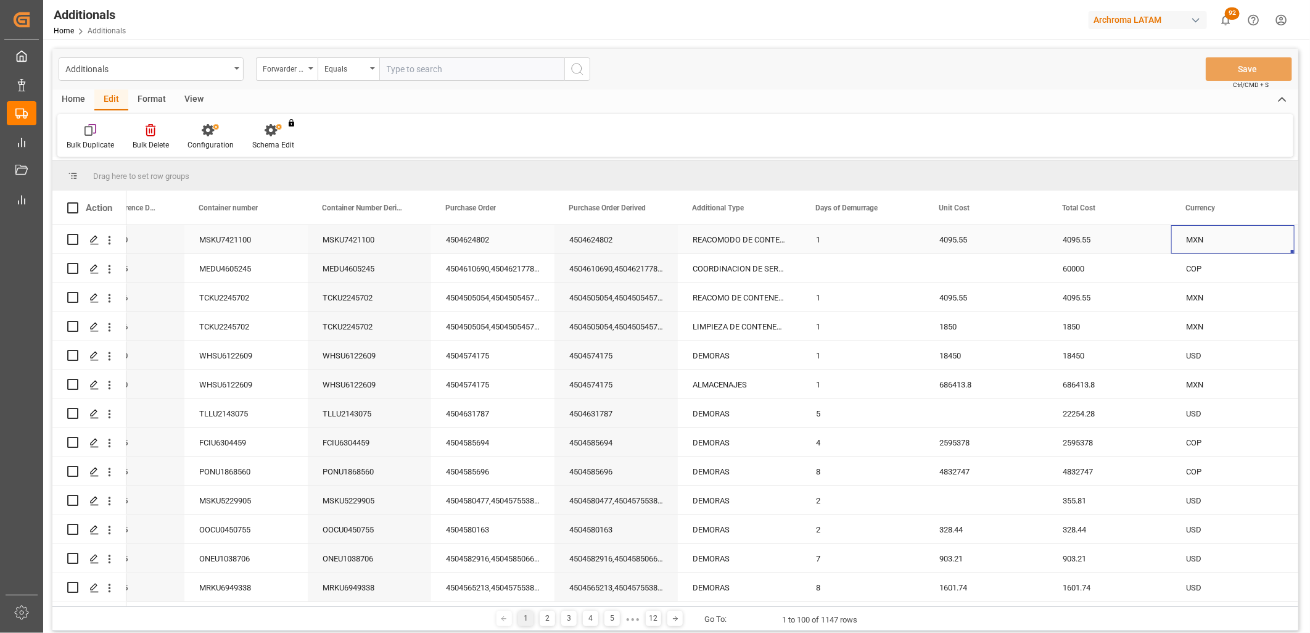
scroll to position [0, 312]
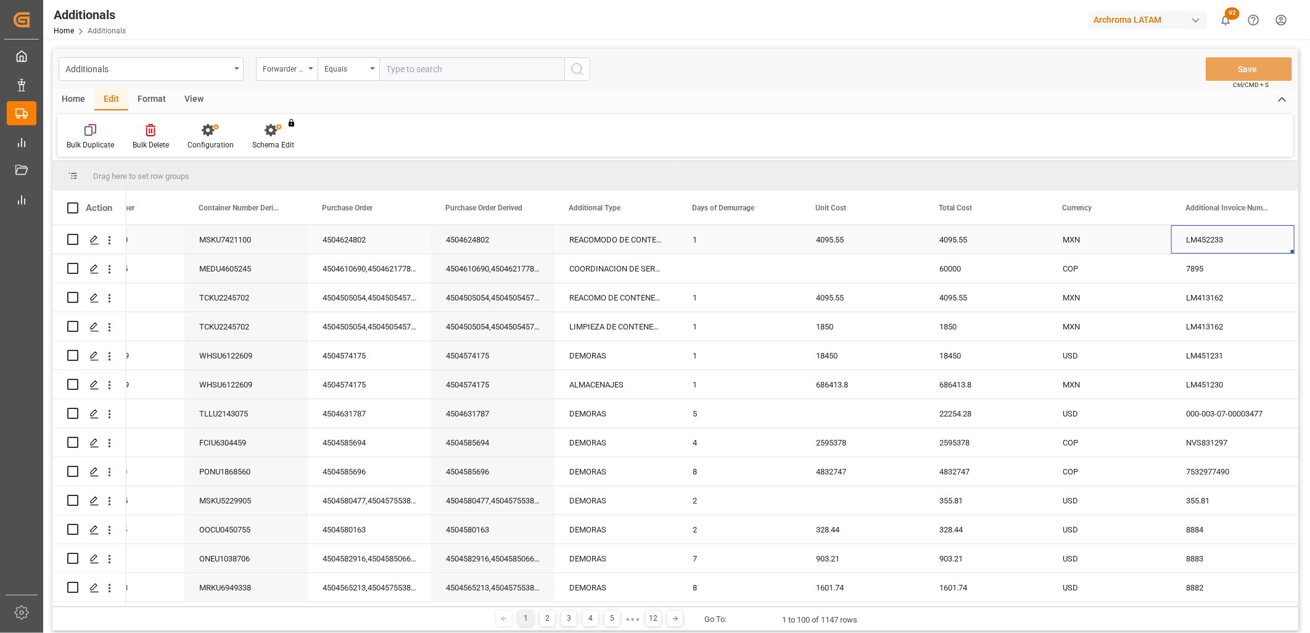
click at [1215, 240] on div "LM452233" at bounding box center [1232, 239] width 123 height 28
click at [1215, 240] on input "LM452233" at bounding box center [1233, 246] width 104 height 23
type input "LM452235"
click at [1099, 242] on div "MXN" at bounding box center [1109, 240] width 94 height 28
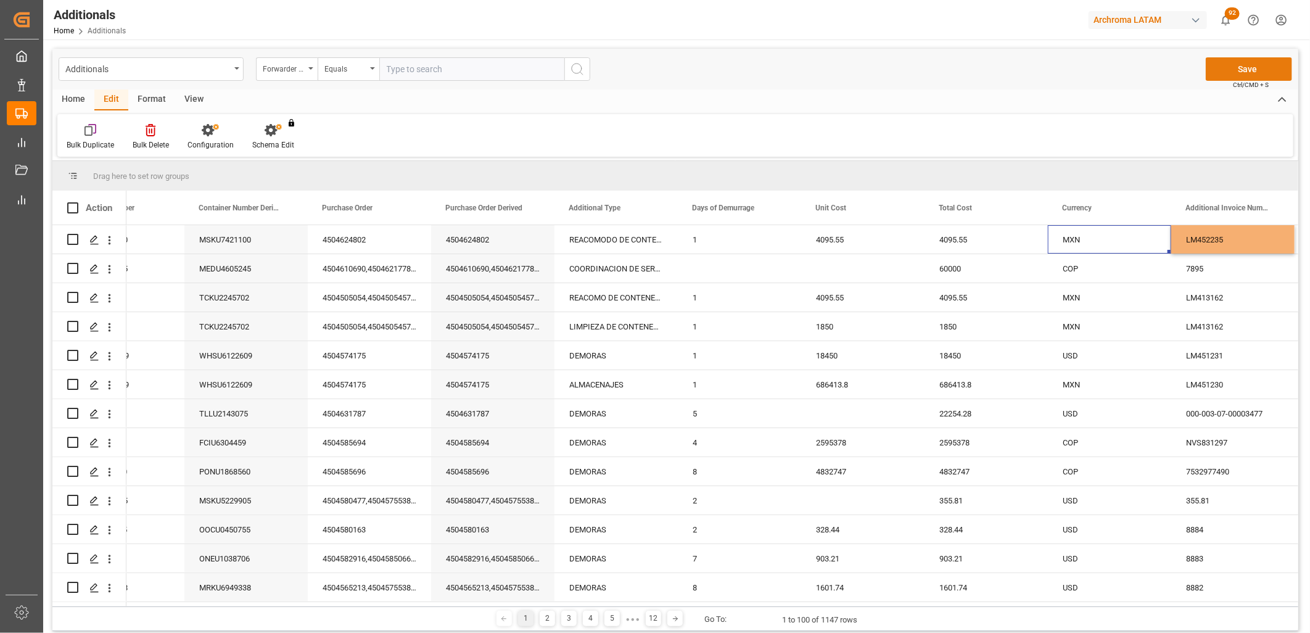
click at [1223, 70] on button "Save" at bounding box center [1249, 68] width 86 height 23
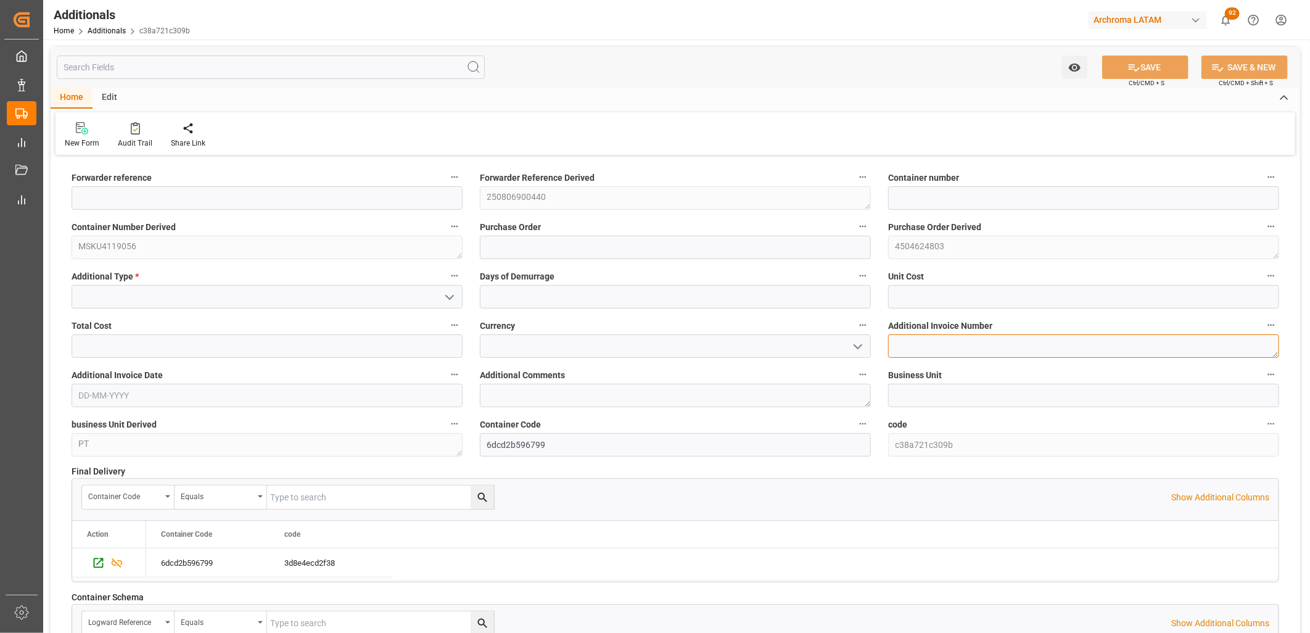
click at [954, 349] on textarea at bounding box center [1083, 345] width 391 height 23
paste textarea "LM452233"
type textarea "LM452233"
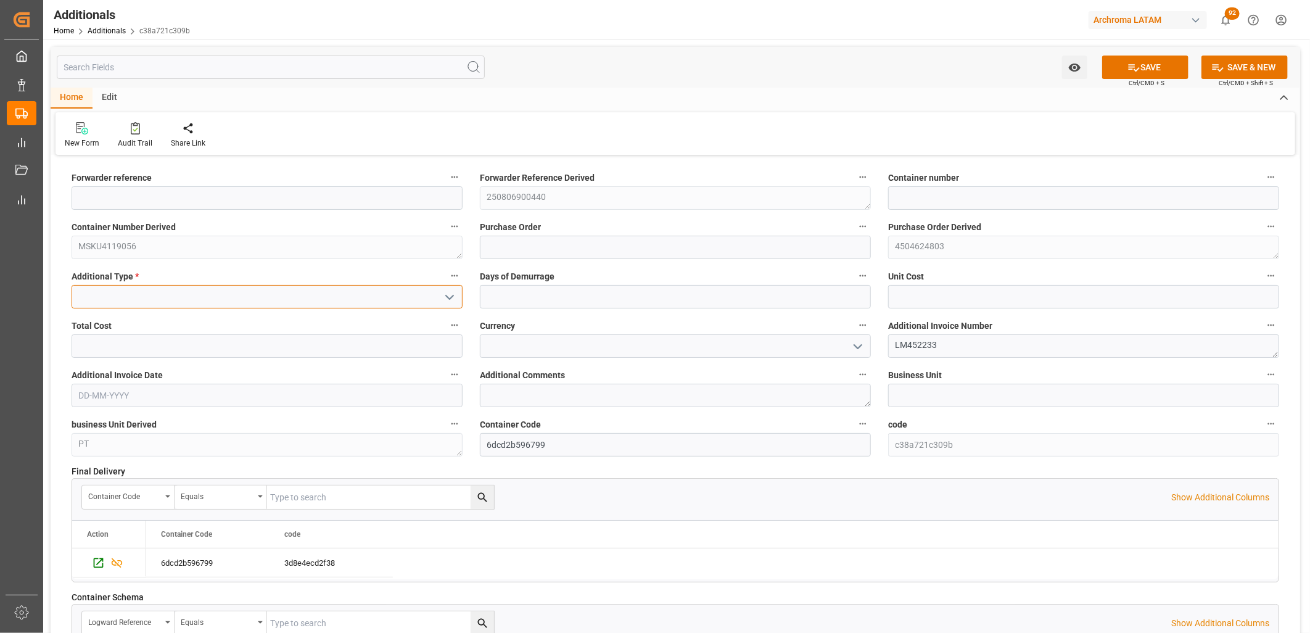
click at [265, 304] on input at bounding box center [267, 296] width 391 height 23
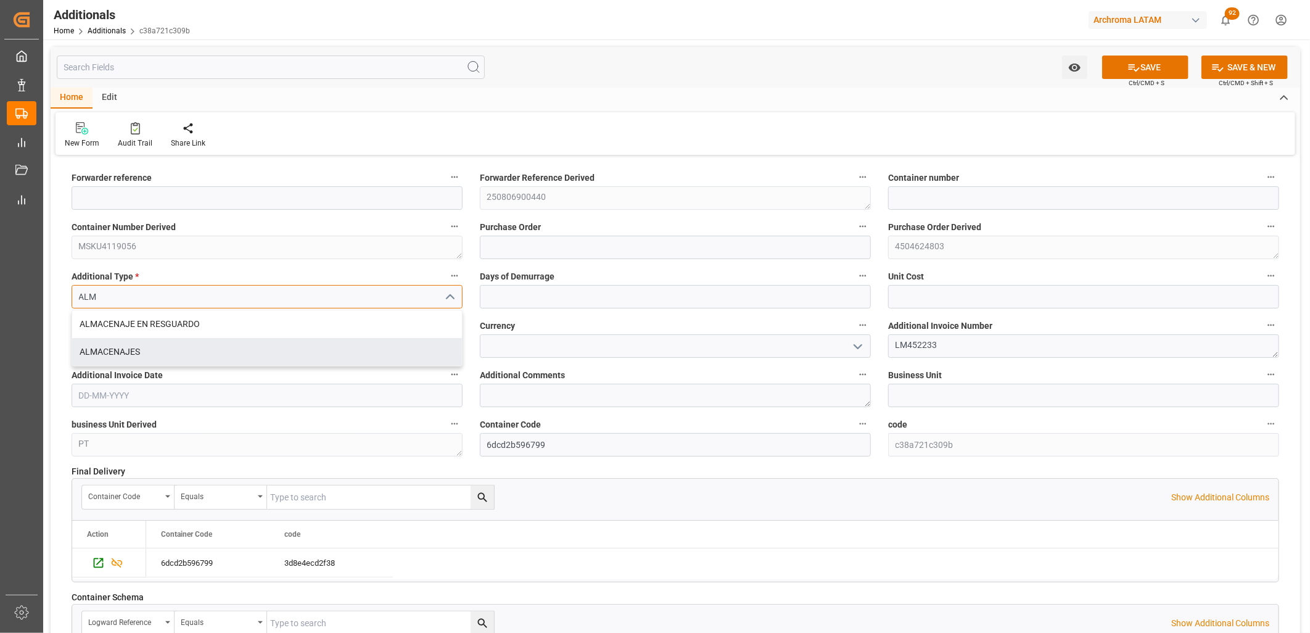
click at [239, 340] on div "ALMACENAJES" at bounding box center [267, 352] width 390 height 28
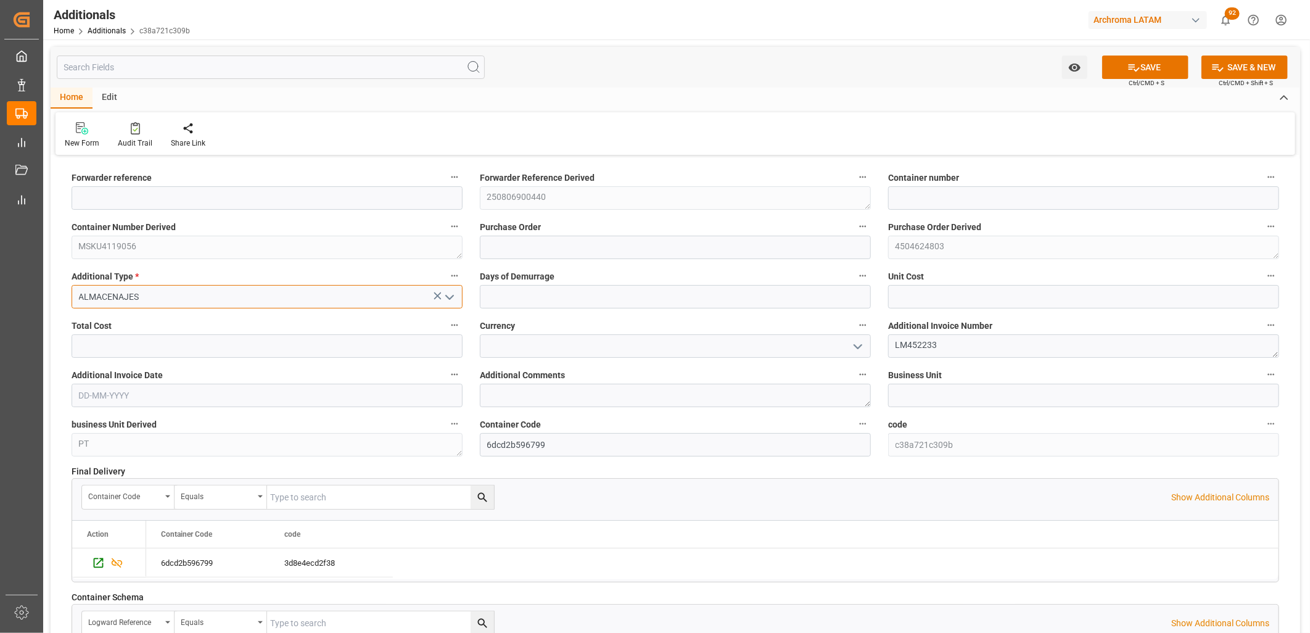
type input "ALMACENAJES"
click at [529, 296] on input "text" at bounding box center [675, 296] width 391 height 23
type input "2"
type input "1776.05"
click at [236, 348] on input "text" at bounding box center [267, 345] width 391 height 23
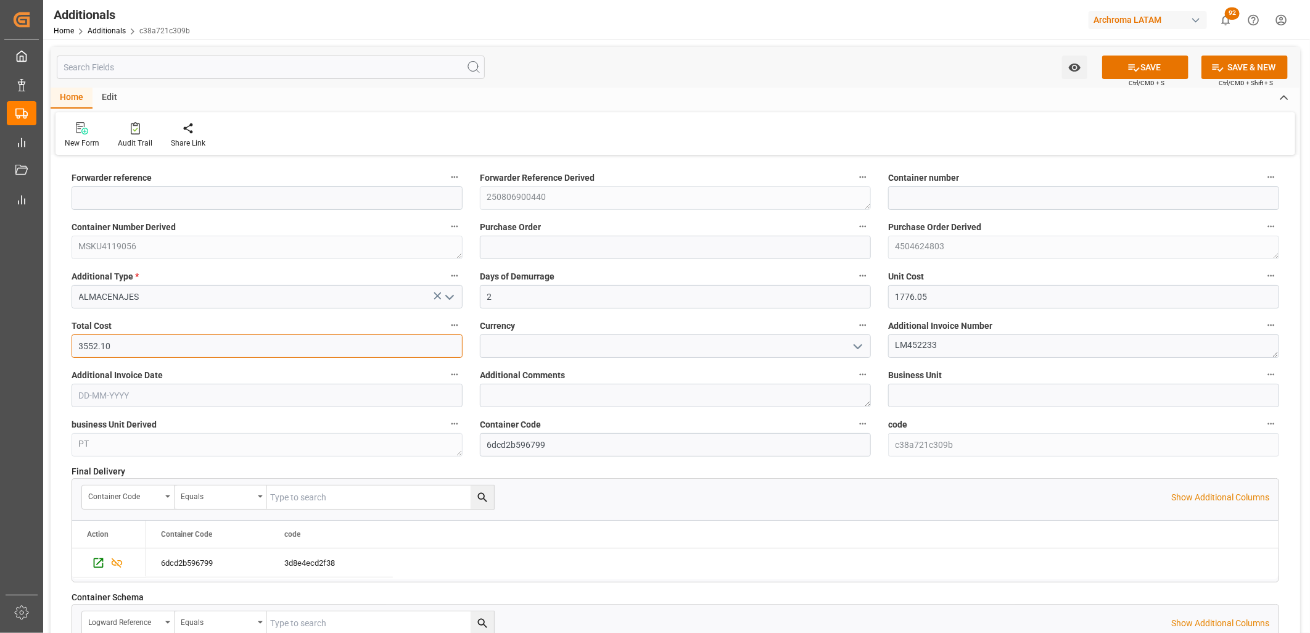
type input "3552.10"
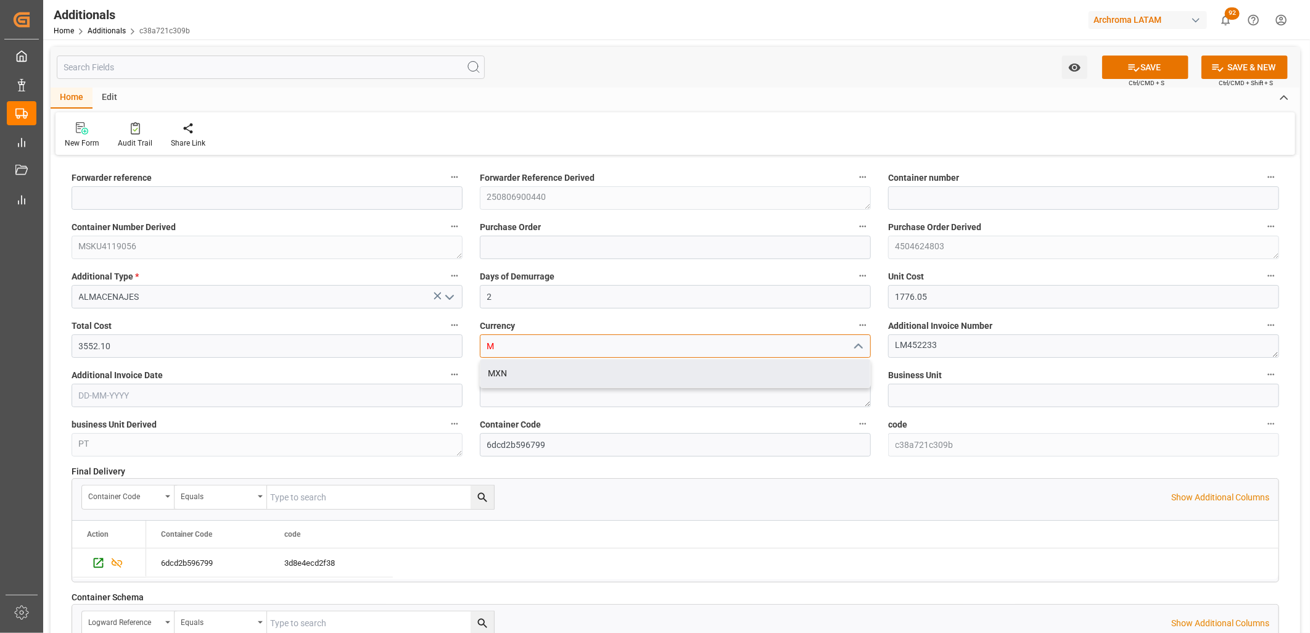
click at [496, 375] on div "MXN" at bounding box center [675, 374] width 390 height 28
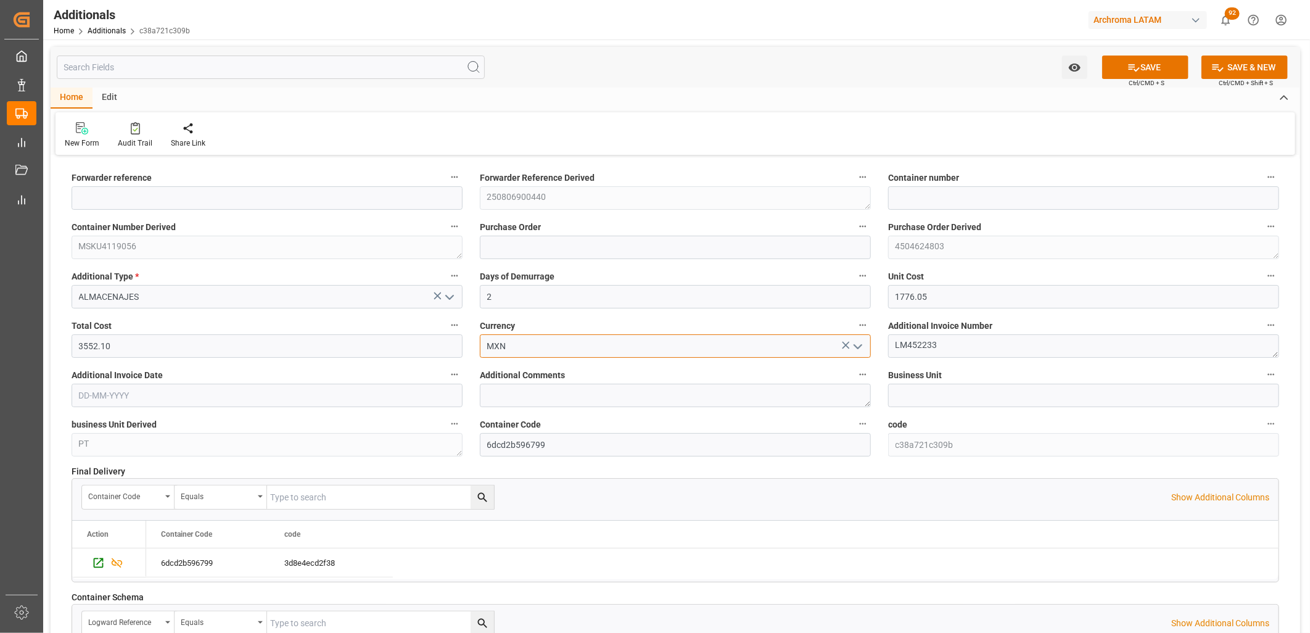
type input "MXN"
click at [390, 395] on input "text" at bounding box center [267, 395] width 391 height 23
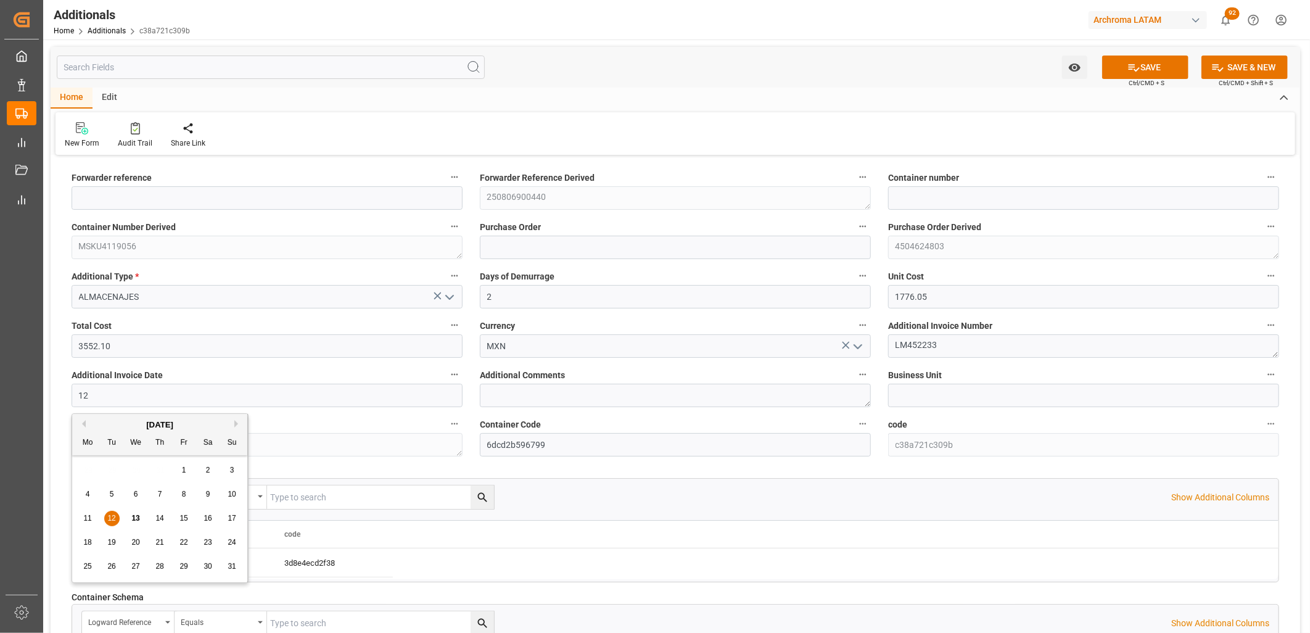
type input "12-08-2025"
click at [1164, 66] on button "SAVE" at bounding box center [1145, 66] width 86 height 23
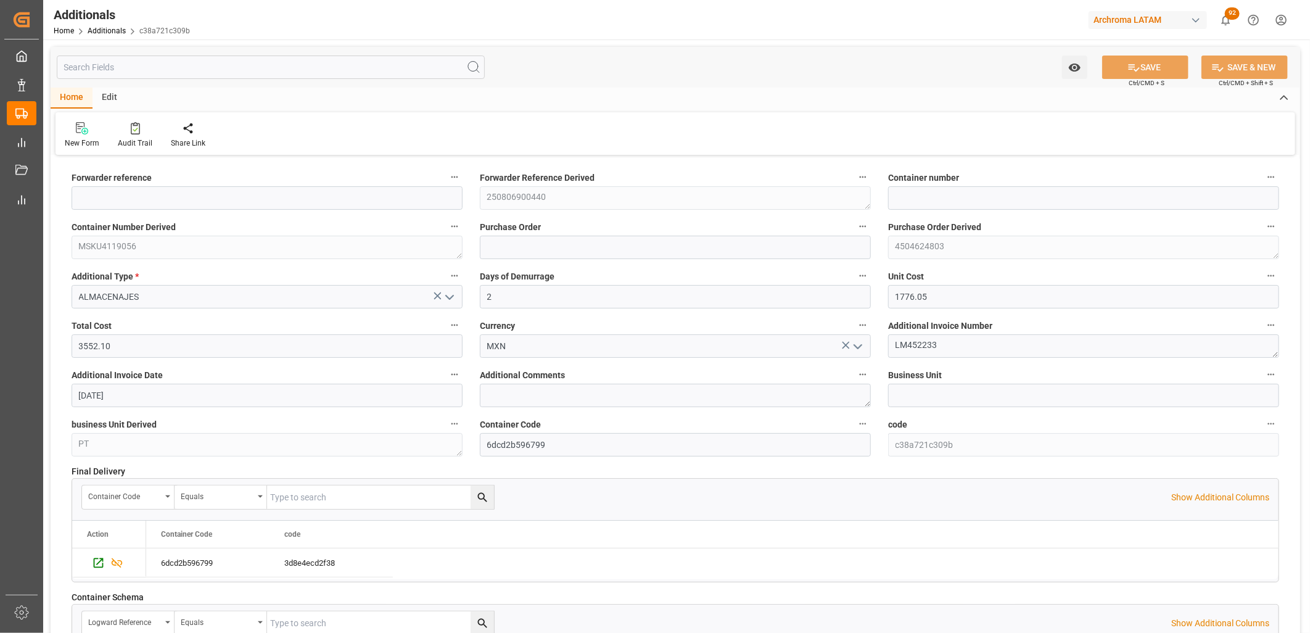
type input "250806900440"
type input "MSKU4119056"
type input "4504624803"
type input "PT"
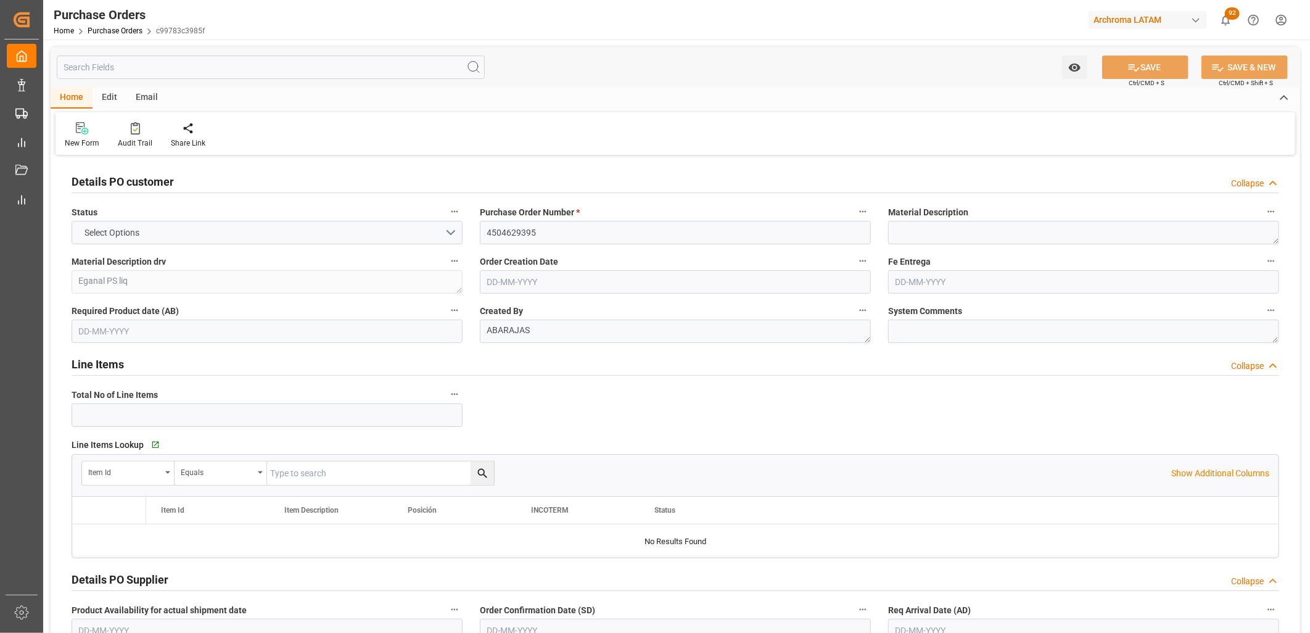
type input "1"
type input "09-06-2025"
type input "22-09-2025"
click at [1072, 65] on icon "open menu" at bounding box center [1074, 68] width 12 height 8
click at [1052, 89] on span "Start Watching" at bounding box center [1023, 94] width 112 height 13
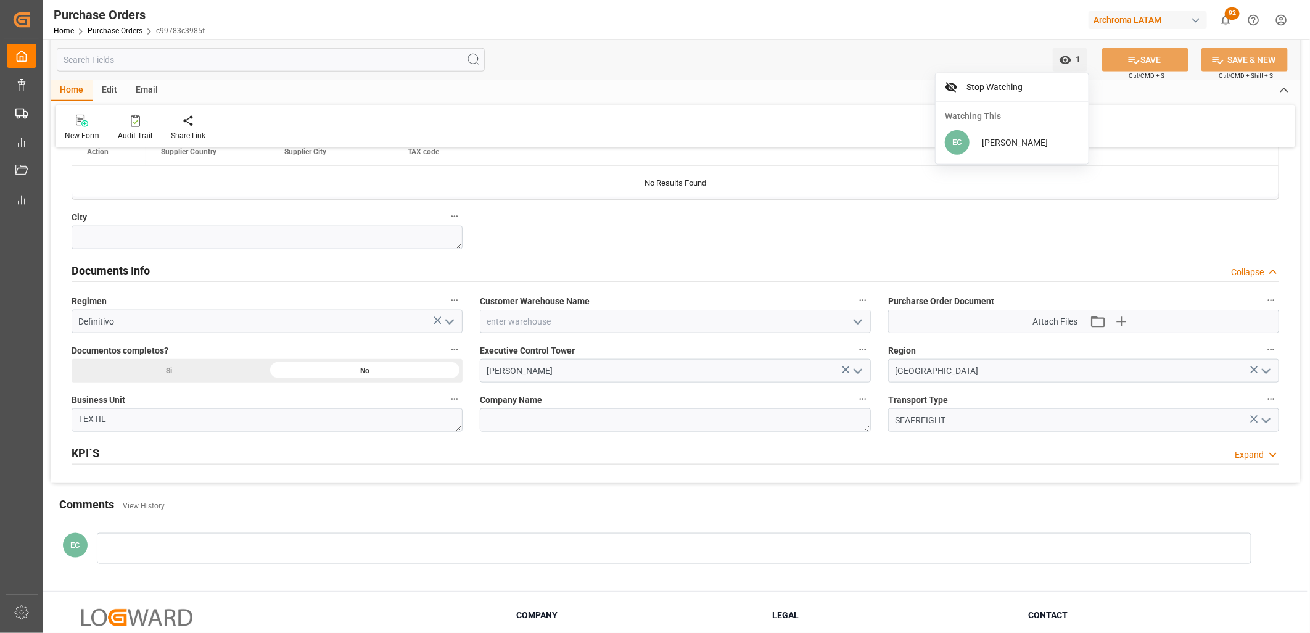
scroll to position [717, 0]
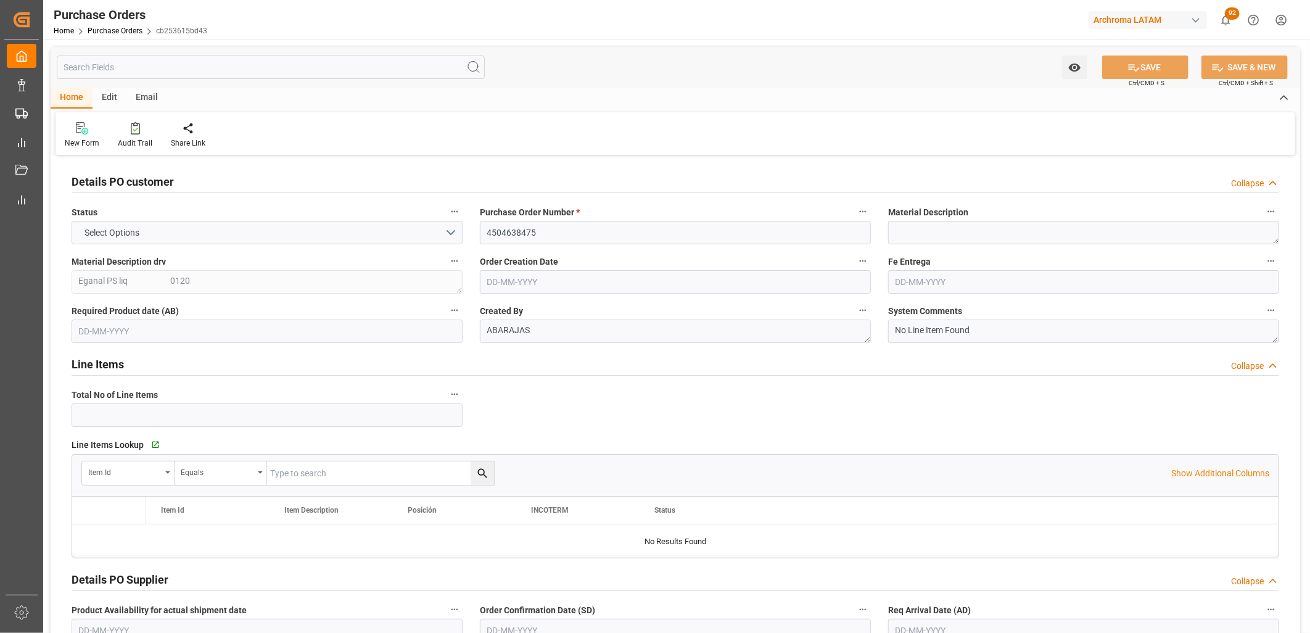
type input "1"
type input "[DATE]"
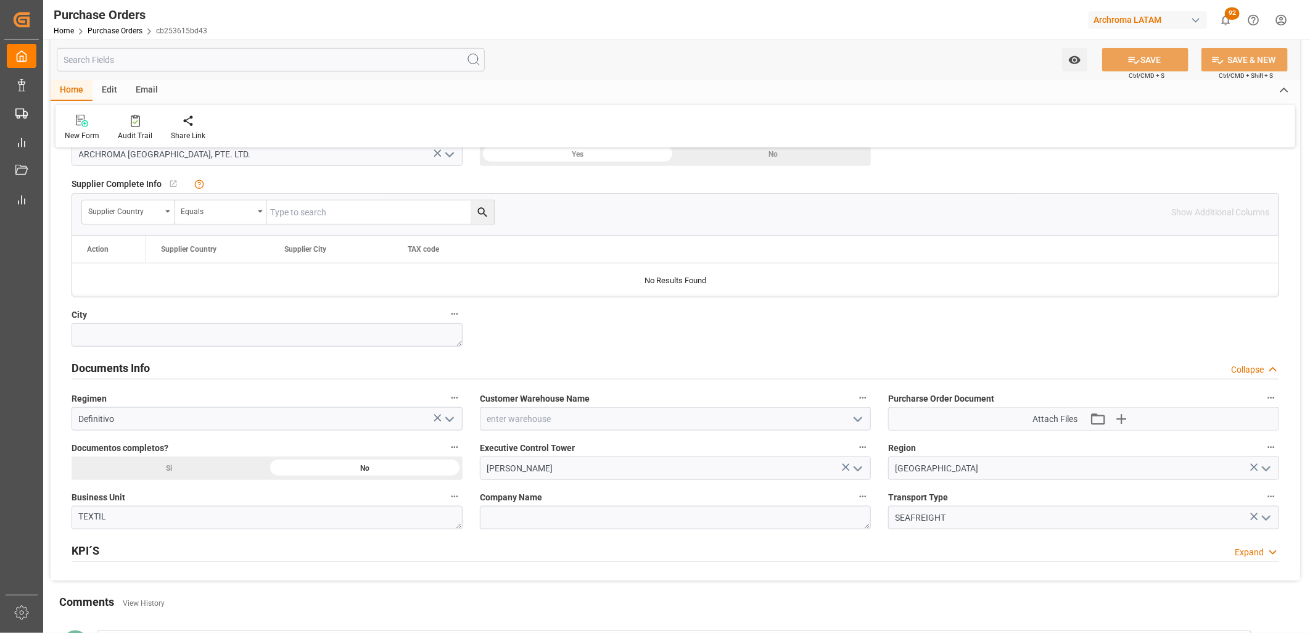
scroll to position [617, 0]
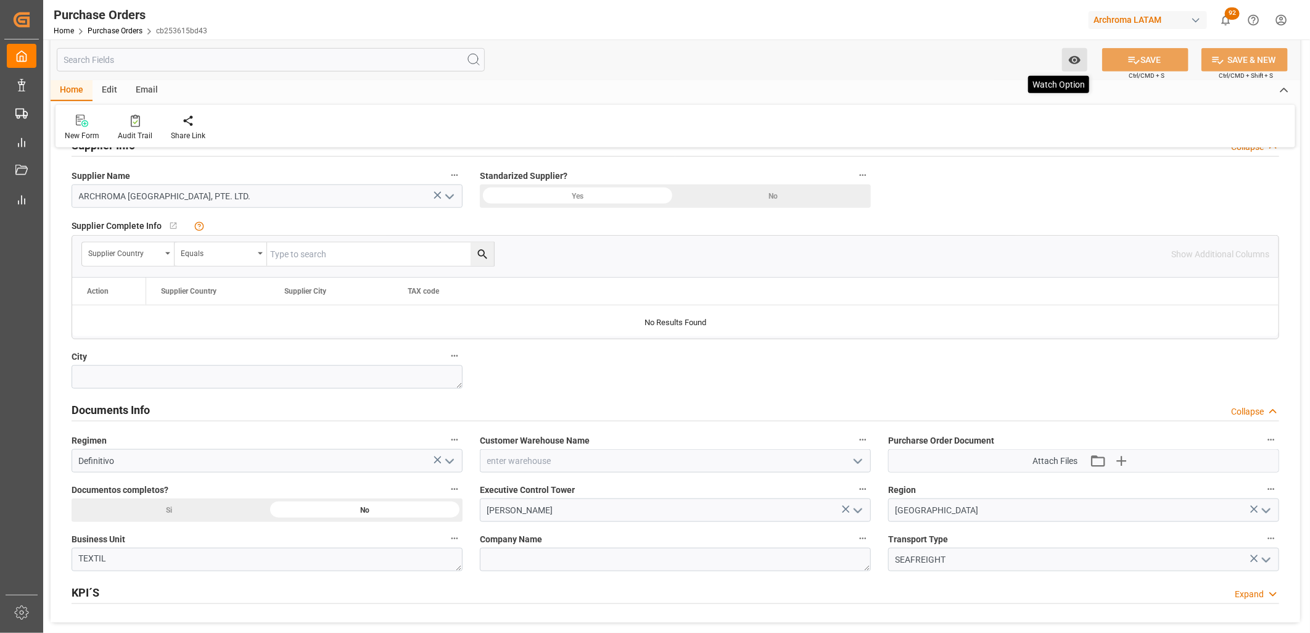
click at [1083, 57] on button "Watch Option" at bounding box center [1074, 59] width 25 height 23
click at [999, 77] on div "Start Watching" at bounding box center [1014, 87] width 148 height 28
